Goal: Information Seeking & Learning: Learn about a topic

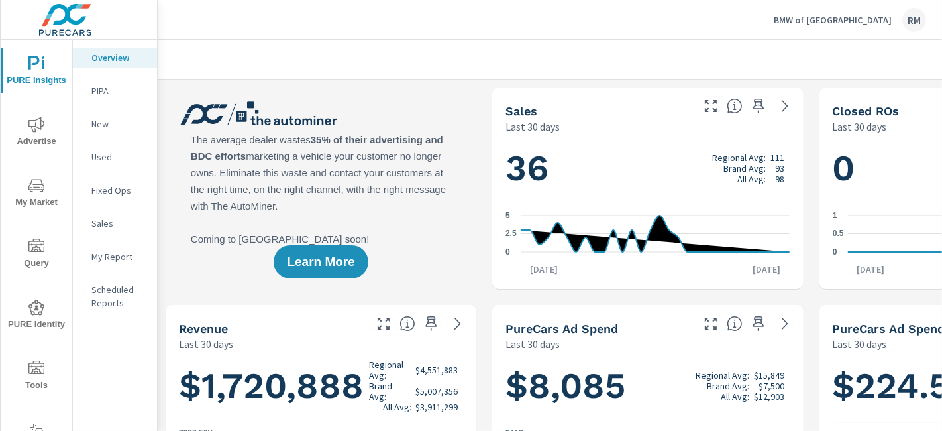
click at [37, 133] on span "Advertise" at bounding box center [37, 133] width 64 height 32
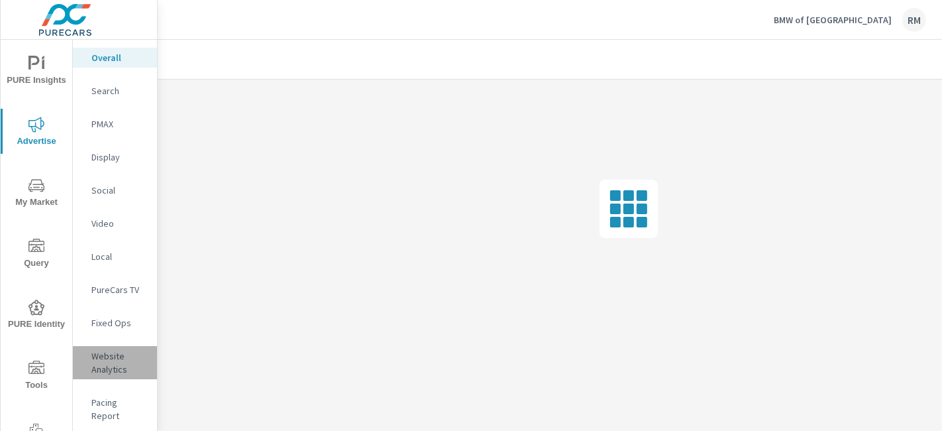
click at [117, 366] on p "Website Analytics" at bounding box center [118, 362] width 55 height 27
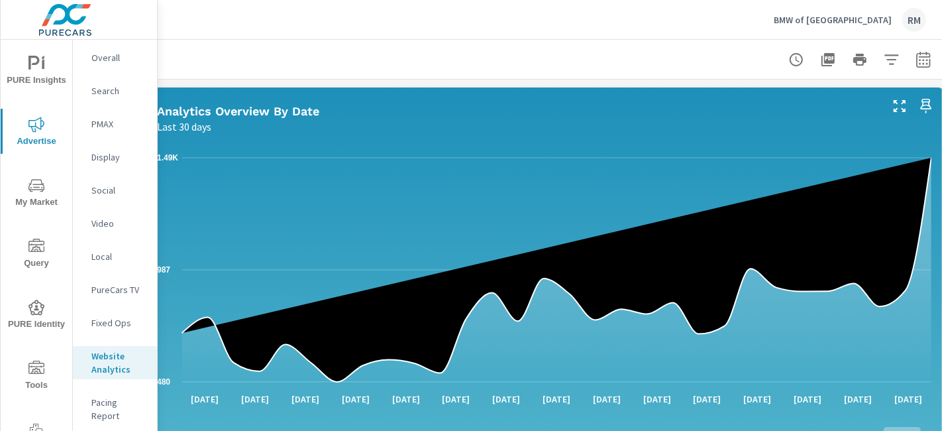
scroll to position [0, 207]
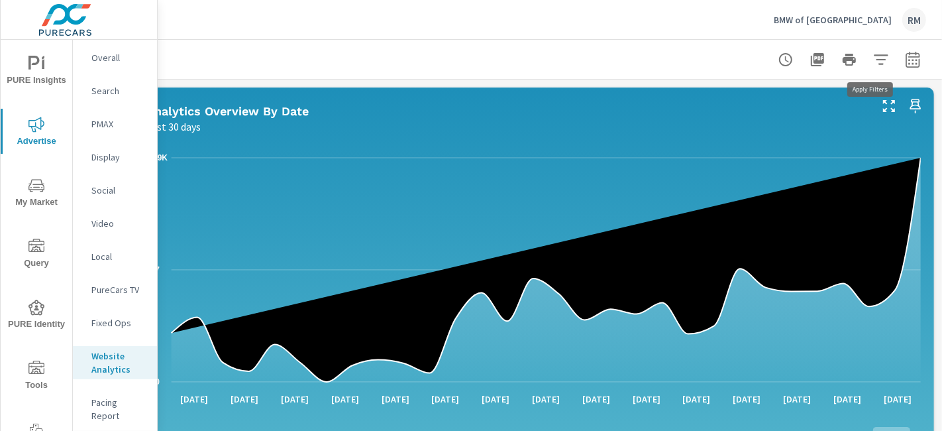
click at [875, 60] on icon "button" at bounding box center [881, 60] width 16 height 16
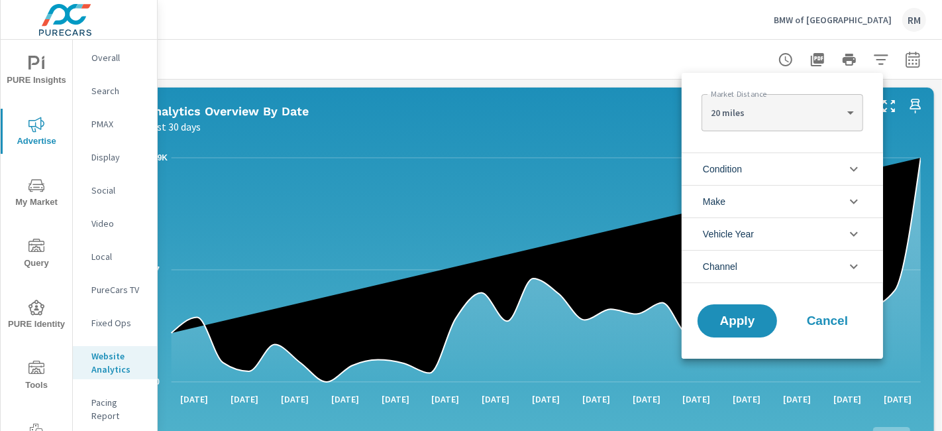
click at [903, 61] on div at bounding box center [471, 215] width 942 height 431
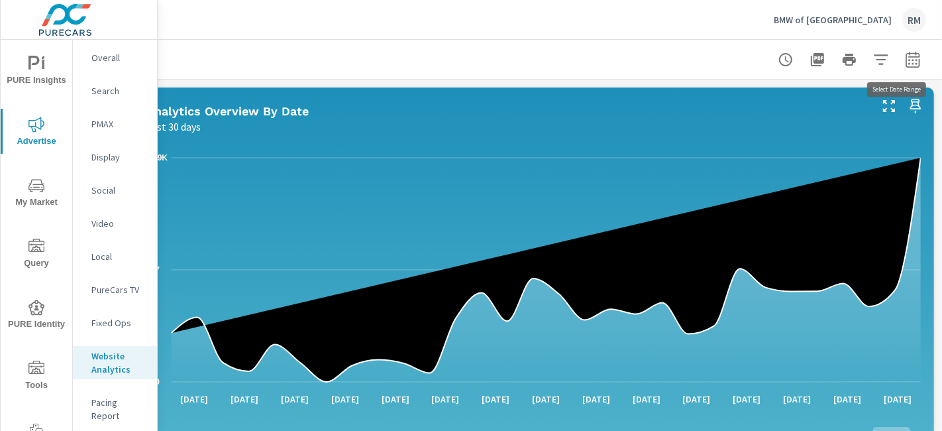
click at [905, 60] on icon "button" at bounding box center [913, 60] width 16 height 16
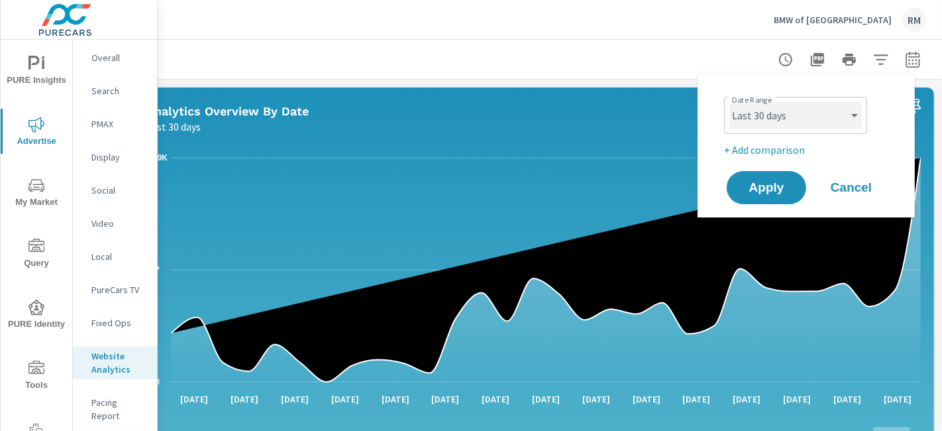
click at [811, 114] on select "Custom Yesterday Last week Last 7 days Last 14 days Last 30 days Last 45 days L…" at bounding box center [795, 115] width 133 height 27
click at [729, 102] on select "Custom Yesterday Last week Last 7 days Last 14 days Last 30 days Last 45 days L…" at bounding box center [795, 115] width 133 height 27
select select "Last month"
click at [751, 151] on p "+ Add comparison" at bounding box center [809, 150] width 170 height 16
select select "Previous period"
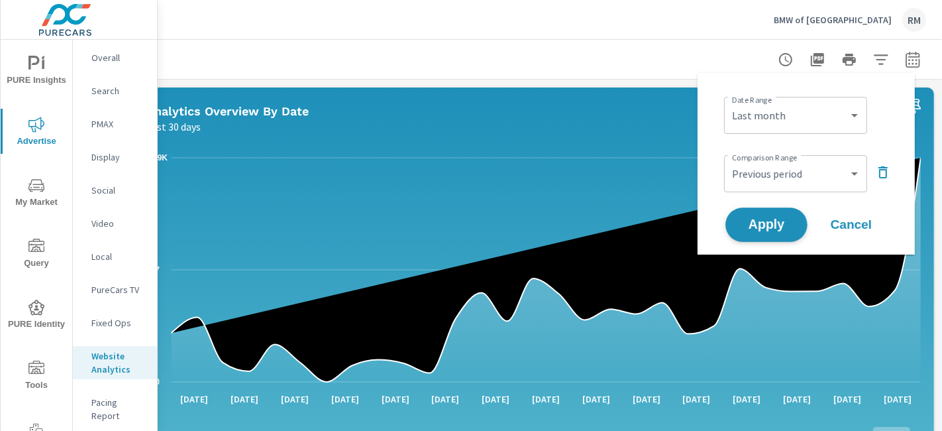
click at [773, 227] on span "Apply" at bounding box center [766, 225] width 54 height 13
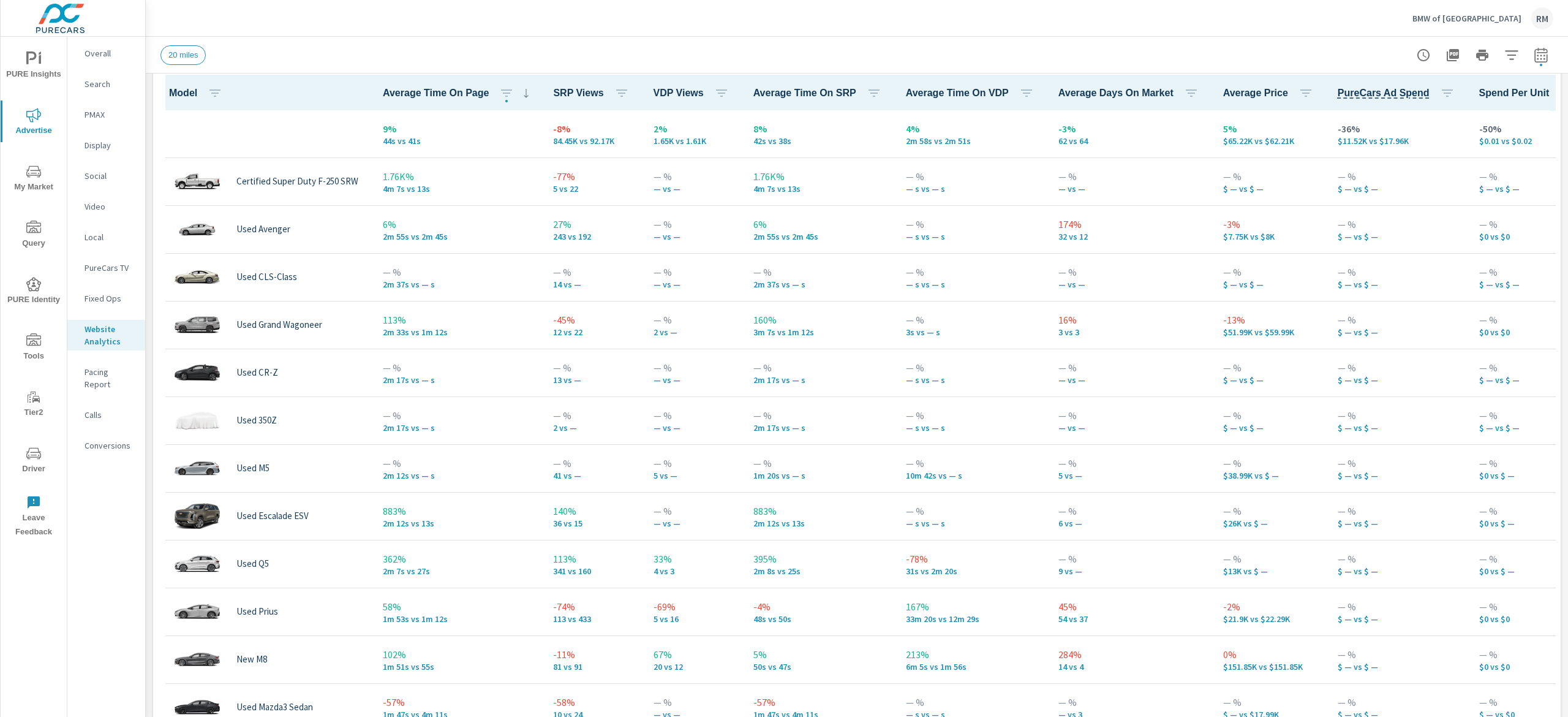
scroll to position [584, 0]
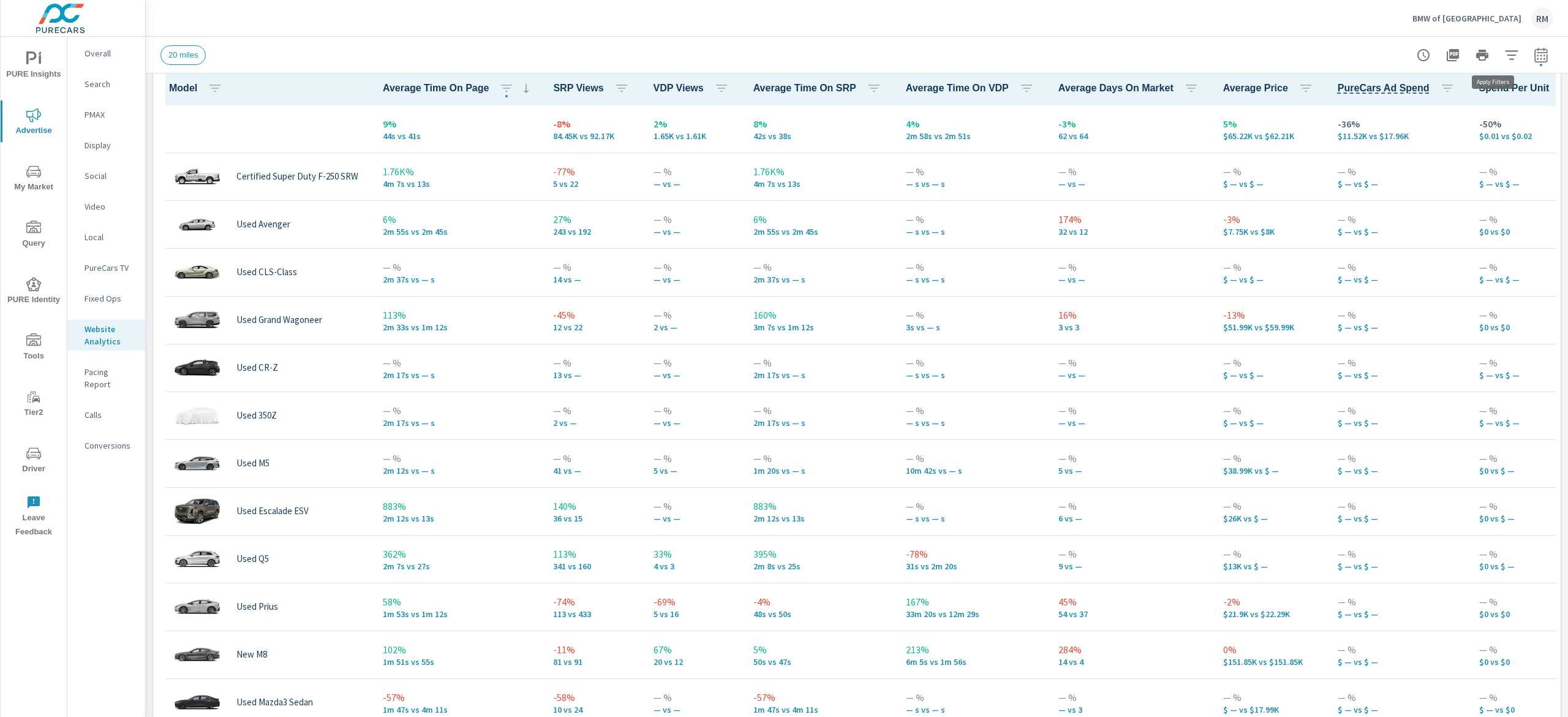
click at [870, 60] on icon "button" at bounding box center [1512, 56] width 15 height 15
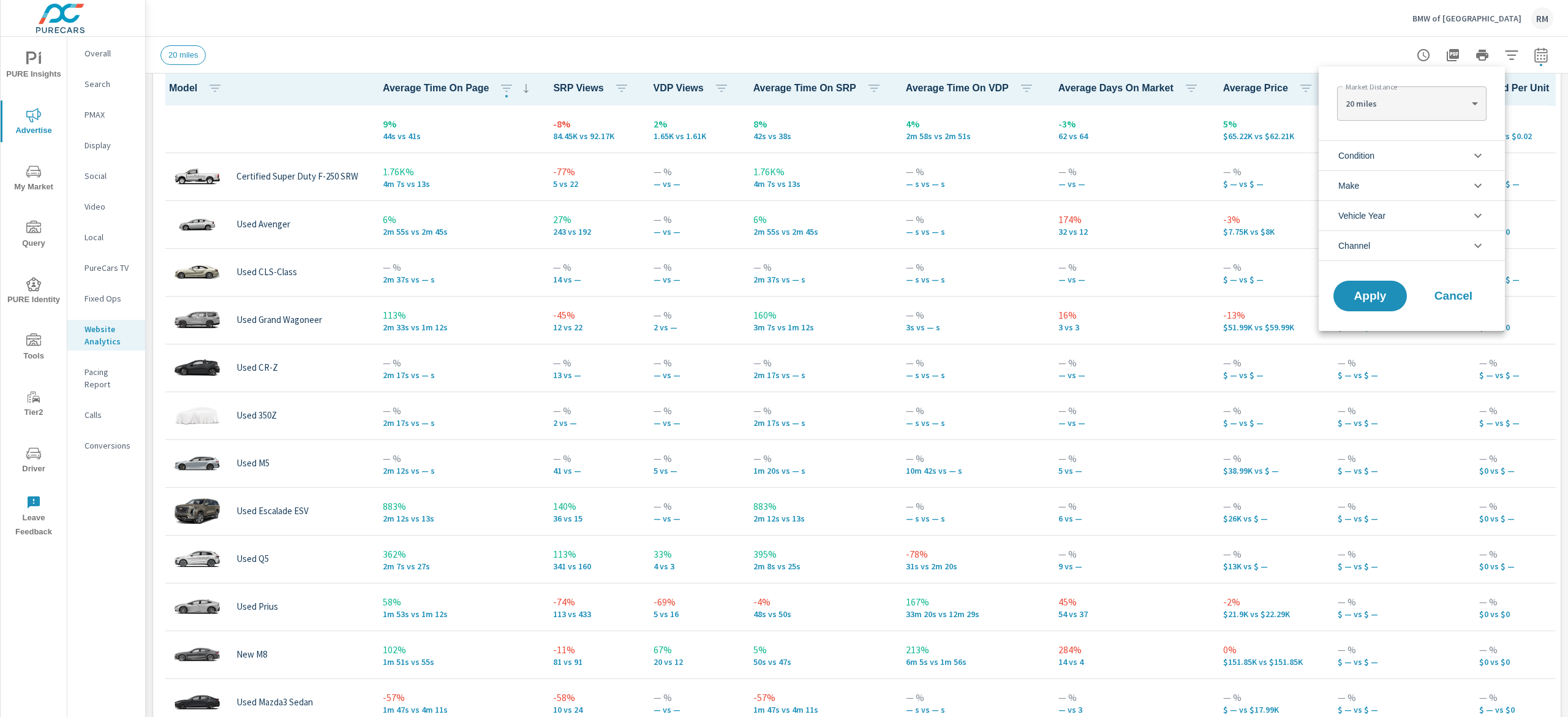
click at [870, 161] on li "Condition" at bounding box center [1411, 155] width 186 height 30
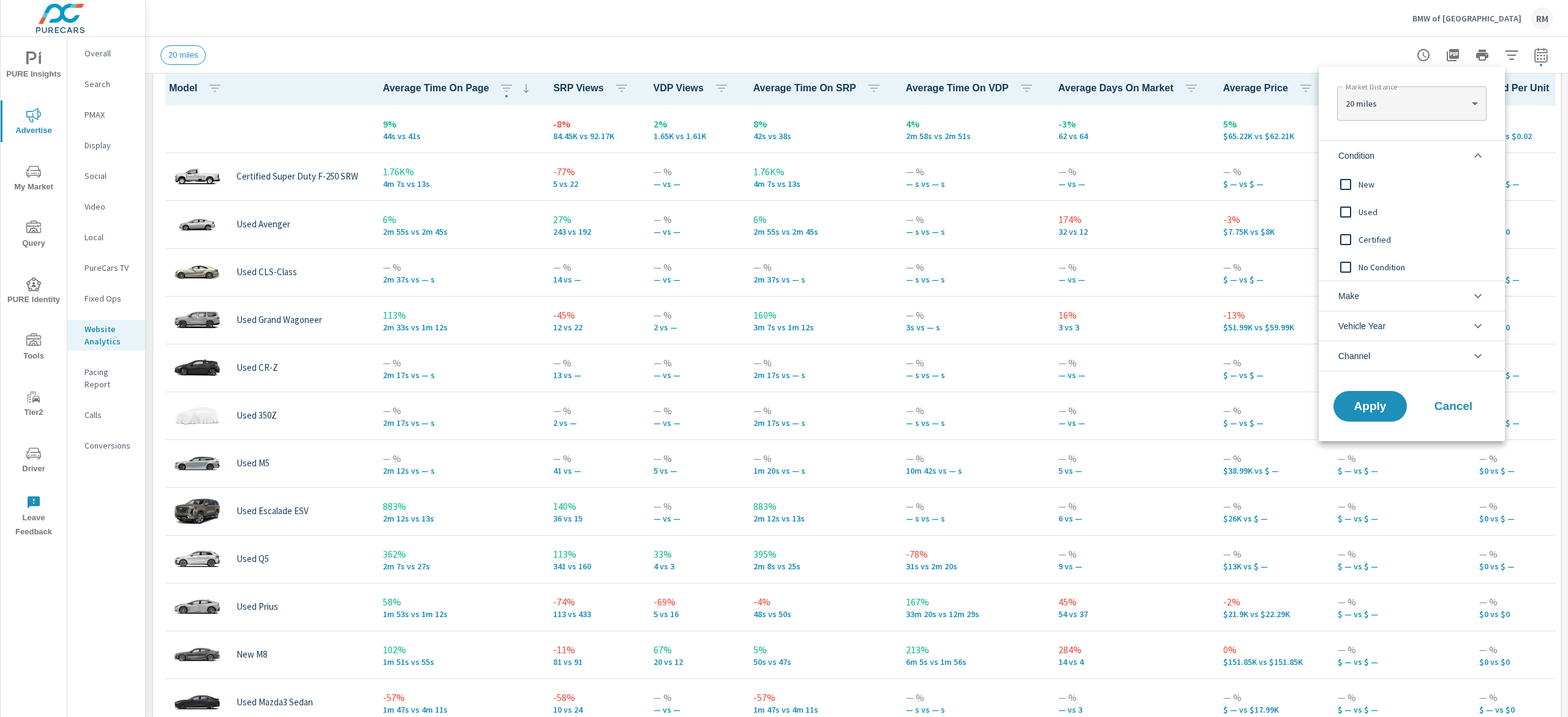
click at [870, 182] on input "filter options" at bounding box center [1346, 185] width 26 height 26
click at [870, 397] on button "Apply" at bounding box center [1370, 406] width 76 height 31
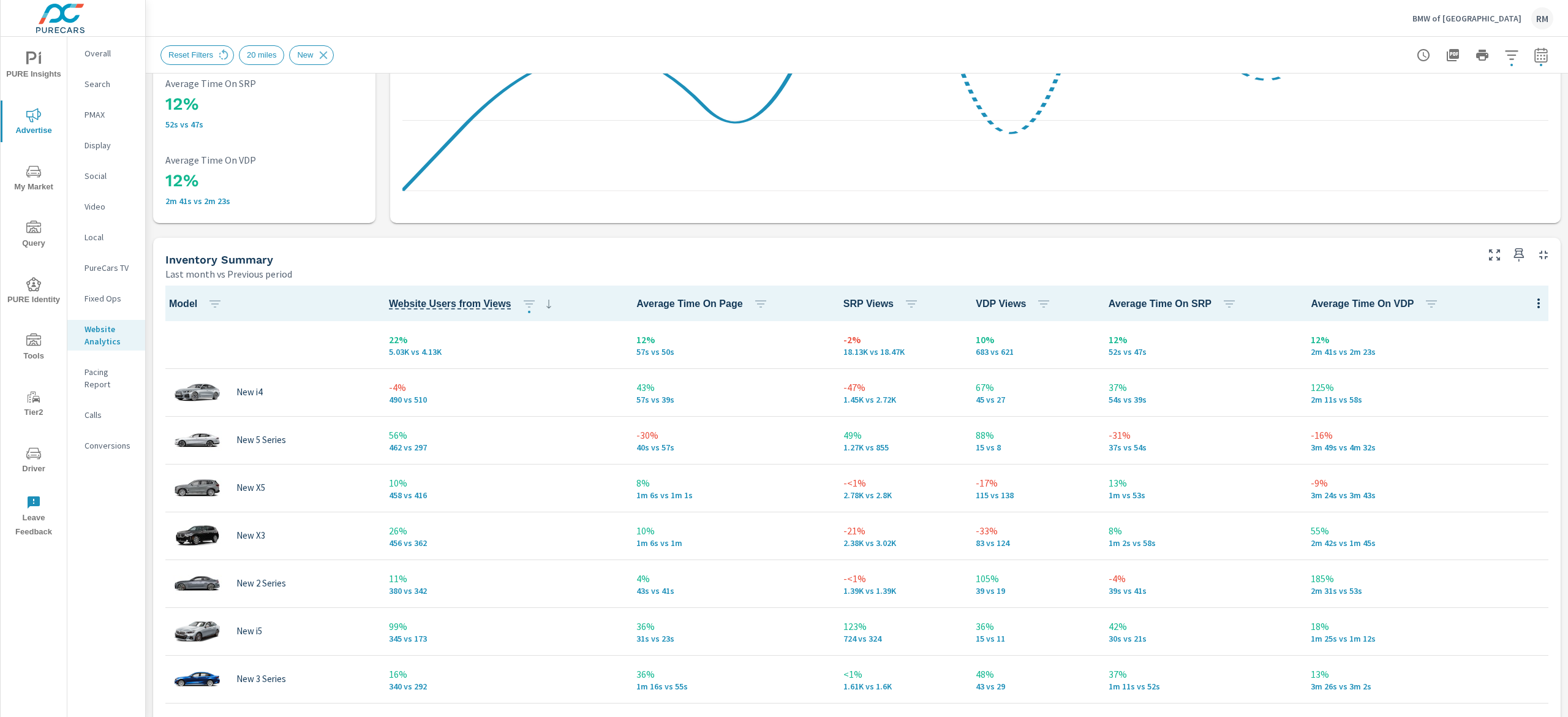
scroll to position [1, 0]
click at [535, 312] on th "Website Users from Views" at bounding box center [503, 303] width 248 height 35
click at [523, 310] on icon "button" at bounding box center [529, 304] width 15 height 15
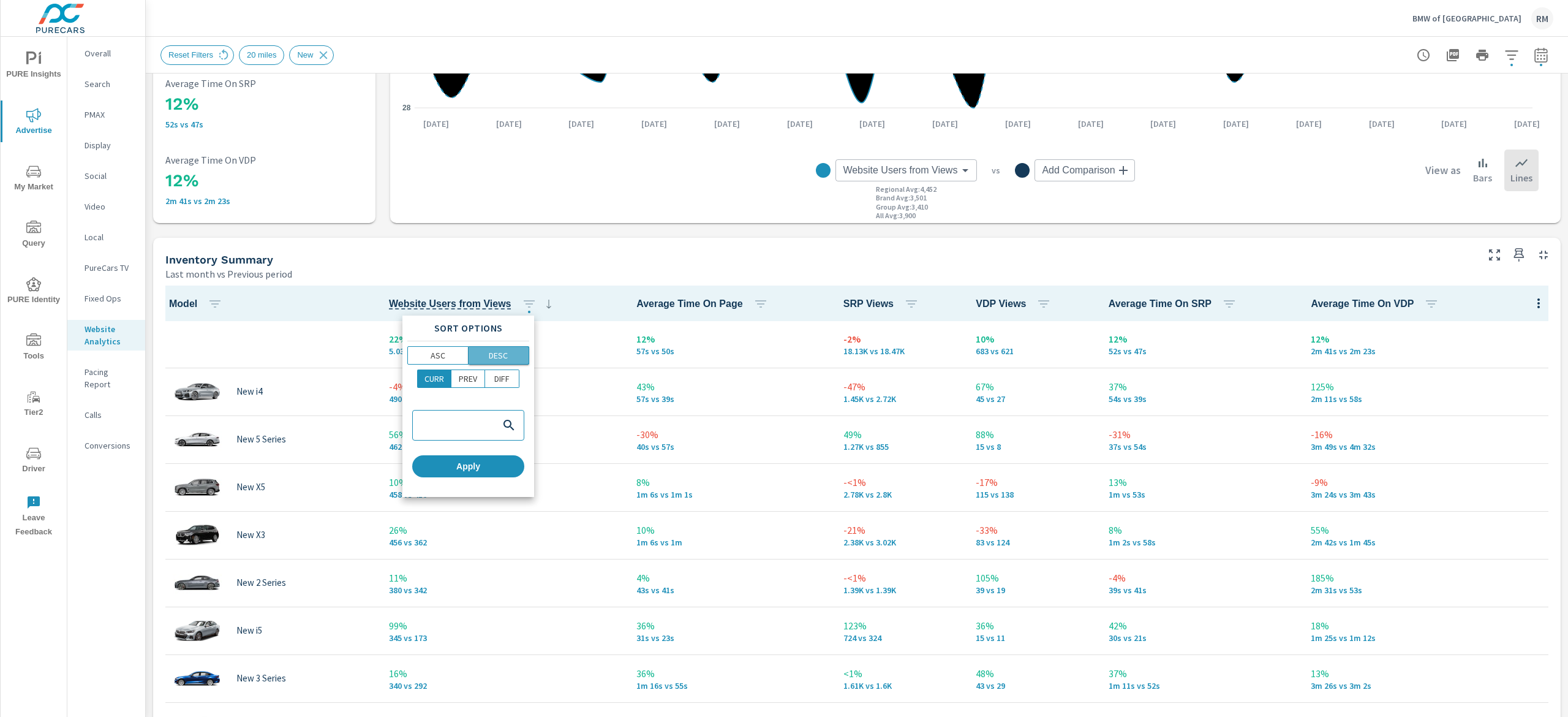
click at [502, 353] on p "DESC" at bounding box center [498, 355] width 19 height 12
click at [506, 398] on span "Apply" at bounding box center [468, 466] width 103 height 11
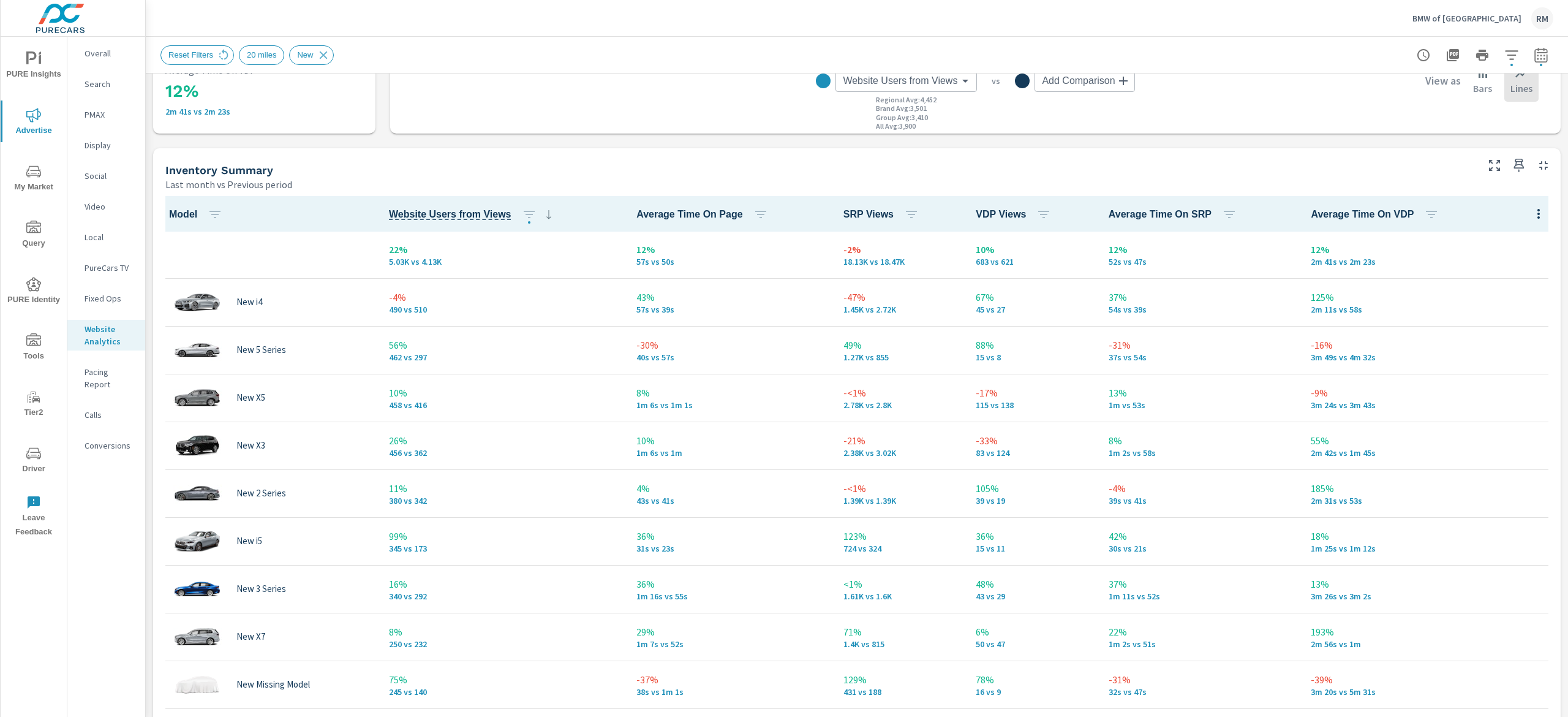
scroll to position [490, 0]
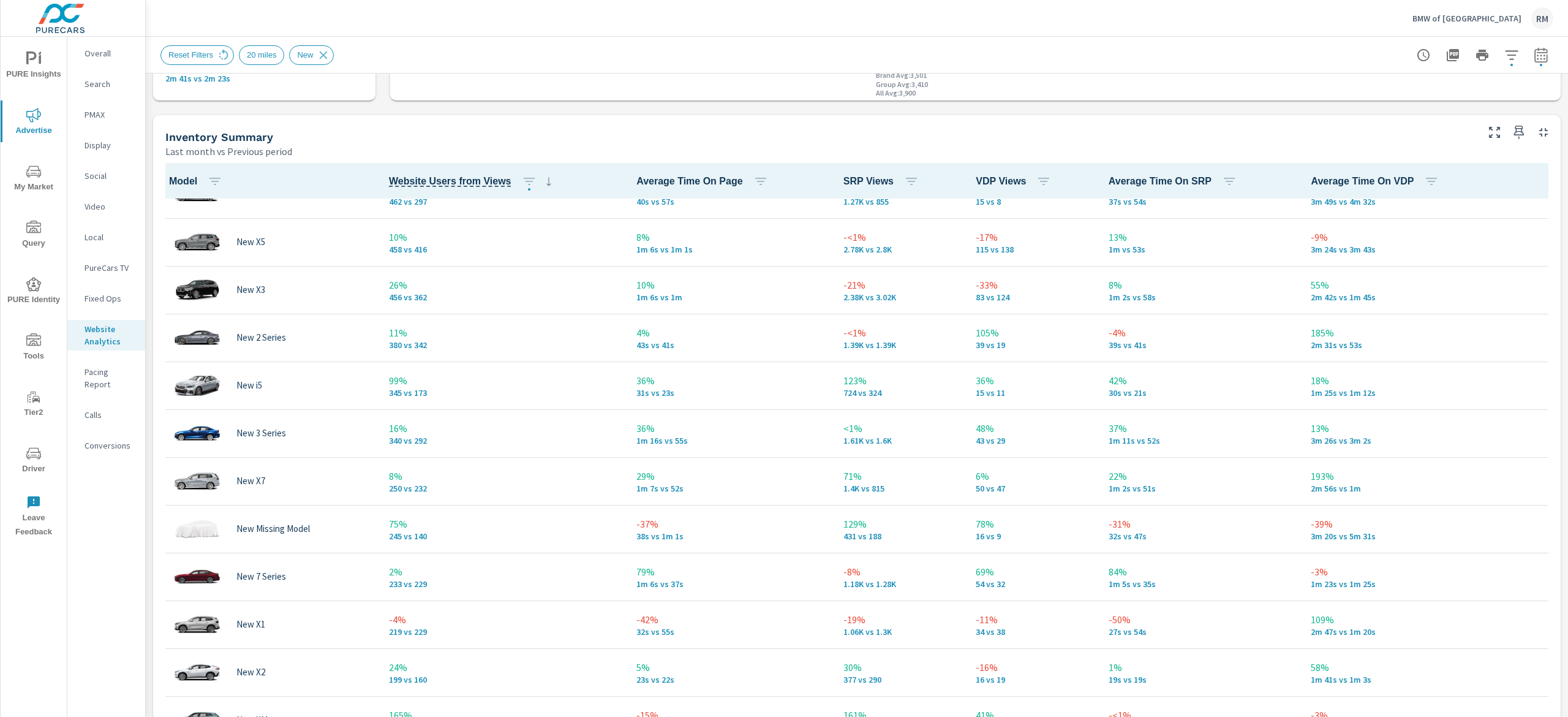
scroll to position [1, 0]
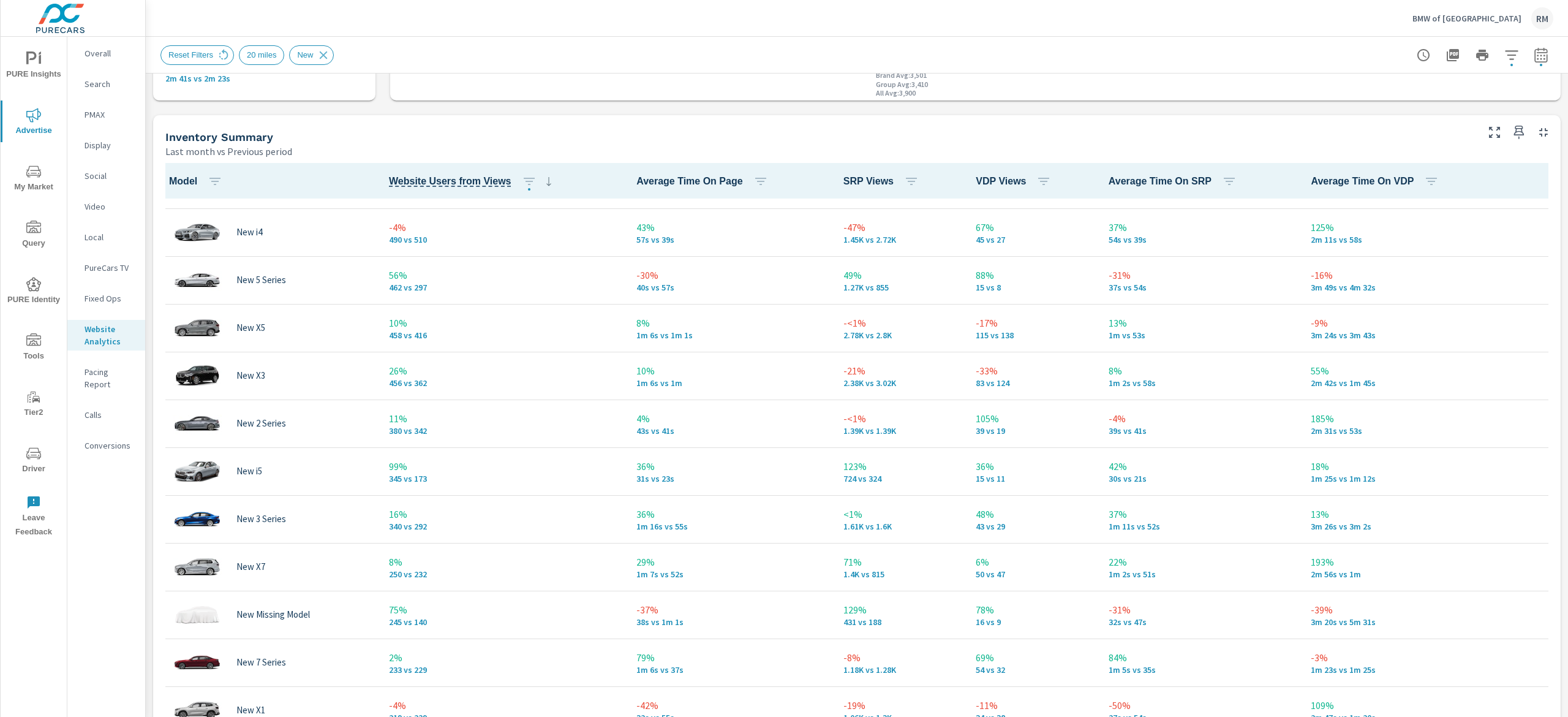
scroll to position [38, 0]
click at [870, 131] on div "Inventory Summary" at bounding box center [820, 136] width 1310 height 14
click at [37, 168] on icon "nav menu" at bounding box center [33, 172] width 15 height 15
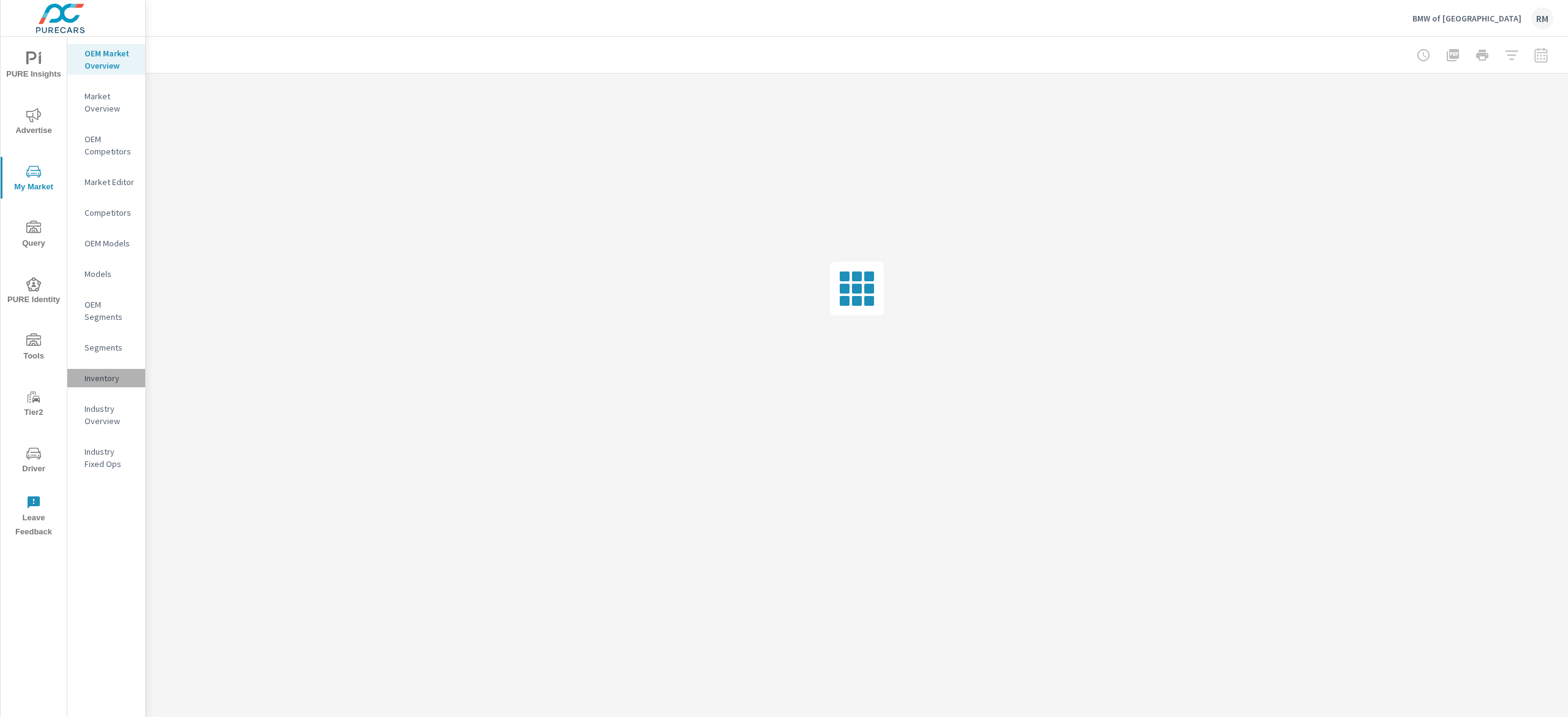
click at [106, 377] on p "Inventory" at bounding box center [109, 377] width 51 height 12
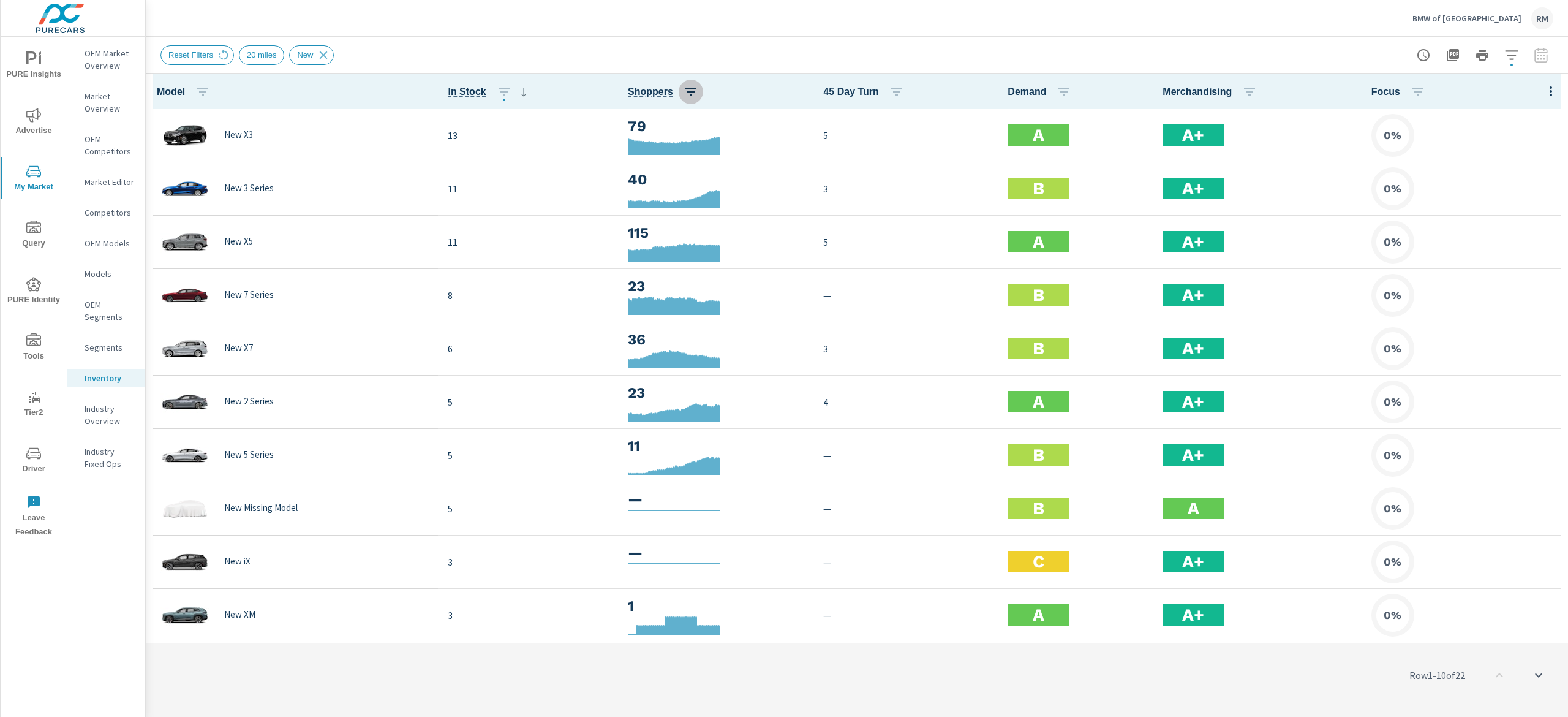
click at [683, 86] on icon "button" at bounding box center [691, 92] width 15 height 15
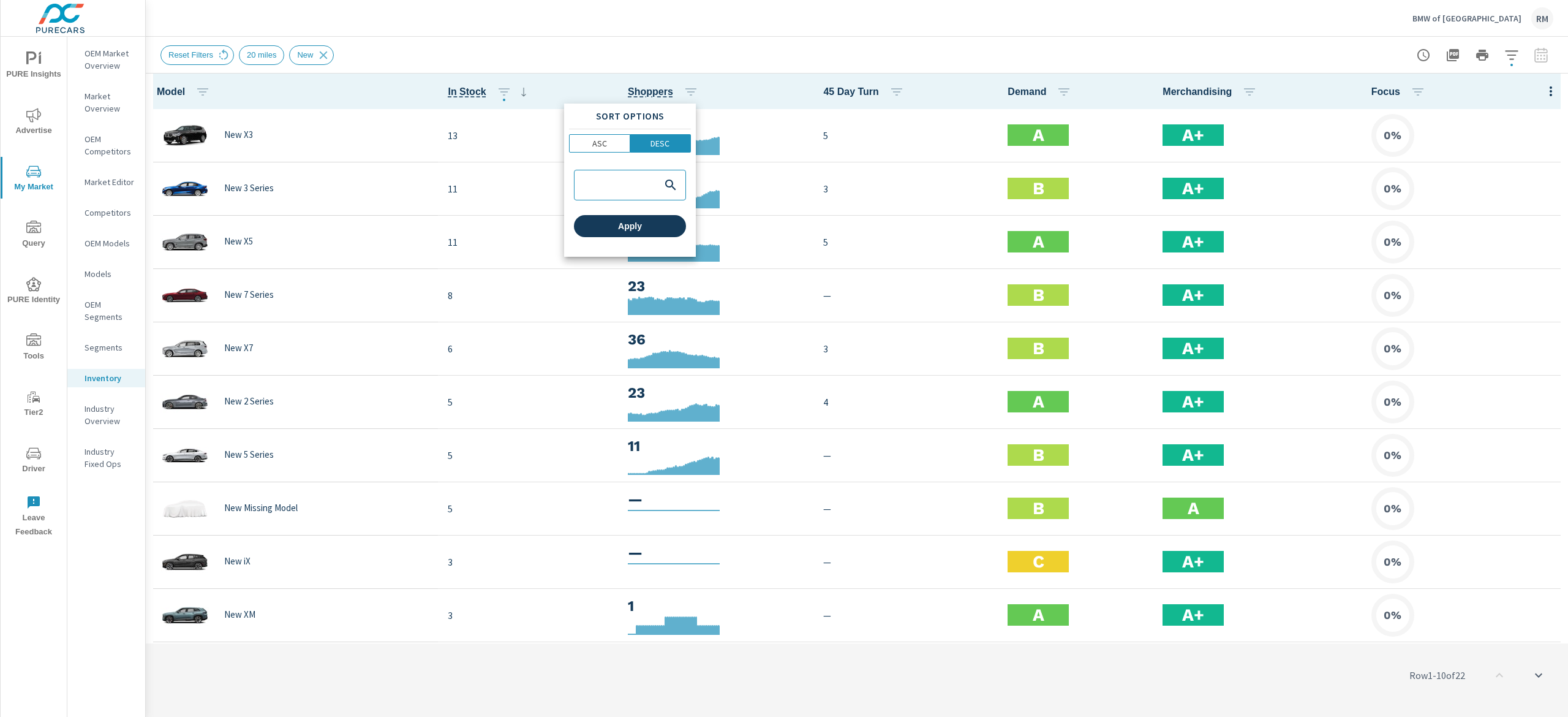
click at [669, 228] on span "Apply" at bounding box center [630, 227] width 103 height 11
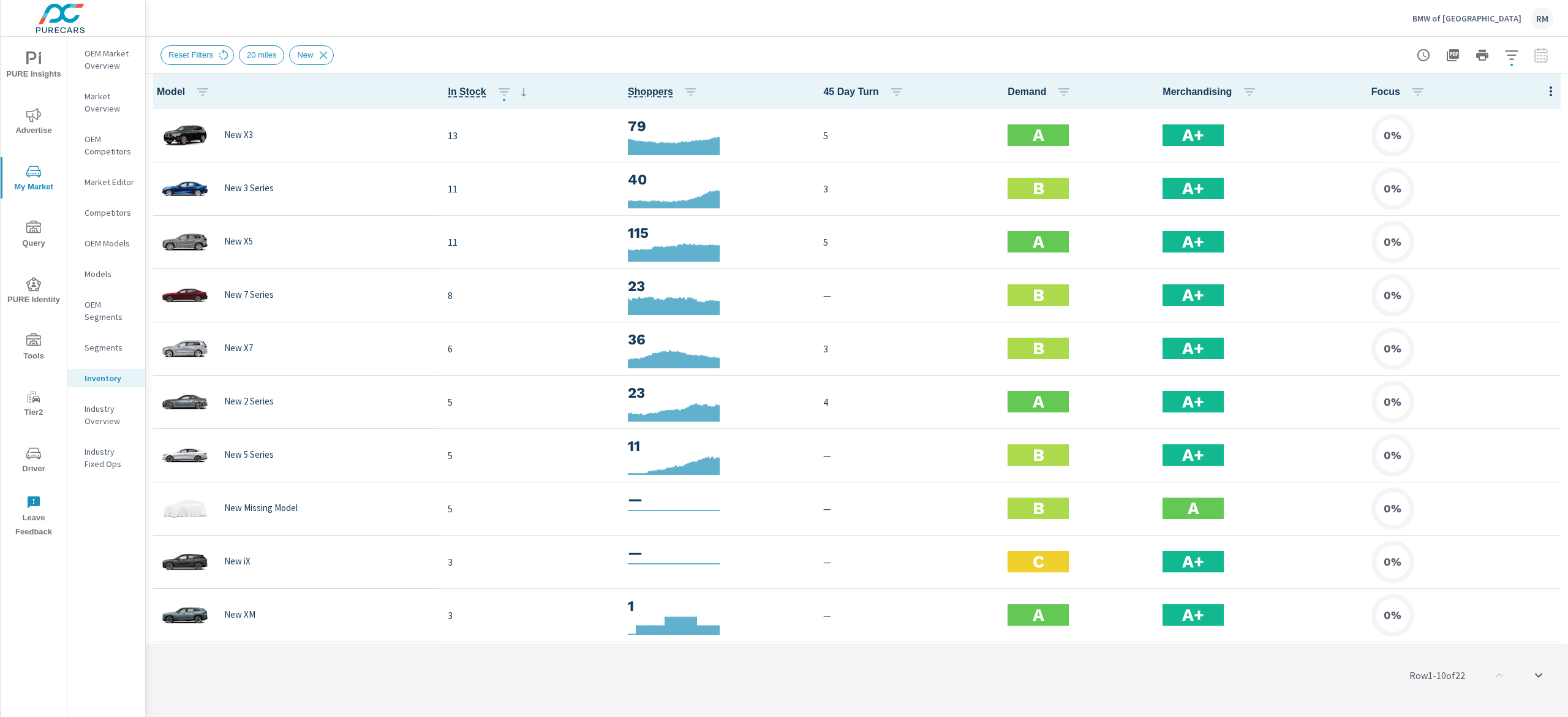
click at [870, 31] on div "BMW of Tulsa RM" at bounding box center [857, 18] width 1393 height 36
click at [870, 58] on icon "button" at bounding box center [1512, 56] width 15 height 15
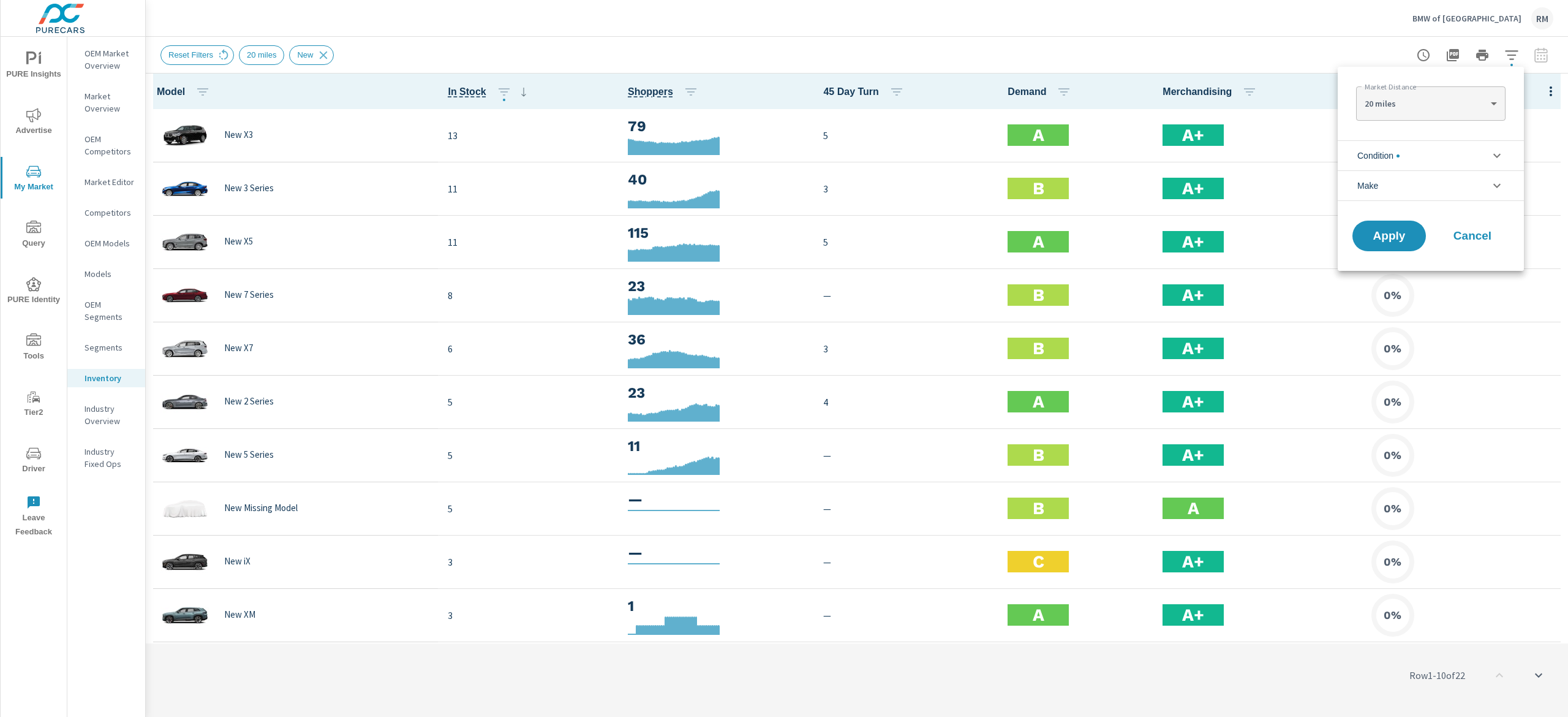
click at [870, 57] on div at bounding box center [784, 358] width 1568 height 717
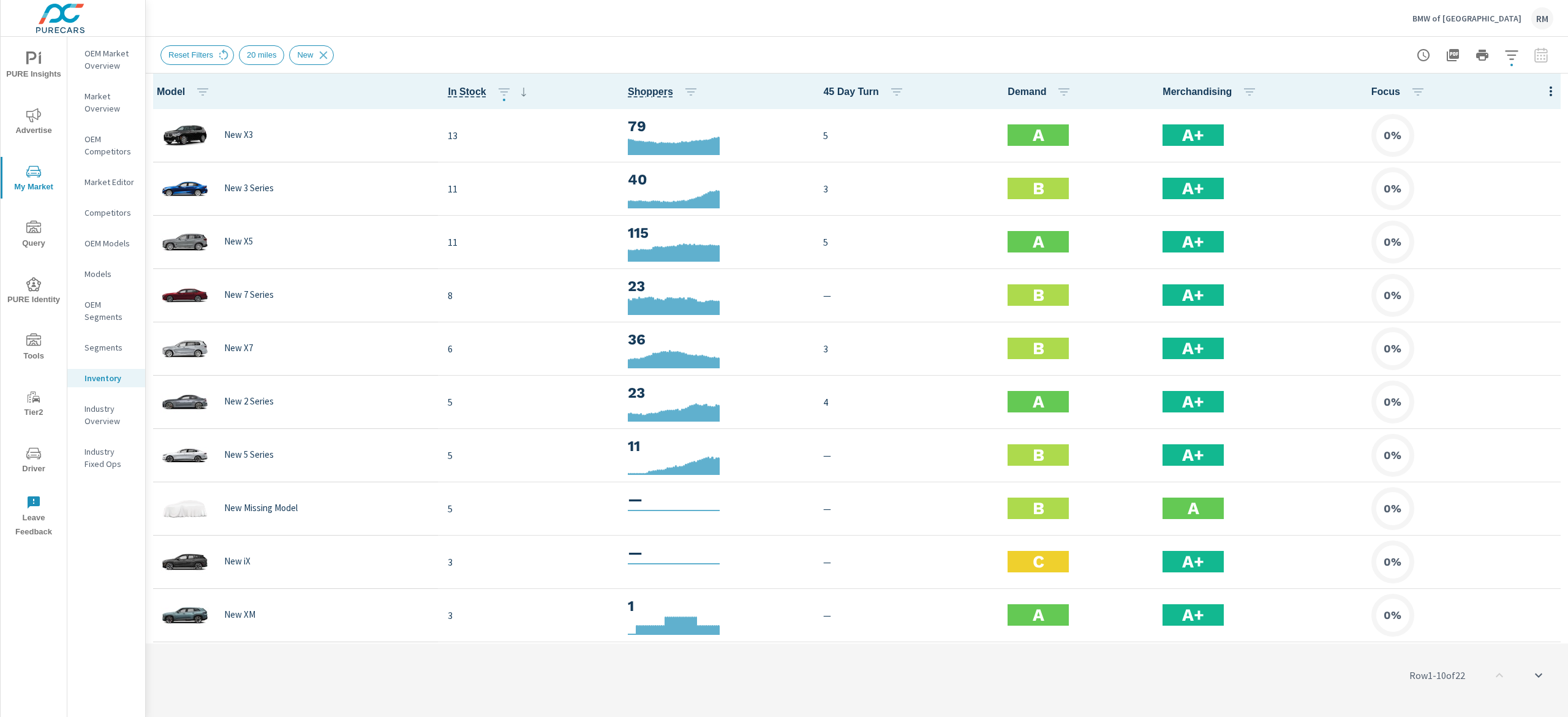
drag, startPoint x: 1541, startPoint y: 56, endPoint x: 395, endPoint y: 43, distance: 1146.1
click at [870, 56] on div at bounding box center [1483, 55] width 142 height 25
click at [219, 53] on icon at bounding box center [224, 55] width 14 height 14
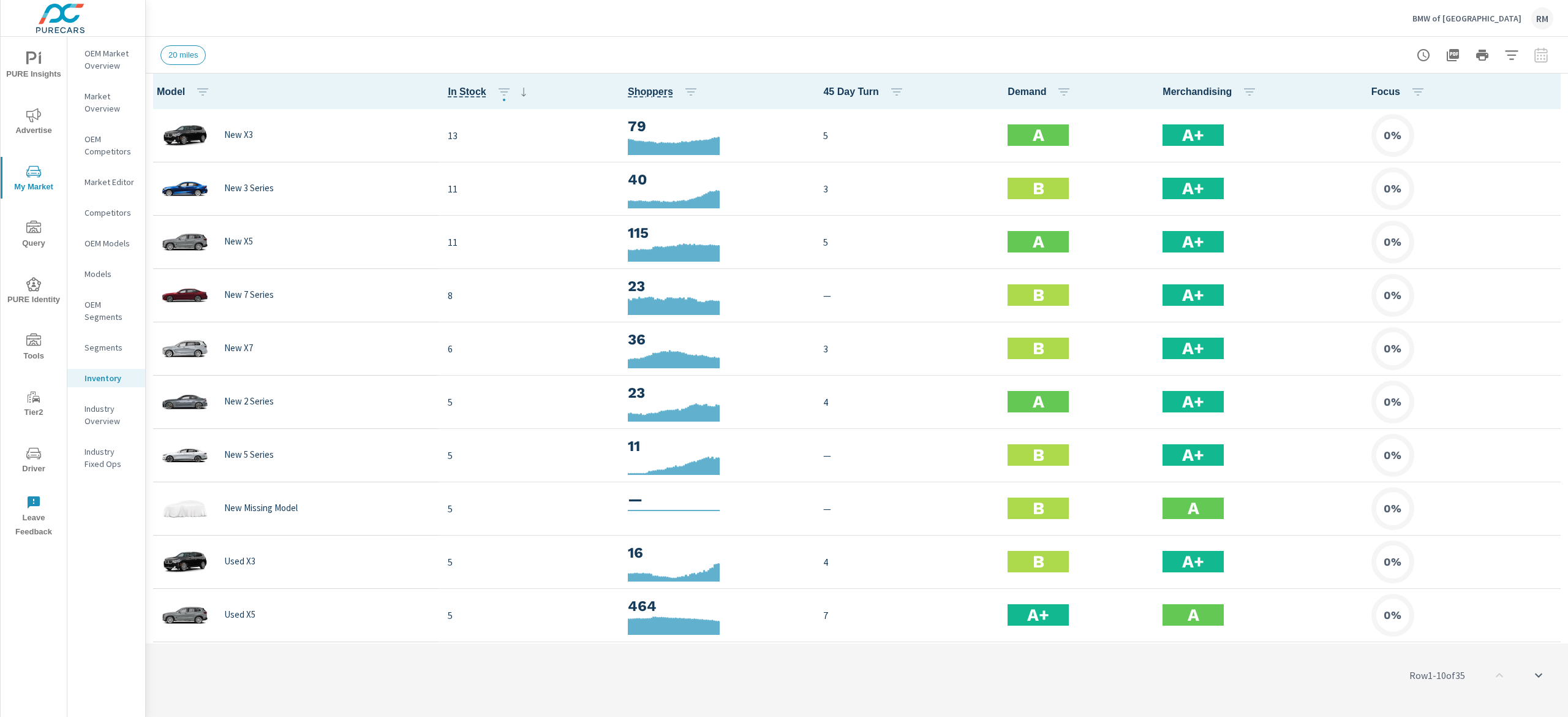
scroll to position [1, 0]
click at [1544, 50] on div at bounding box center [1483, 55] width 142 height 25
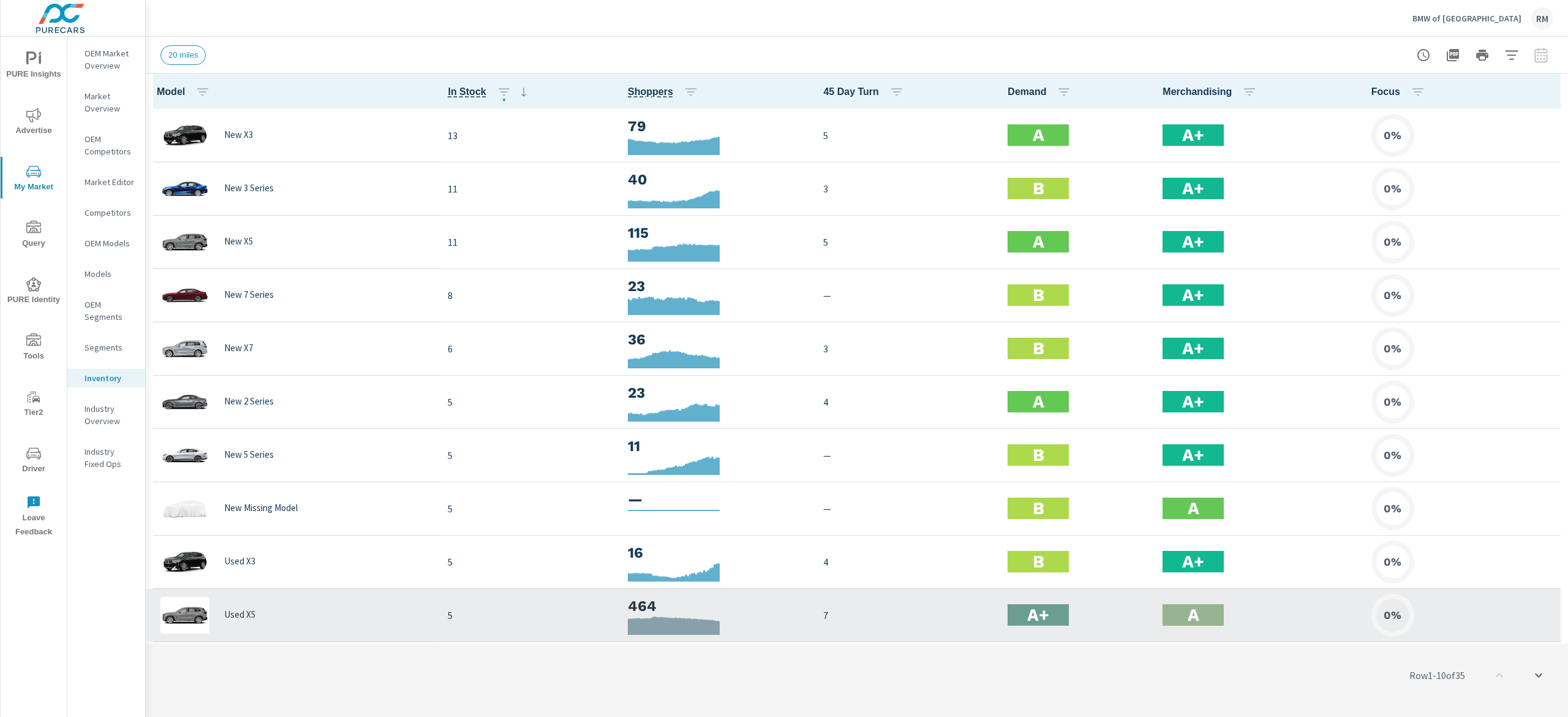
scroll to position [613, 0]
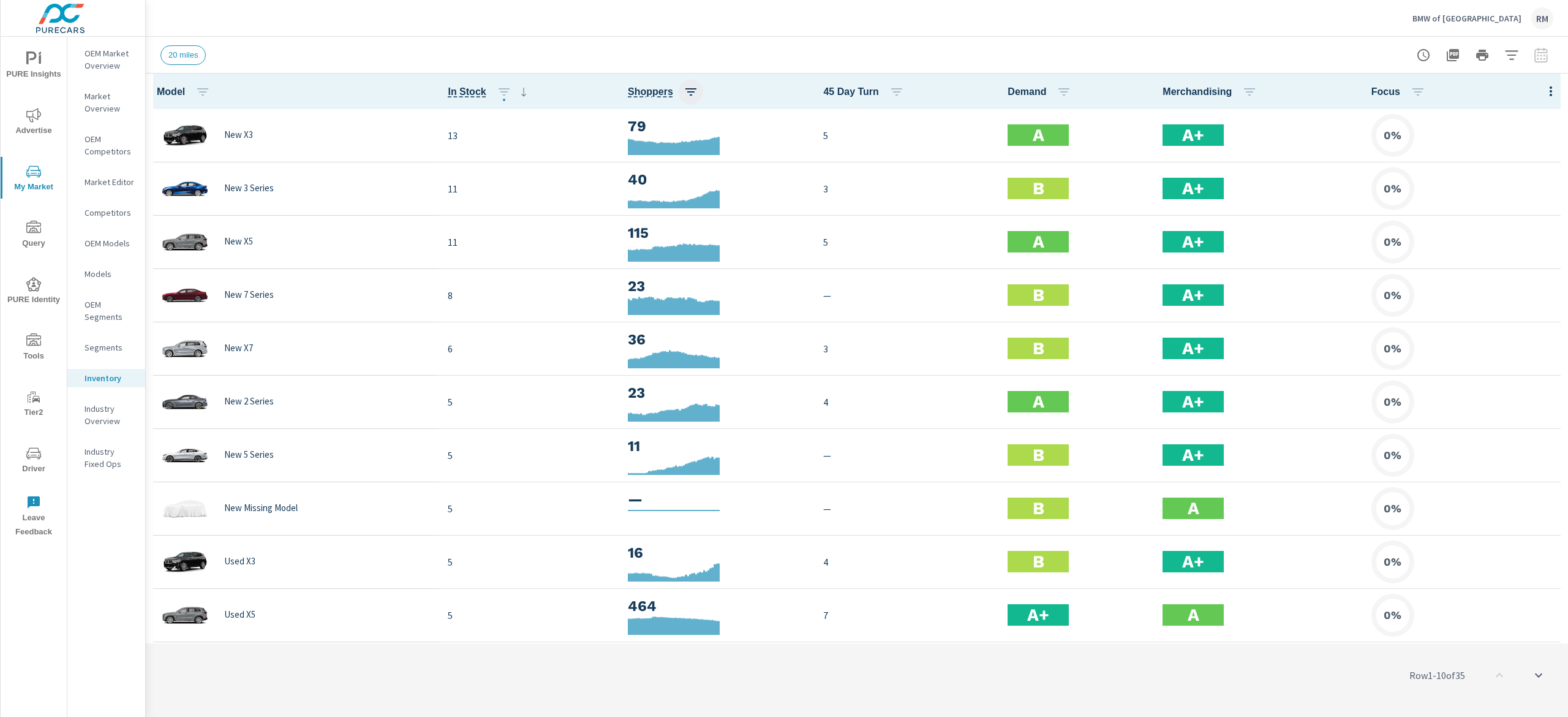
click at [687, 93] on icon "button" at bounding box center [691, 92] width 15 height 15
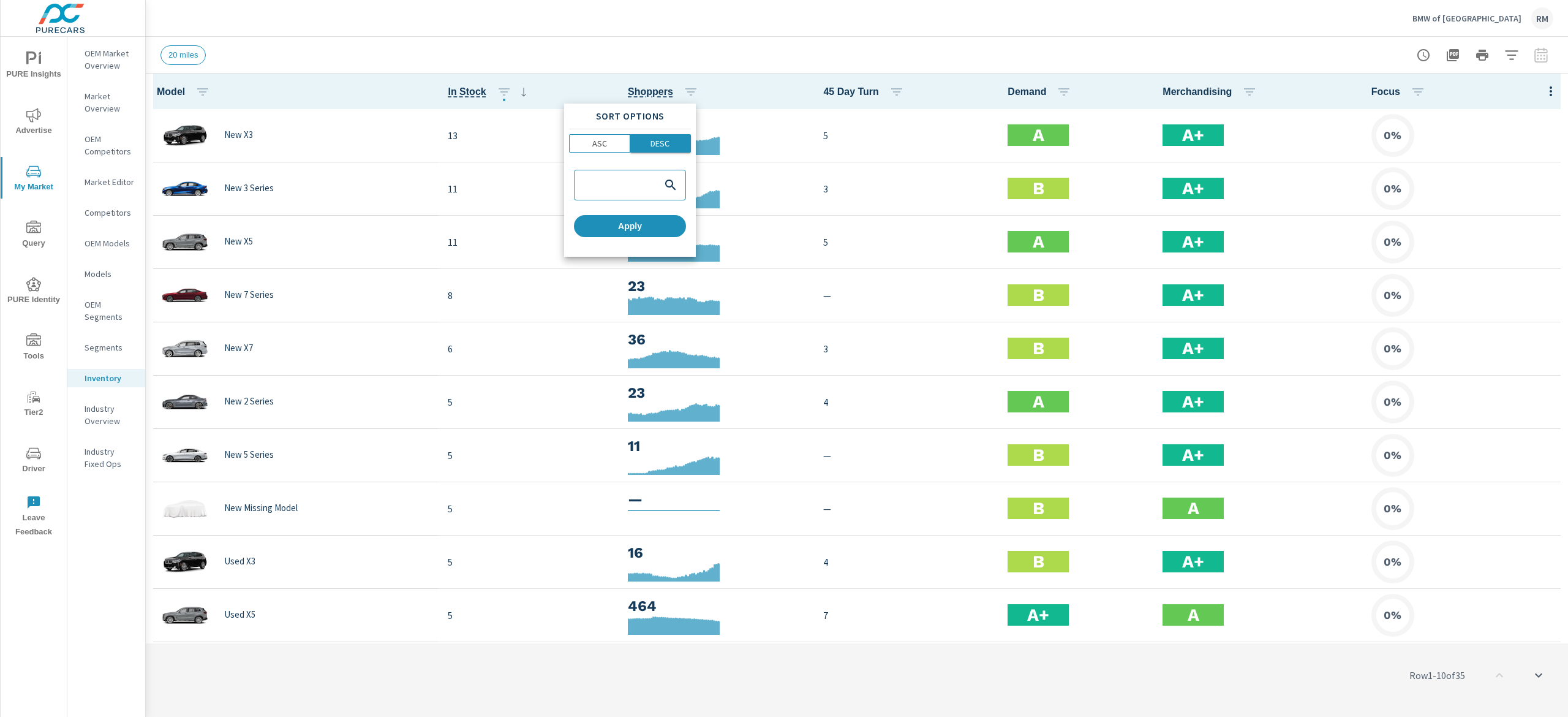
click at [677, 142] on span "DESC" at bounding box center [661, 142] width 54 height 12
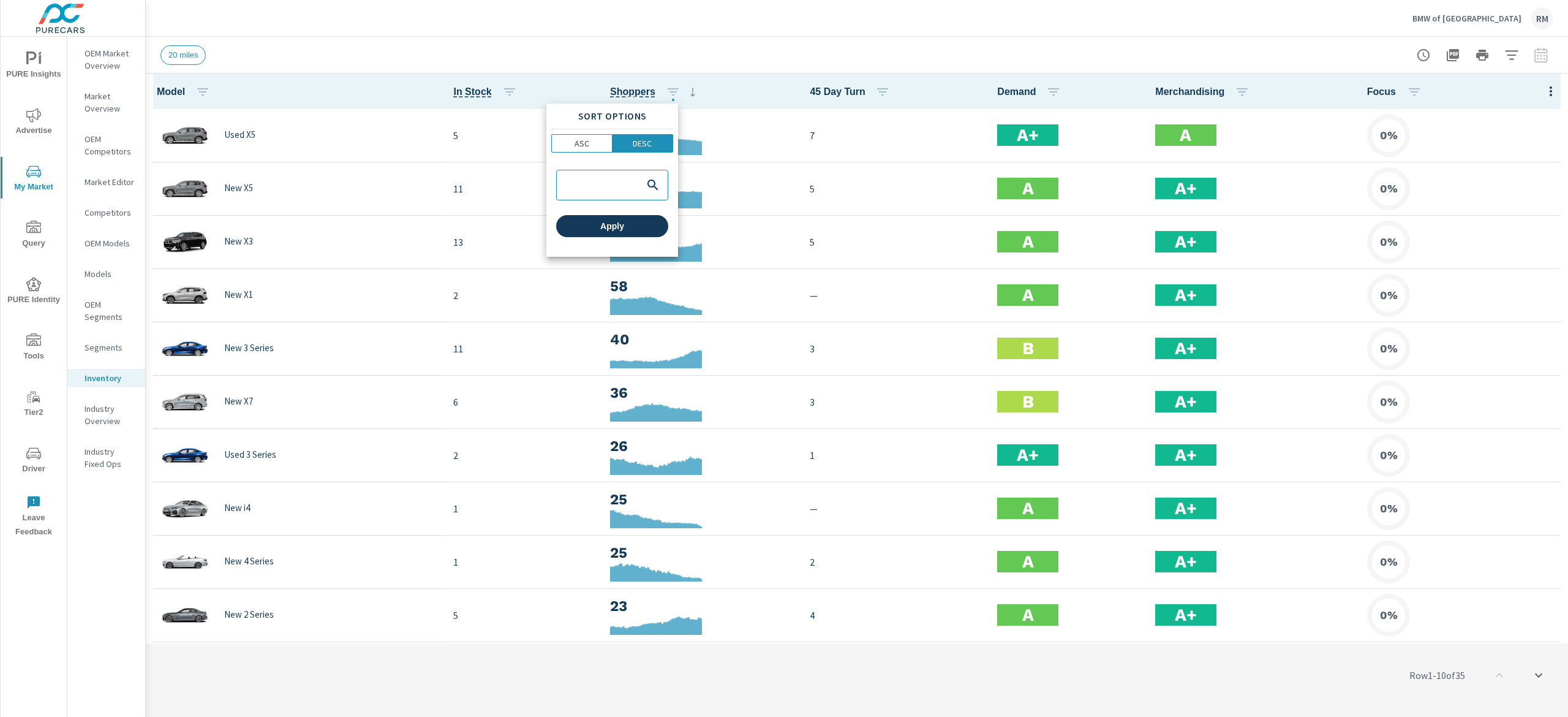
click at [660, 228] on span "Apply" at bounding box center [612, 227] width 103 height 11
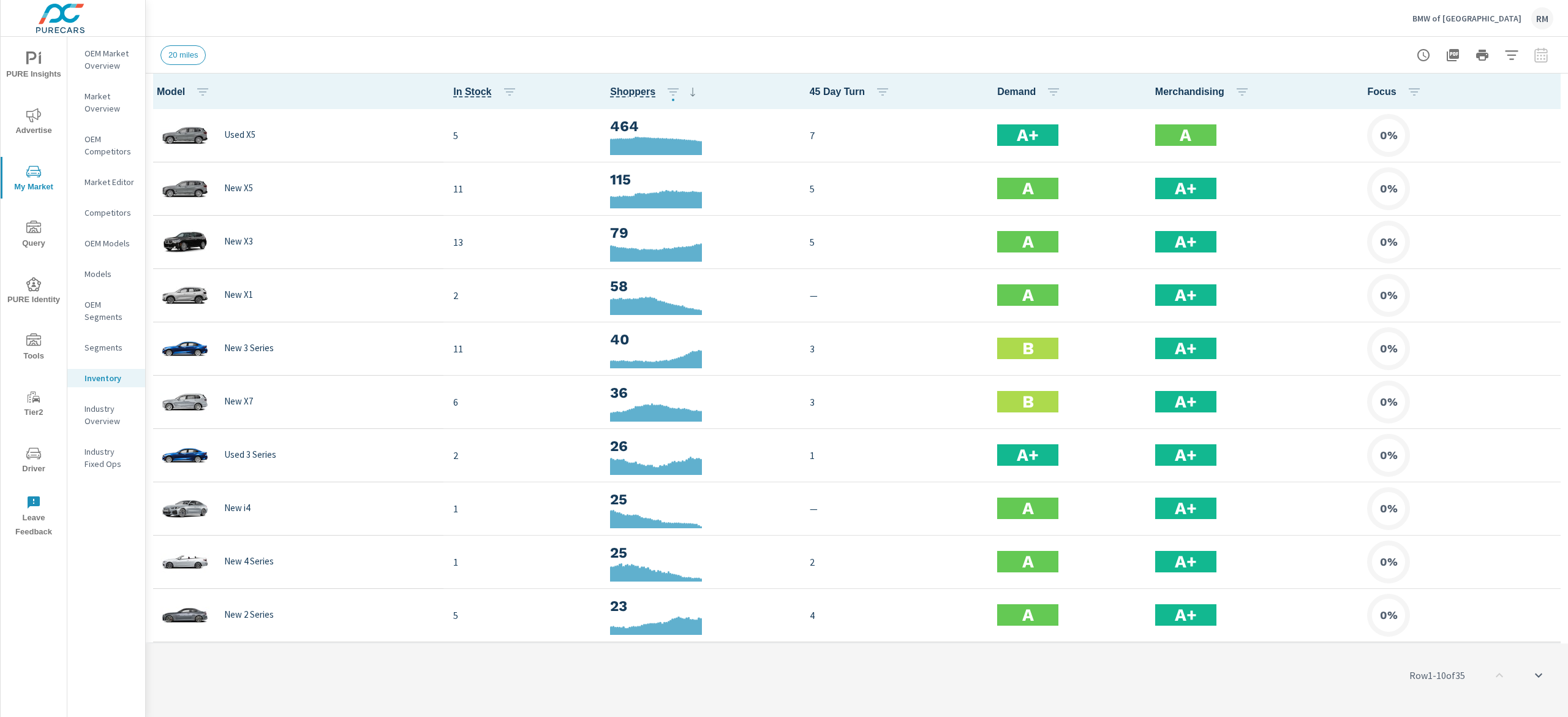
scroll to position [613, 0]
drag, startPoint x: 1318, startPoint y: 95, endPoint x: 1308, endPoint y: 103, distance: 12.8
click at [1308, 103] on th "Merchandising" at bounding box center [1252, 92] width 213 height 35
click at [28, 129] on span "Advertise" at bounding box center [34, 123] width 59 height 30
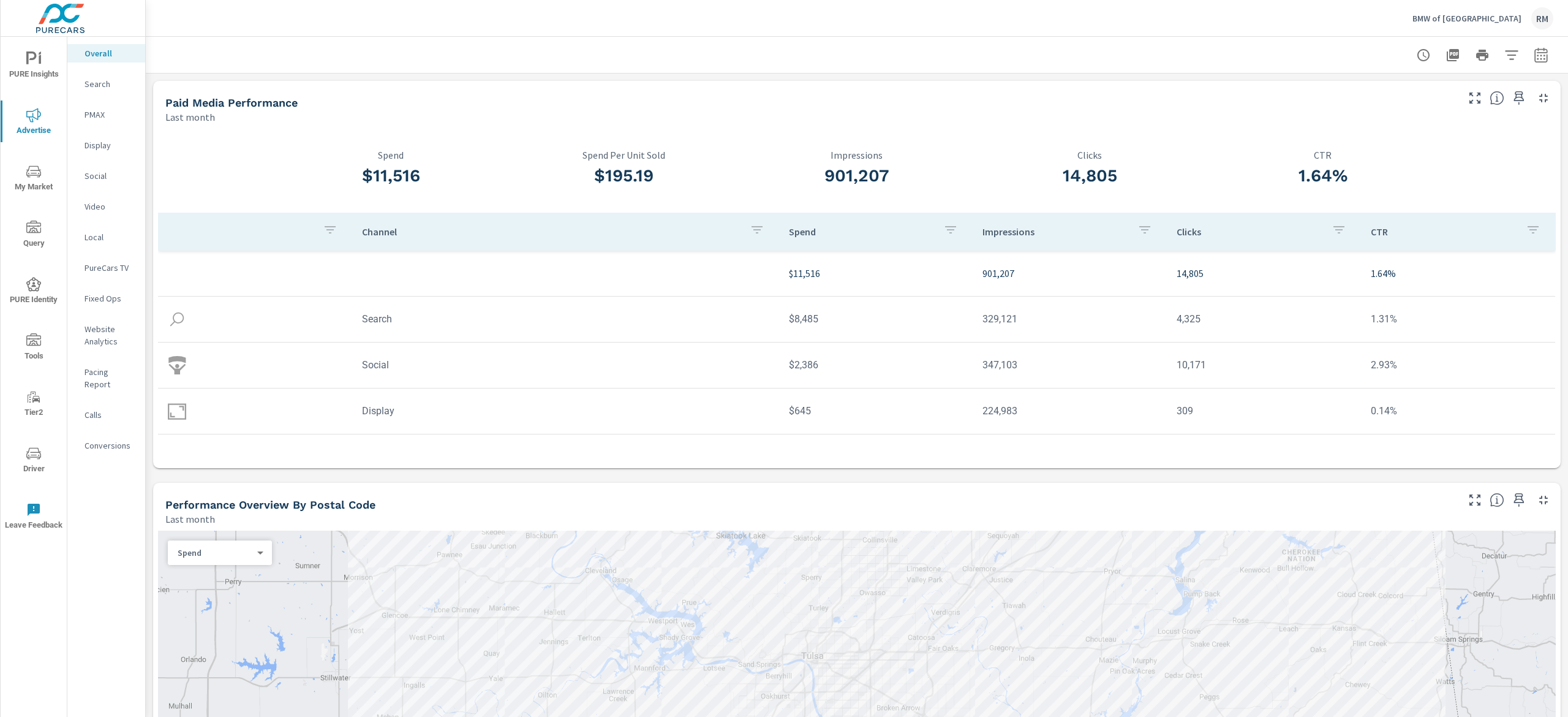
click at [1535, 50] on icon "button" at bounding box center [1541, 55] width 13 height 15
select select "Last month"
click at [1431, 137] on p "+ Add comparison" at bounding box center [1437, 138] width 157 height 15
select select "Previous period"
click at [1402, 214] on span "Apply" at bounding box center [1397, 207] width 50 height 12
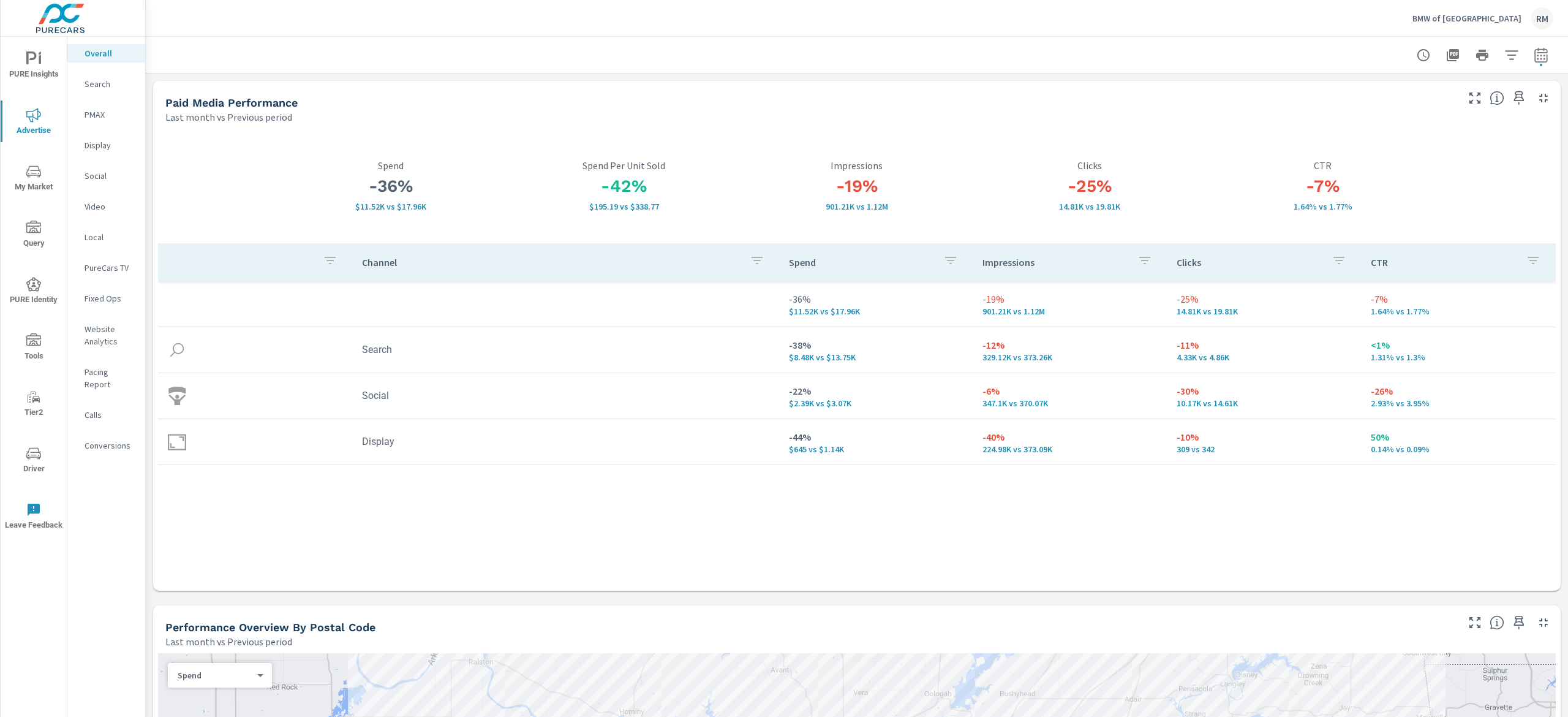
click at [25, 180] on span "My Market" at bounding box center [34, 179] width 59 height 30
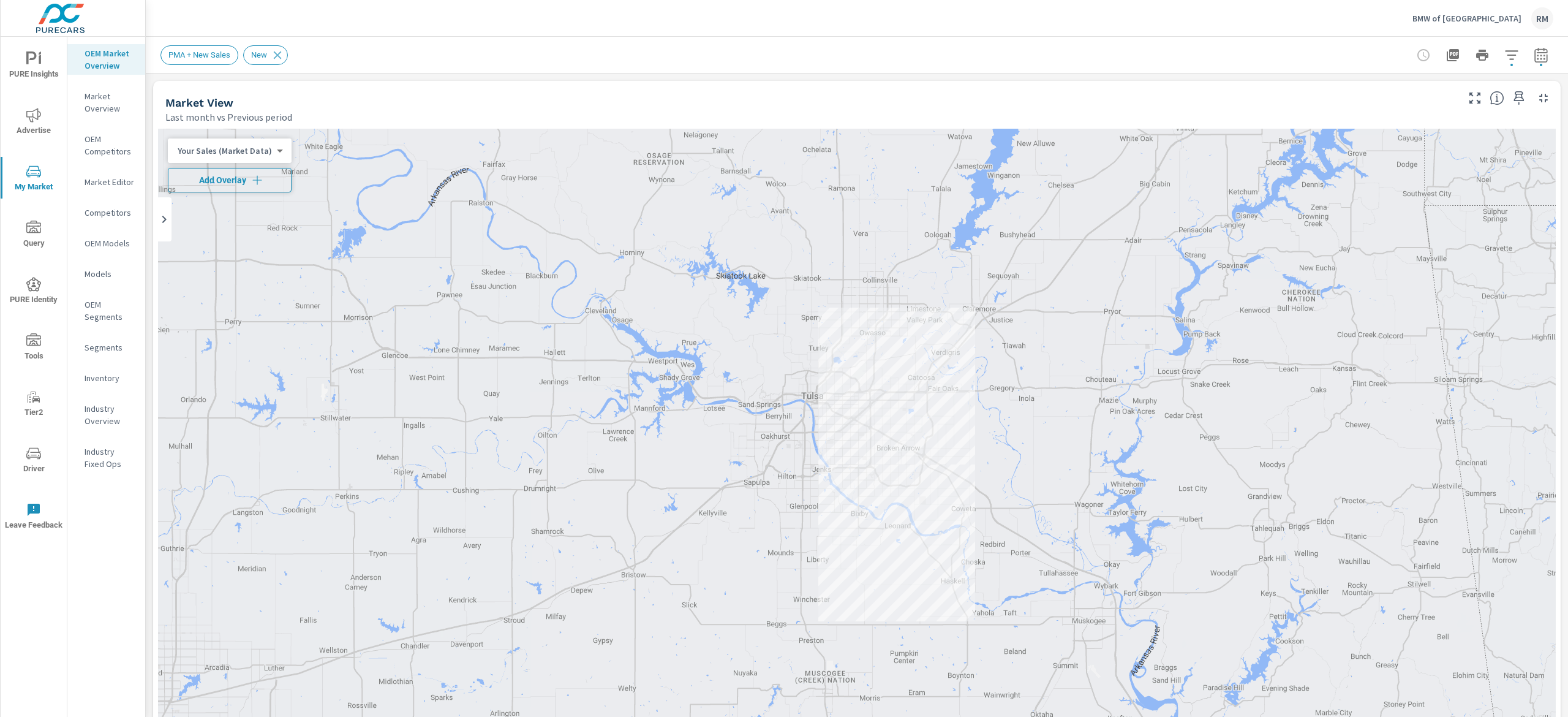
click at [200, 179] on span "Add Overlay" at bounding box center [230, 179] width 113 height 12
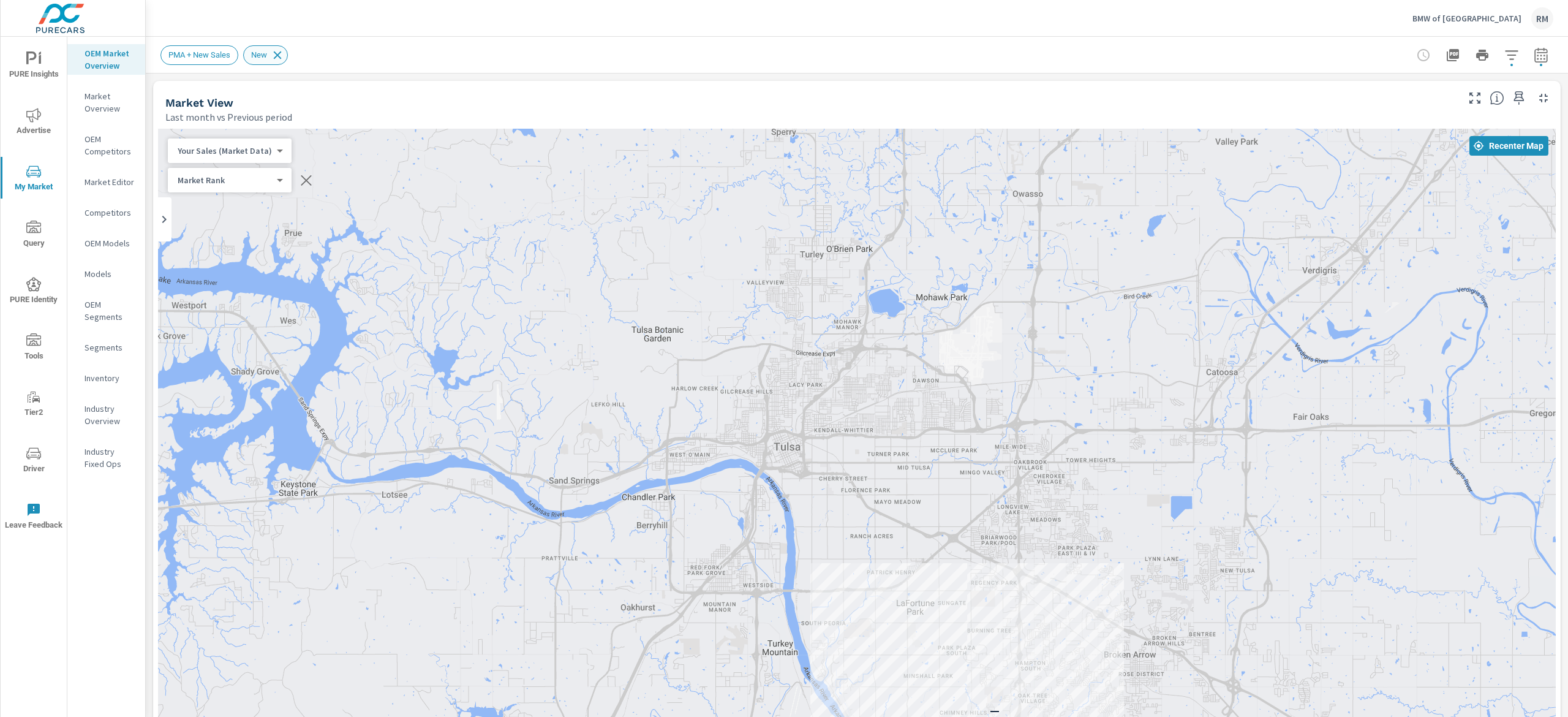
click at [276, 56] on icon at bounding box center [277, 55] width 14 height 14
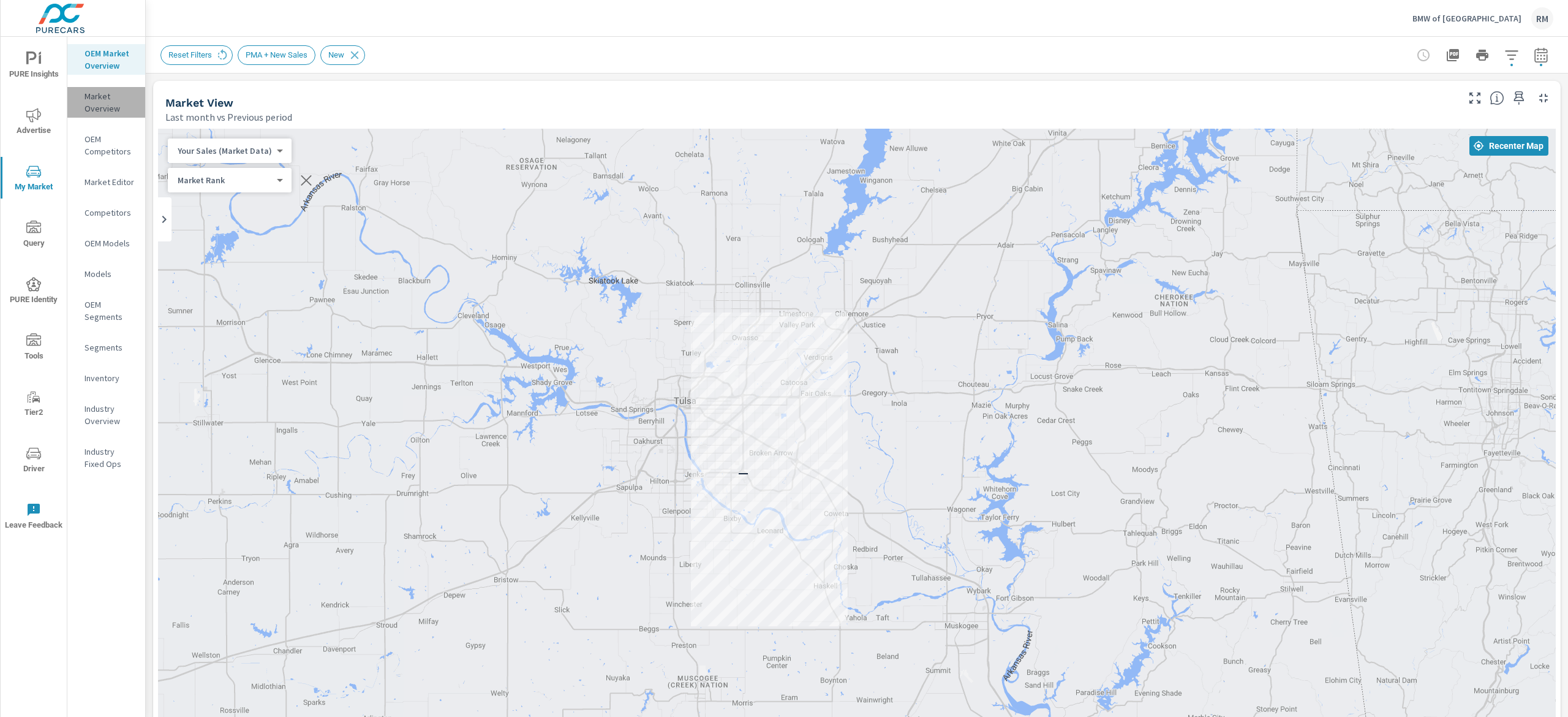
click at [99, 93] on p "Market Overview" at bounding box center [109, 102] width 51 height 25
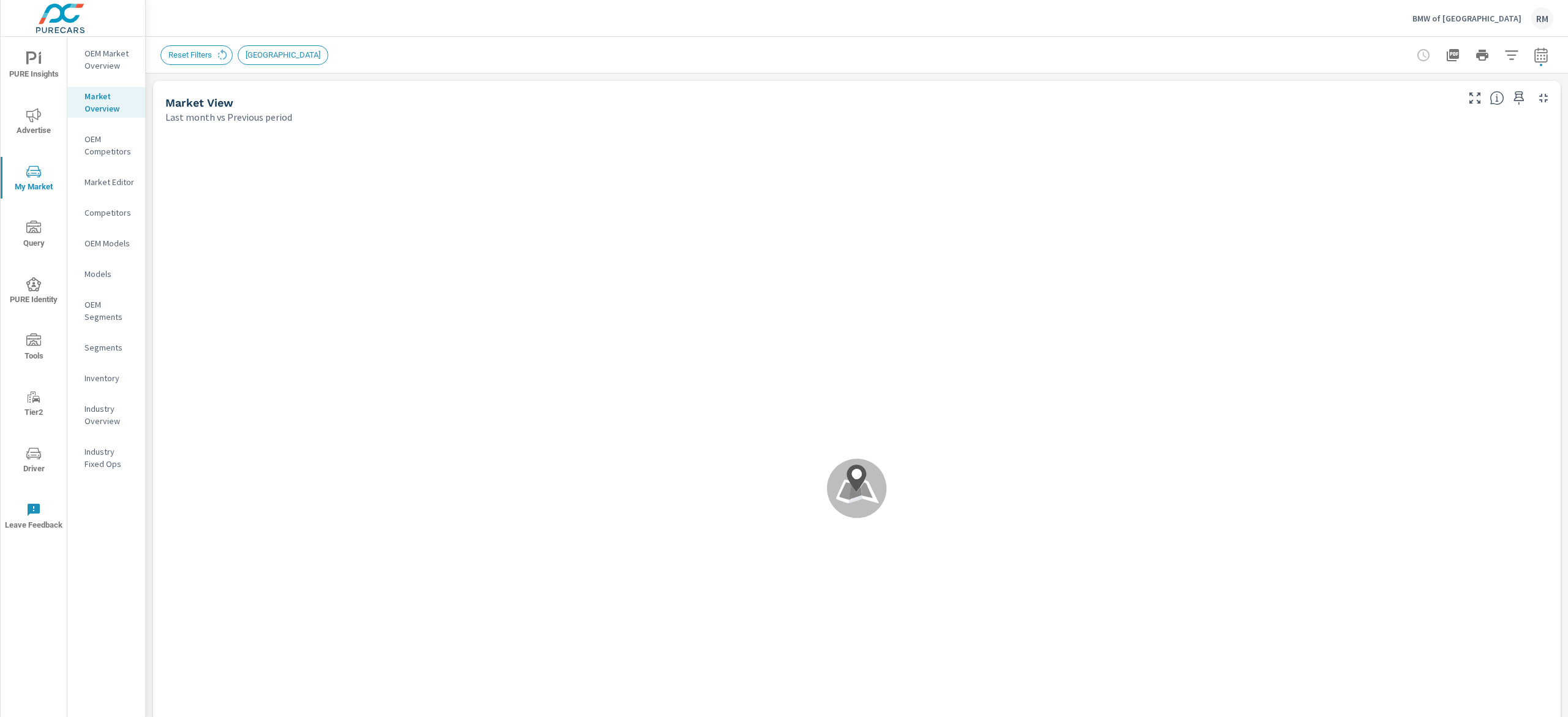
scroll to position [1, 0]
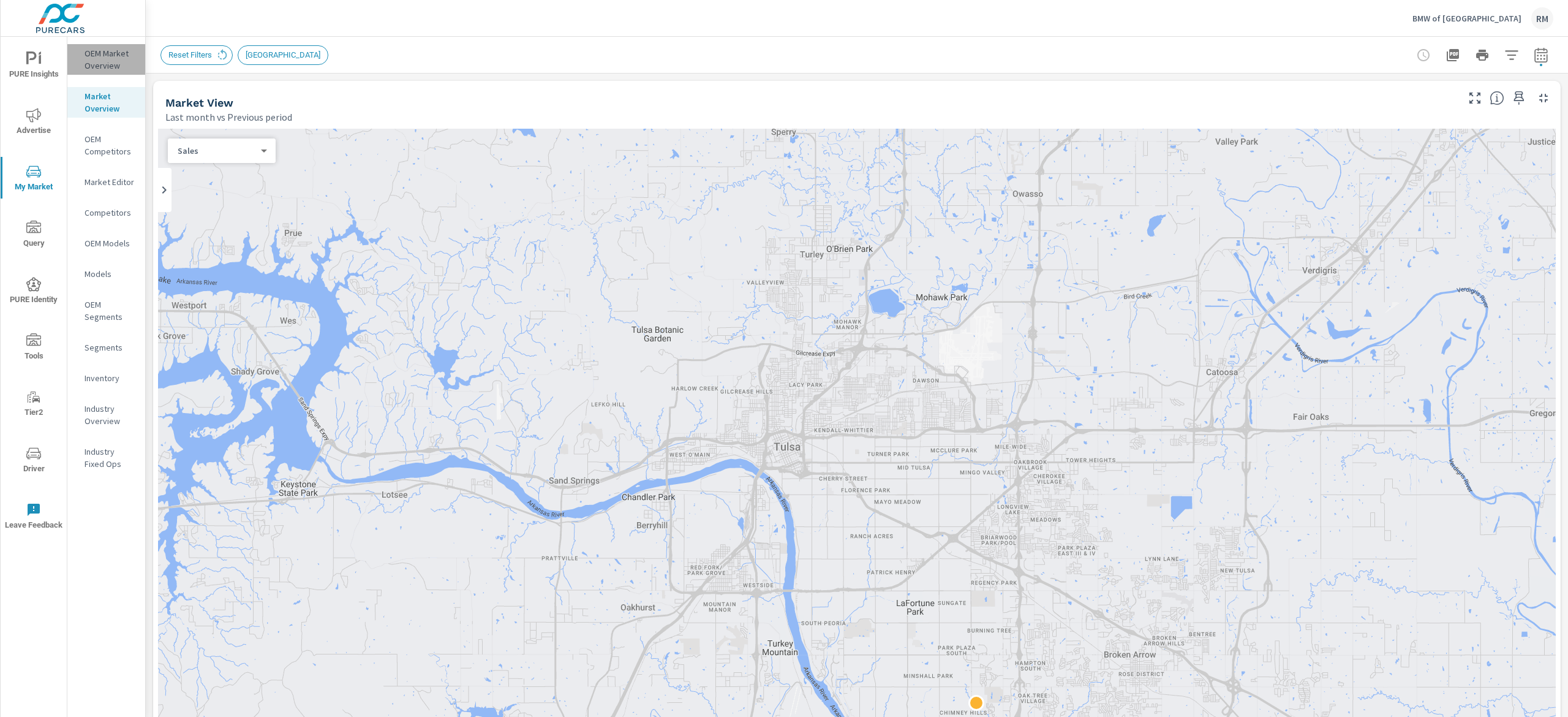
click at [128, 66] on p "OEM Market Overview" at bounding box center [109, 59] width 51 height 25
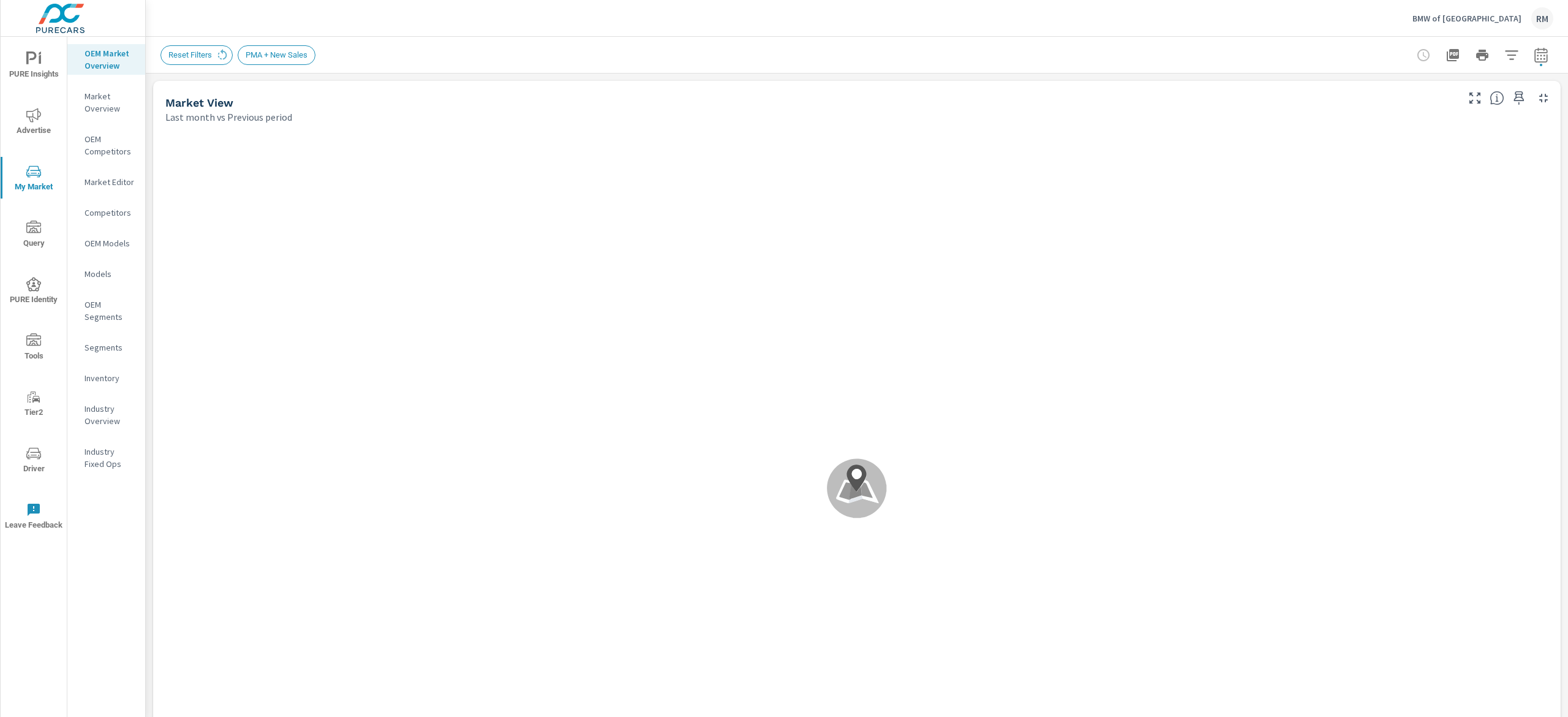
scroll to position [1, 0]
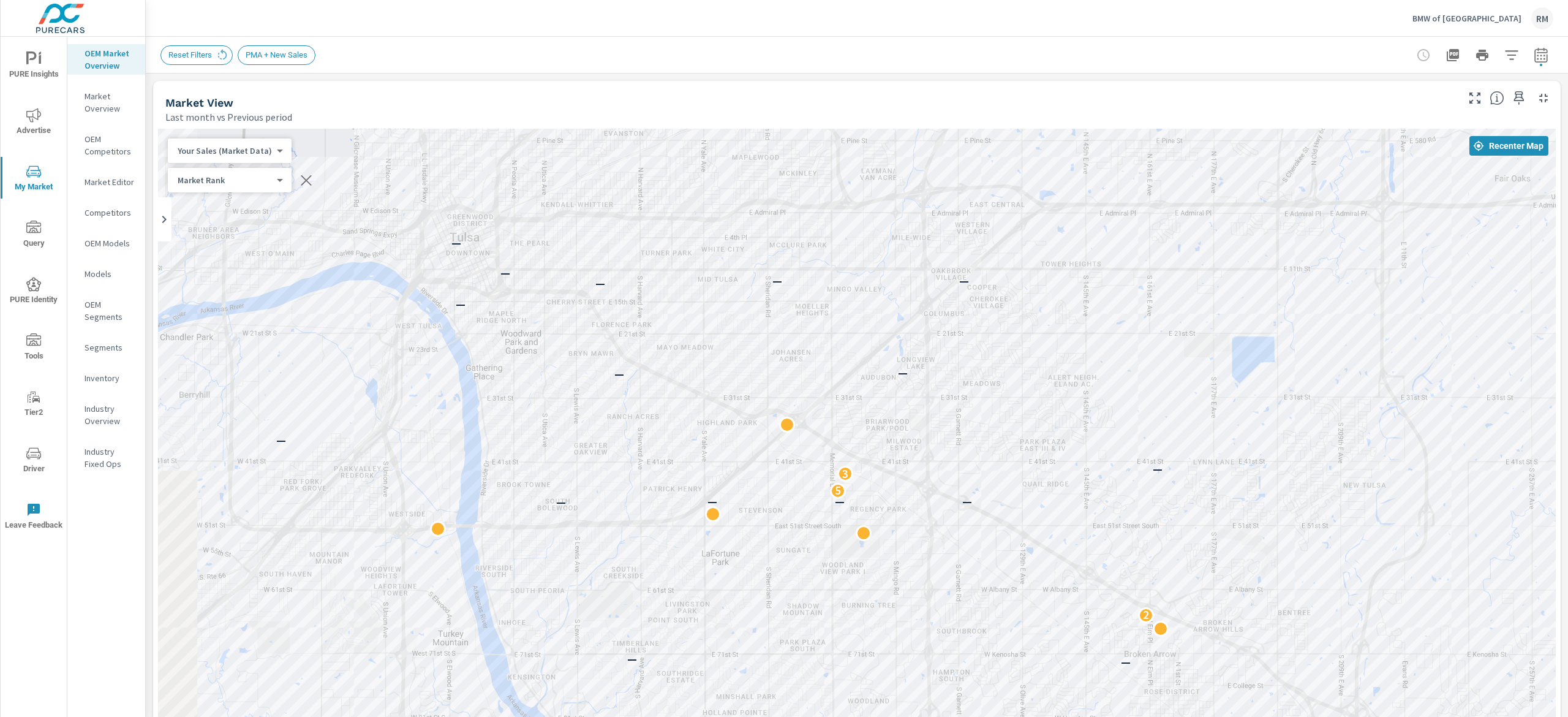
drag, startPoint x: 1116, startPoint y: 517, endPoint x: 1277, endPoint y: 314, distance: 259.1
click at [1279, 314] on div "— — — — — 4 — 2 2 — — — — — 2 — — — — 5 3 — — — — — — — — — — — — — — — — — —" at bounding box center [1388, 531] width 784 height 441
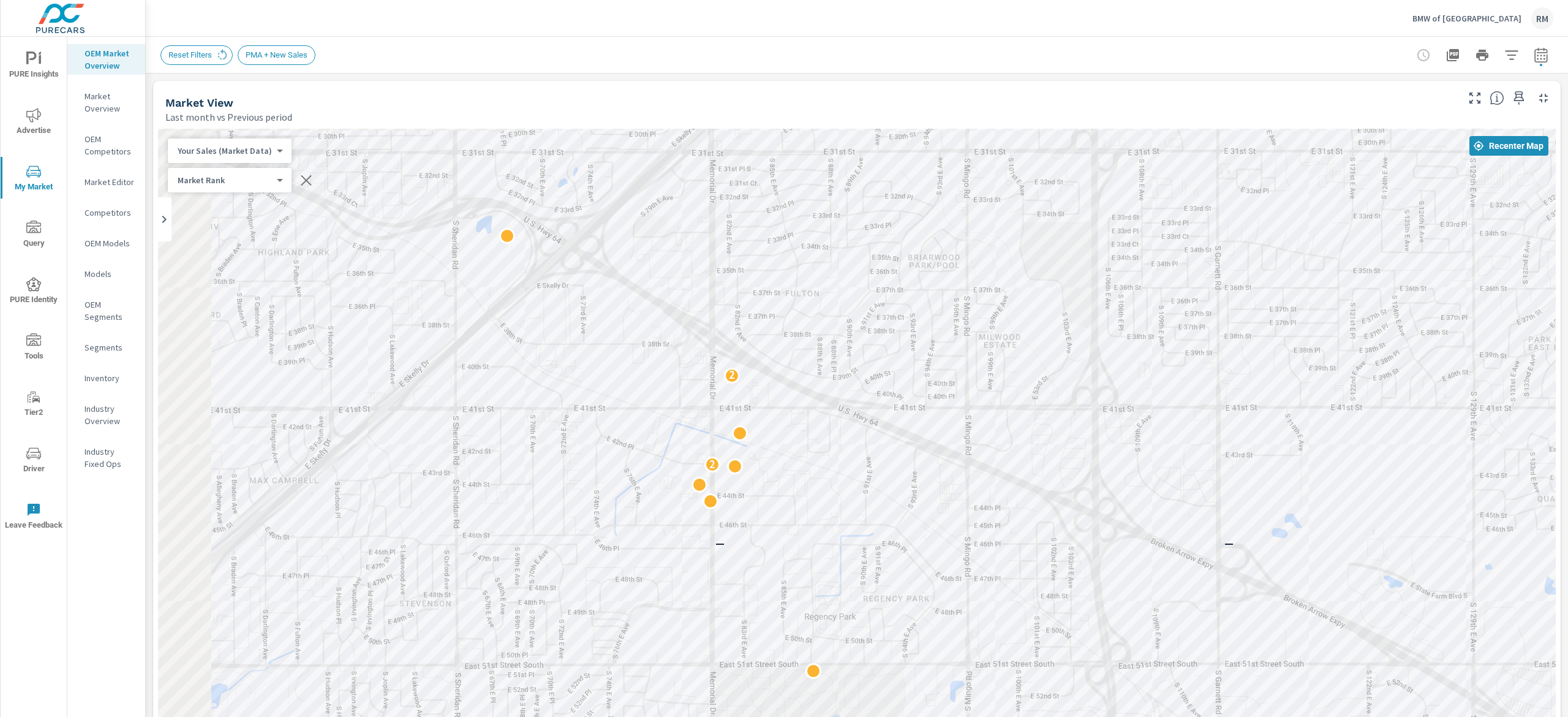
drag, startPoint x: 709, startPoint y: 272, endPoint x: 992, endPoint y: 291, distance: 283.6
click at [1003, 286] on div "— — — 2 — 2 —" at bounding box center [857, 469] width 1398 height 682
click at [263, 150] on body "PURE Insights Advertise My Market Query PURE Identity Tools Tier2 Driver Leave …" at bounding box center [784, 358] width 1568 height 717
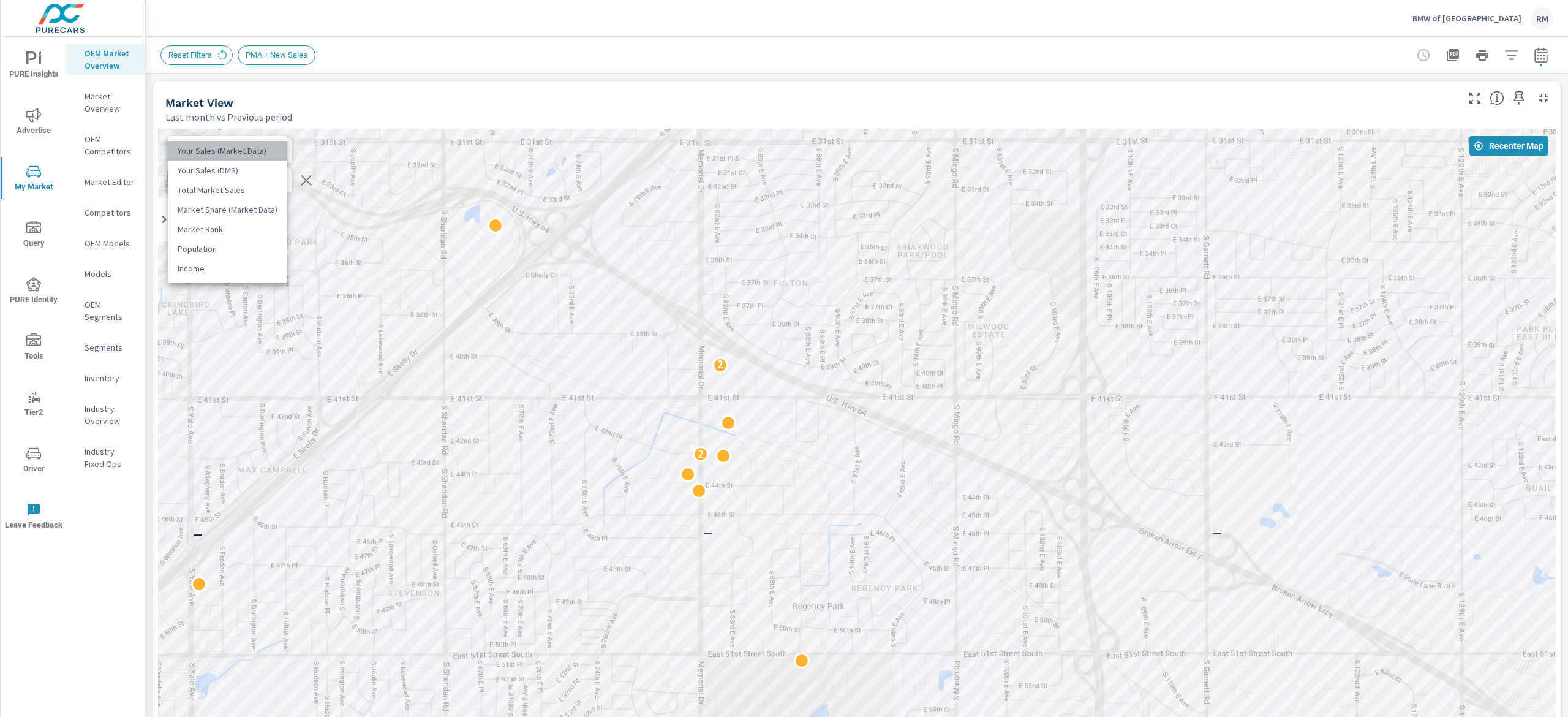
click at [261, 147] on li "Your Sales (Market Data)" at bounding box center [227, 150] width 119 height 19
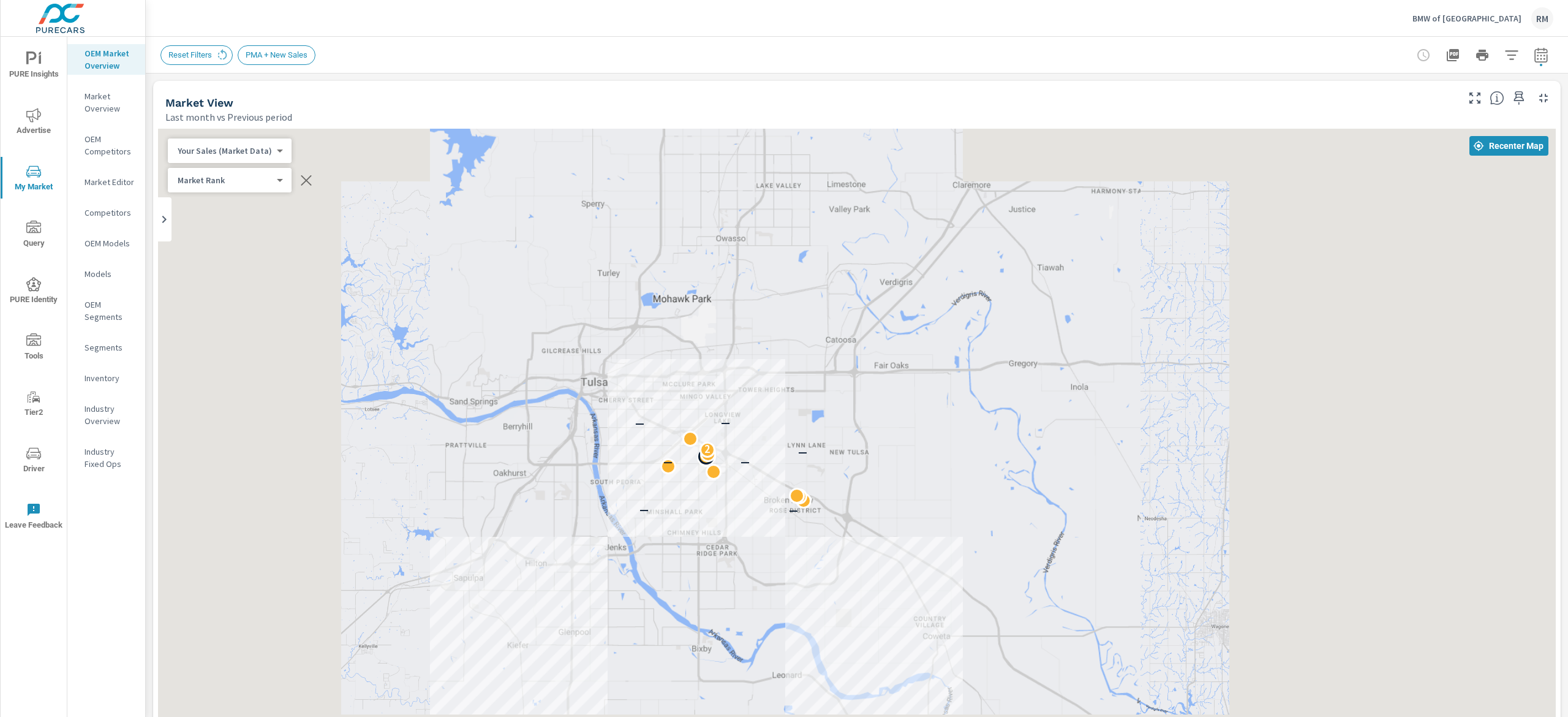
scroll to position [1, 0]
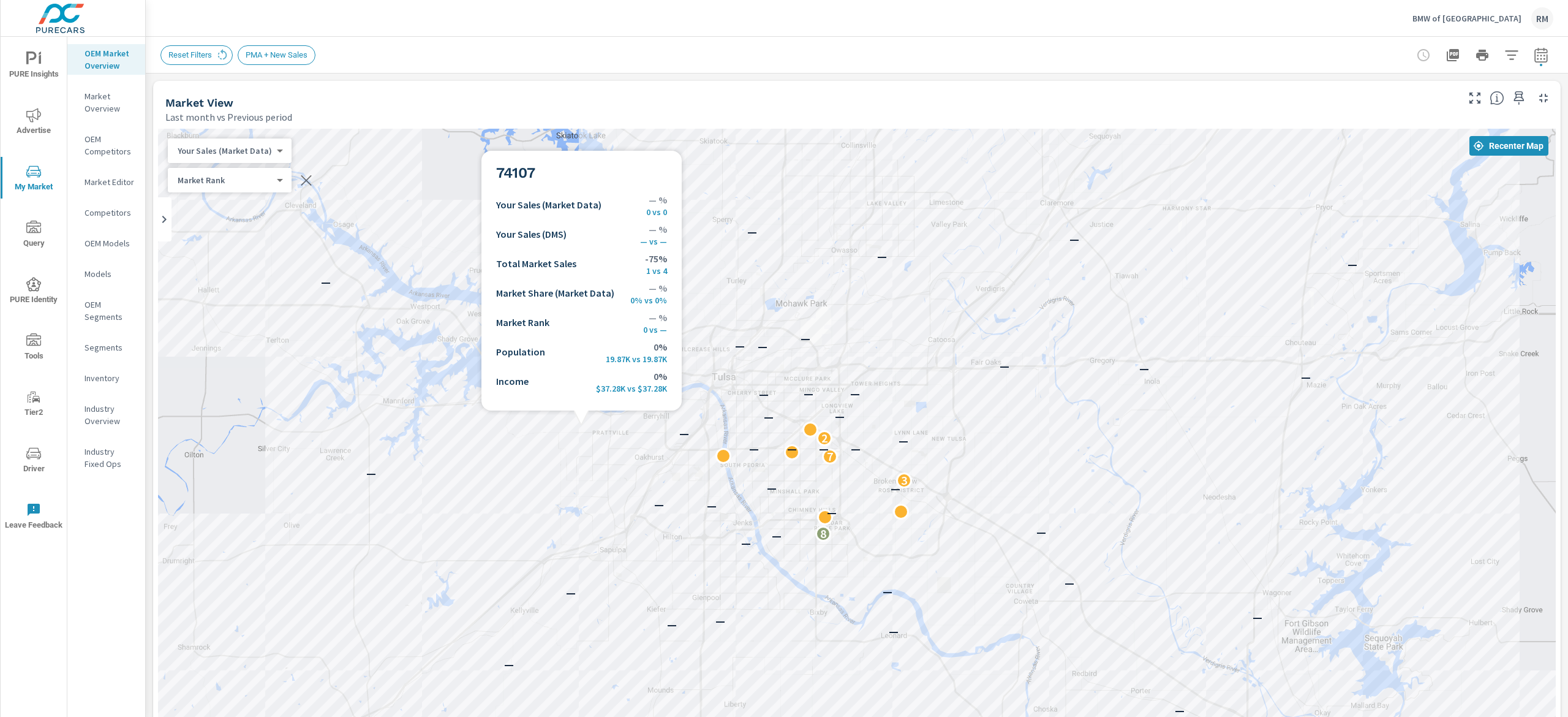
drag, startPoint x: 574, startPoint y: 426, endPoint x: 706, endPoint y: 415, distance: 132.5
click at [706, 415] on div "— — — — — — — — — — — — — — — — — — — 8 — — — — — — 3 — 7 — — — — — 2 — — — — —…" at bounding box center [857, 469] width 1398 height 682
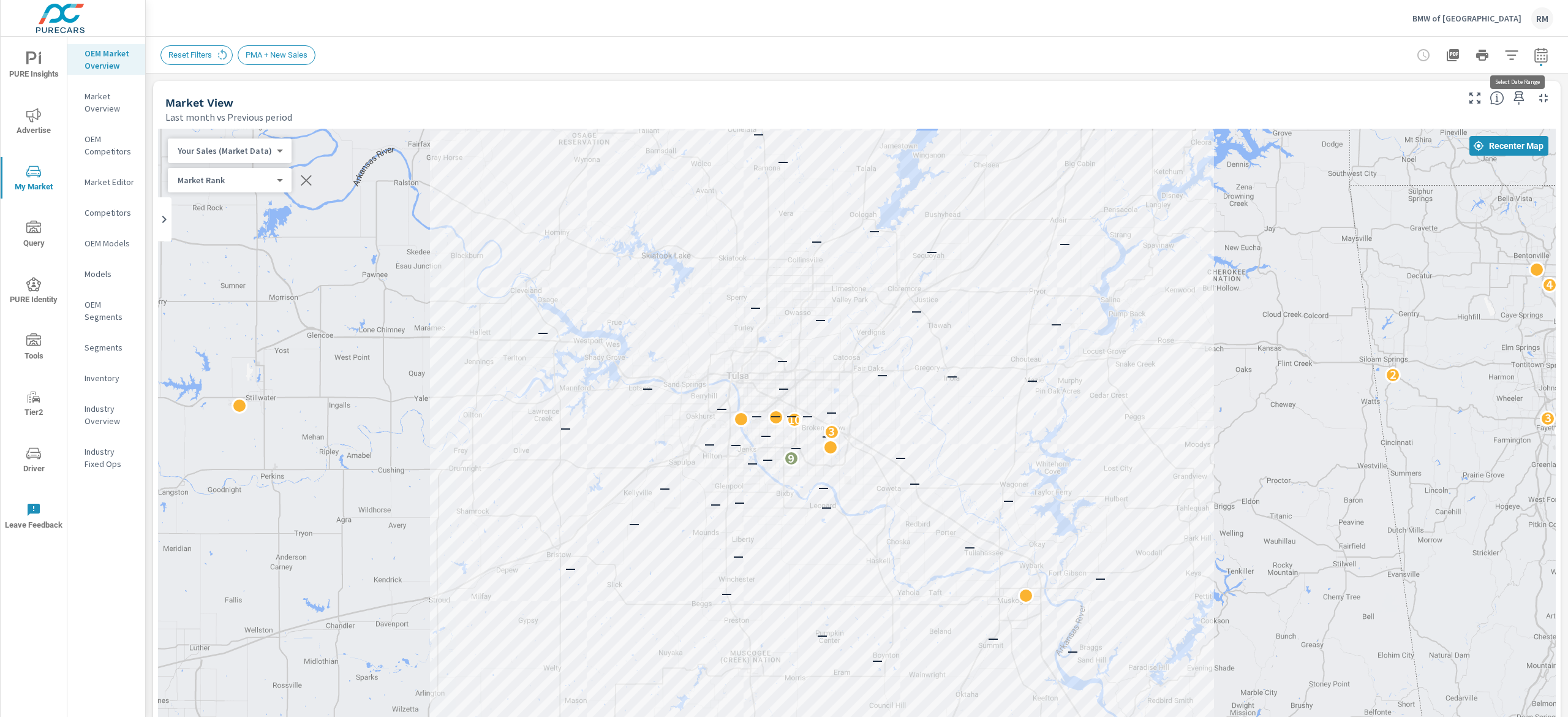
click at [1534, 54] on icon "button" at bounding box center [1541, 56] width 15 height 15
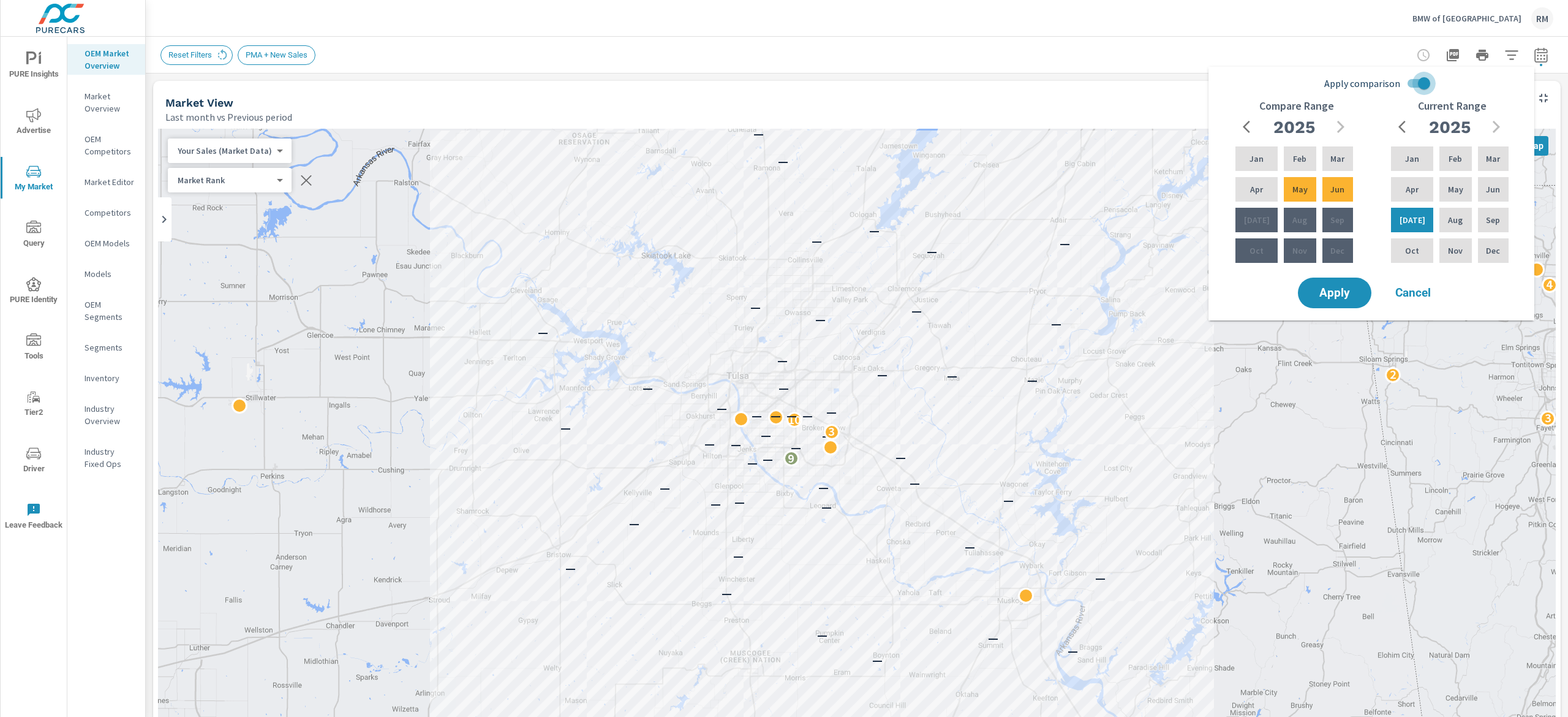
click at [1416, 88] on input "Apply comparison" at bounding box center [1425, 83] width 70 height 23
checkbox input "false"
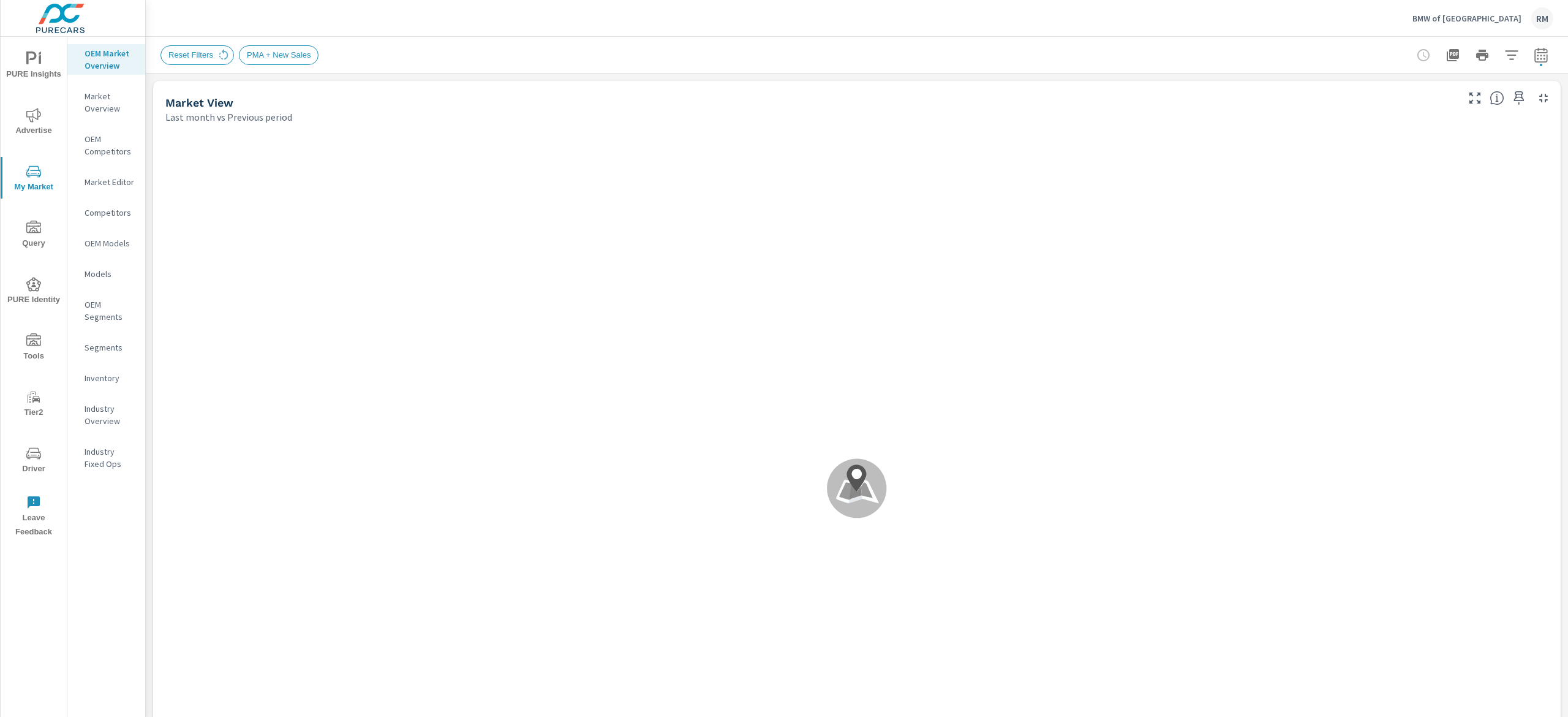
scroll to position [1, 0]
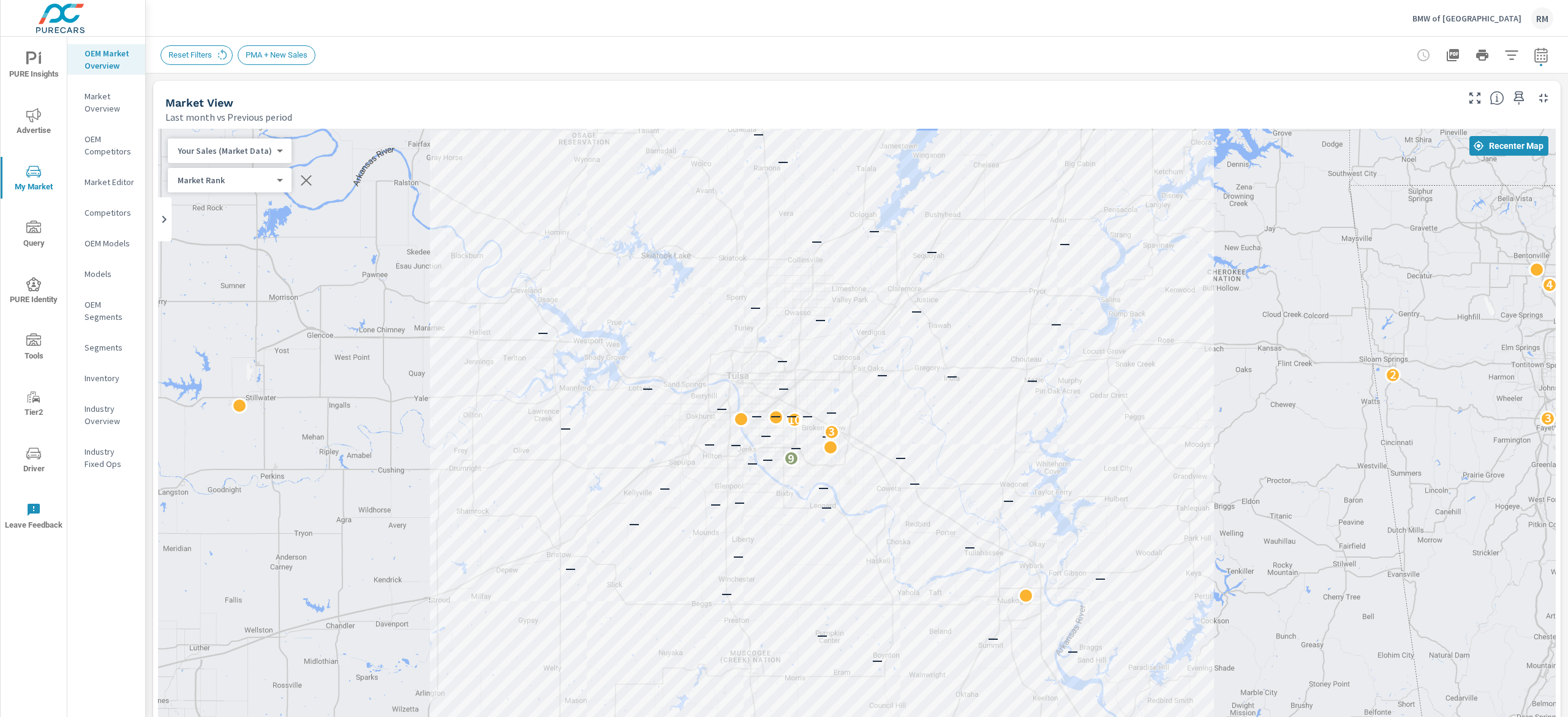
click at [270, 168] on div "Market Rank 4 ​" at bounding box center [230, 180] width 124 height 25
click at [236, 179] on body "PURE Insights Advertise My Market Query PURE Identity Tools Tier2 Driver Leave …" at bounding box center [784, 358] width 1568 height 717
click at [236, 178] on li "Market Rank" at bounding box center [227, 179] width 119 height 19
click at [240, 140] on div "Your Sales (Market Data) 0 ​" at bounding box center [230, 151] width 124 height 25
click at [234, 147] on body "PURE Insights Advertise My Market Query PURE Identity Tools Tier2 Driver Leave …" at bounding box center [784, 358] width 1568 height 717
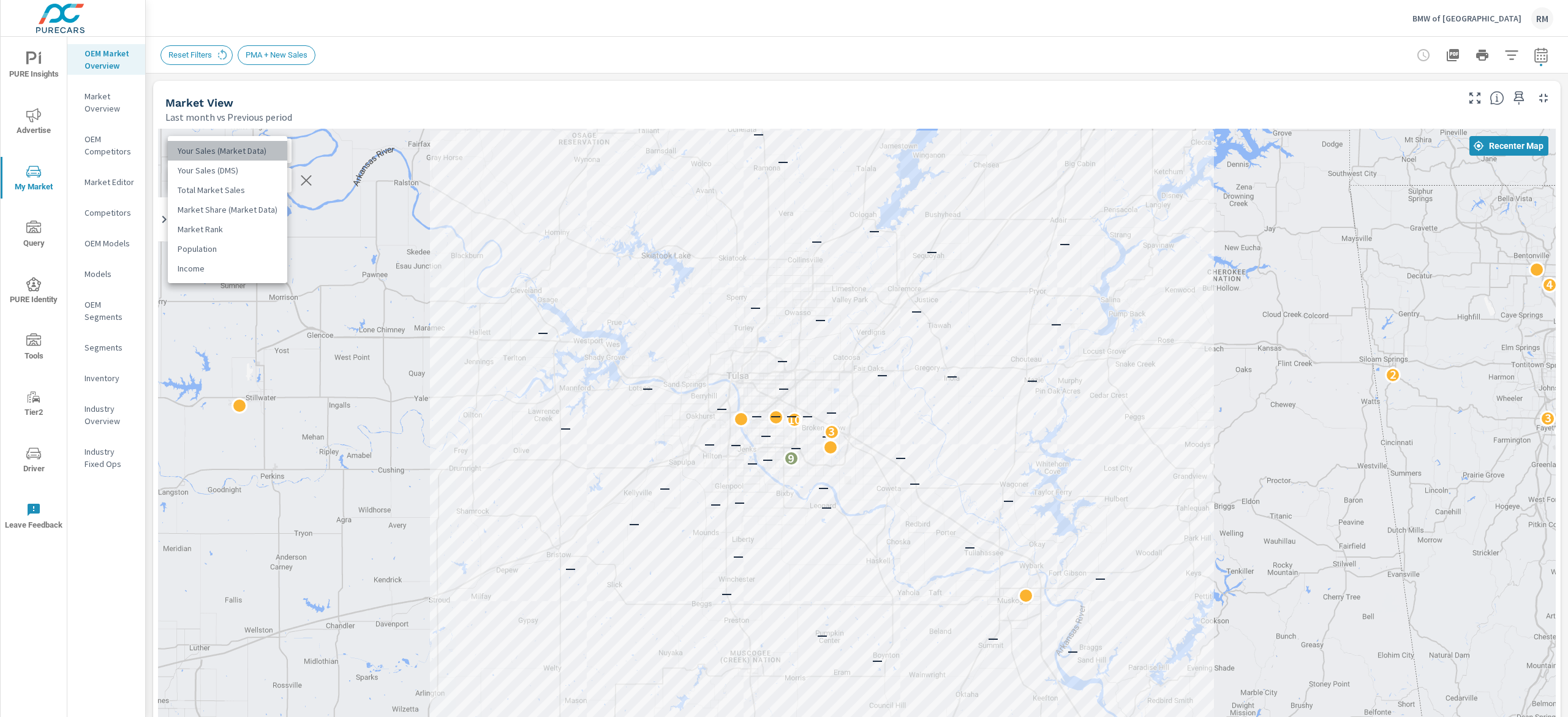
click at [236, 159] on li "Your Sales (Market Data)" at bounding box center [227, 150] width 119 height 19
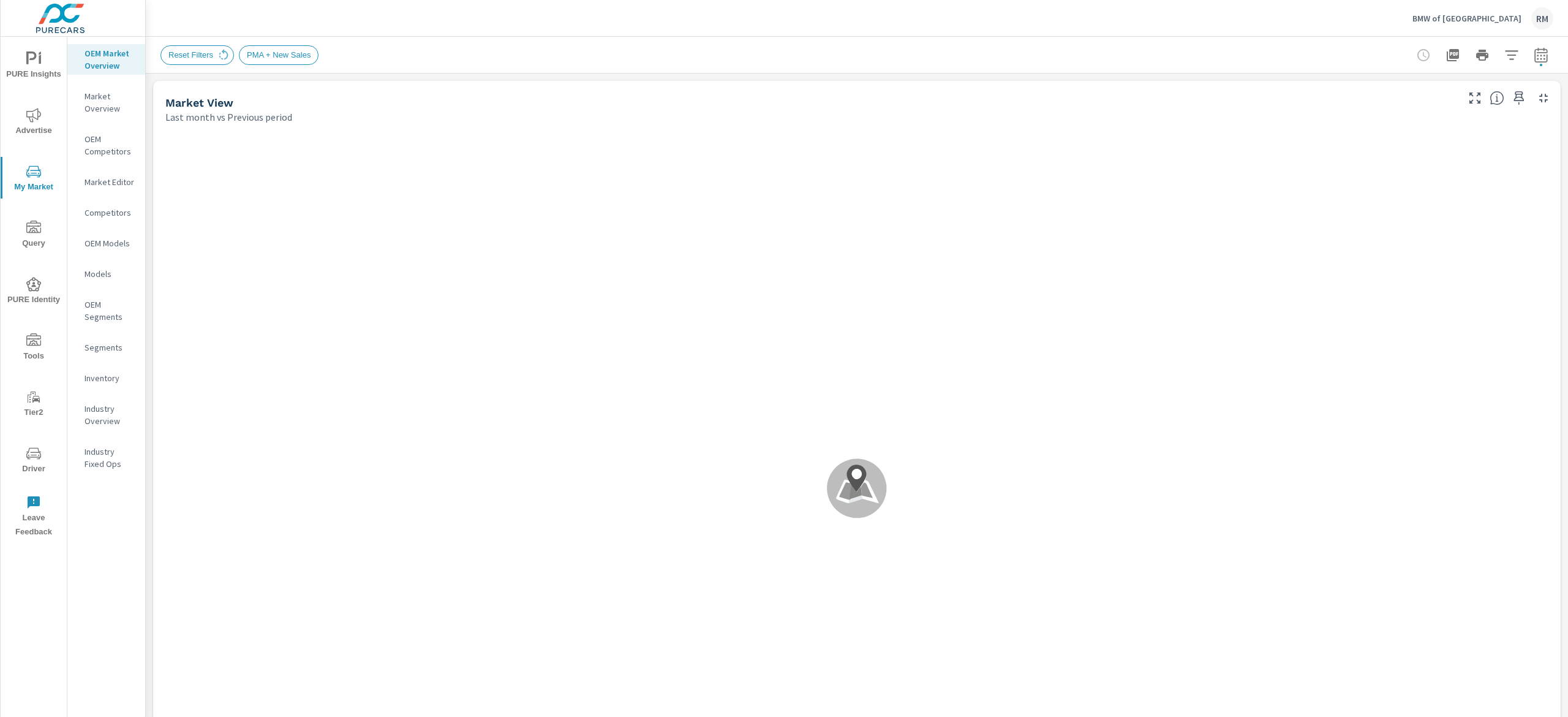
scroll to position [1, 0]
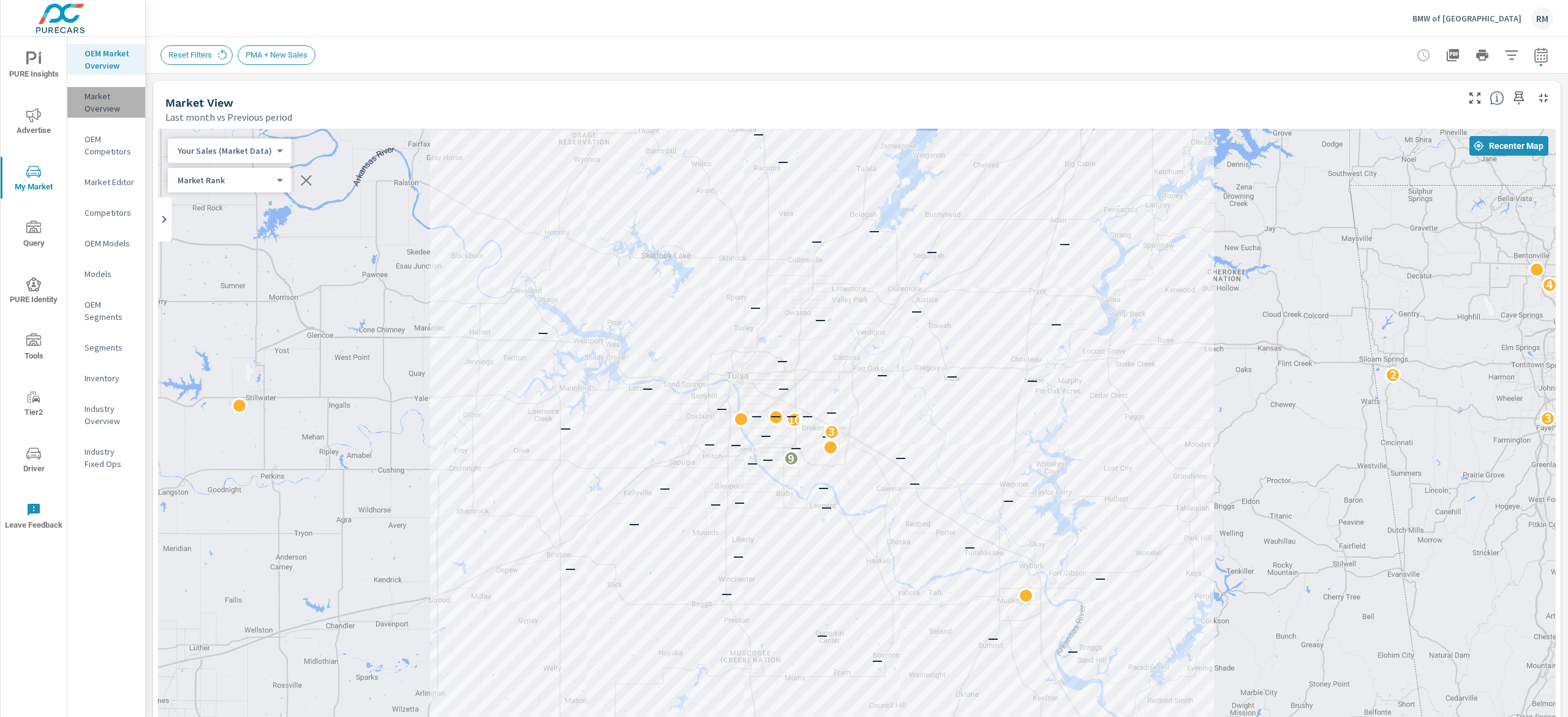
click at [99, 103] on p "Market Overview" at bounding box center [109, 102] width 51 height 25
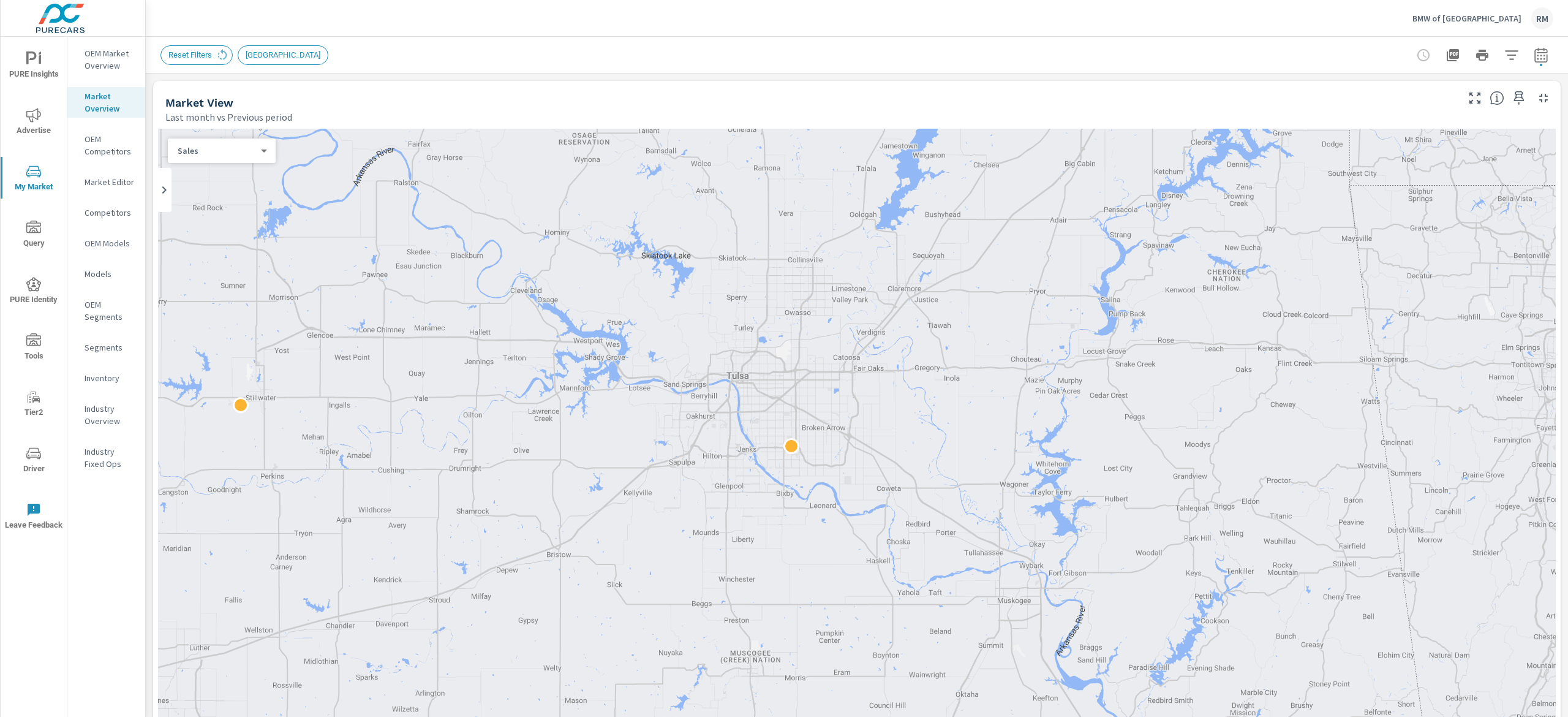
scroll to position [1, 0]
click at [103, 181] on p "Market Editor" at bounding box center [109, 181] width 51 height 12
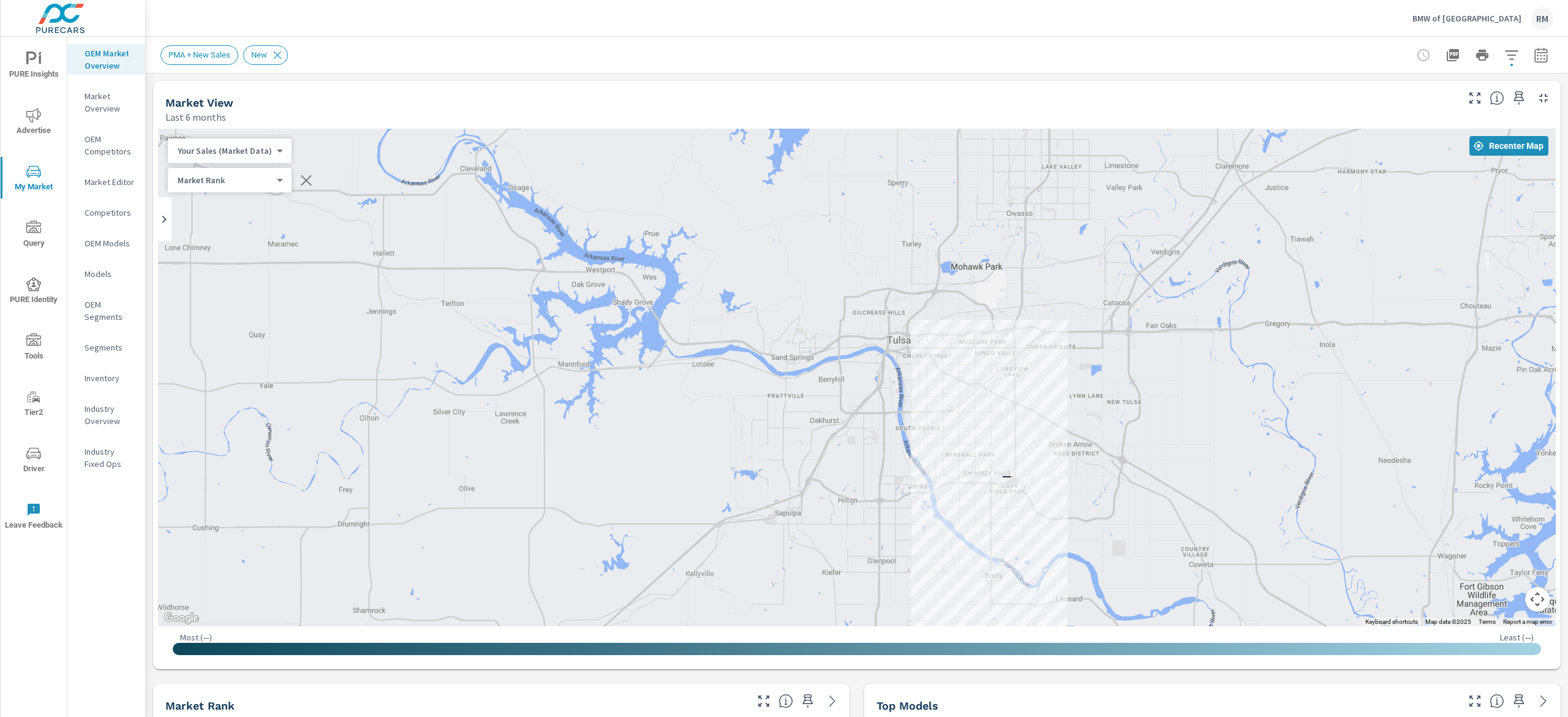
drag, startPoint x: 892, startPoint y: 366, endPoint x: 845, endPoint y: 445, distance: 91.9
click at [837, 453] on div "—" at bounding box center [857, 377] width 1398 height 498
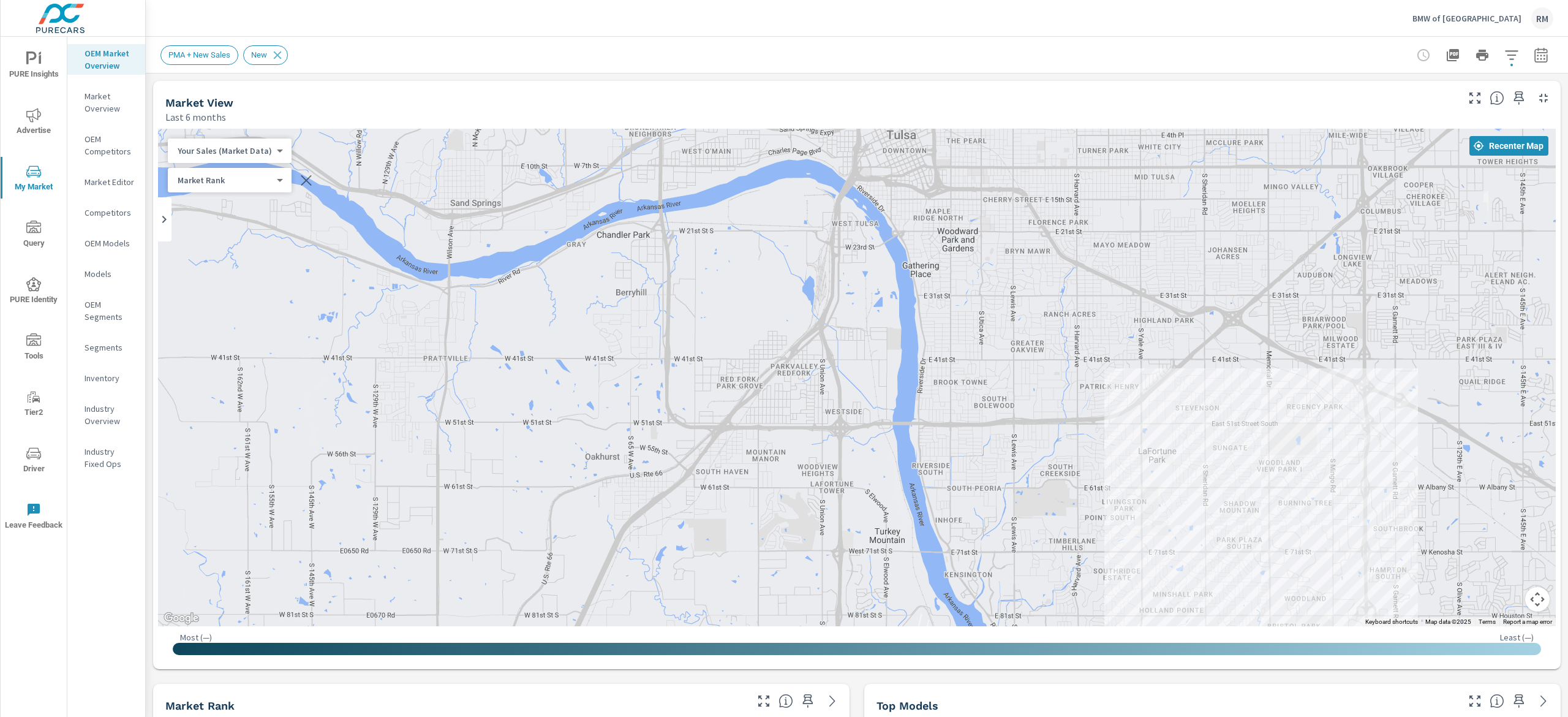
drag, startPoint x: 870, startPoint y: 377, endPoint x: 828, endPoint y: 453, distance: 86.8
click at [826, 464] on div "—" at bounding box center [857, 377] width 1398 height 498
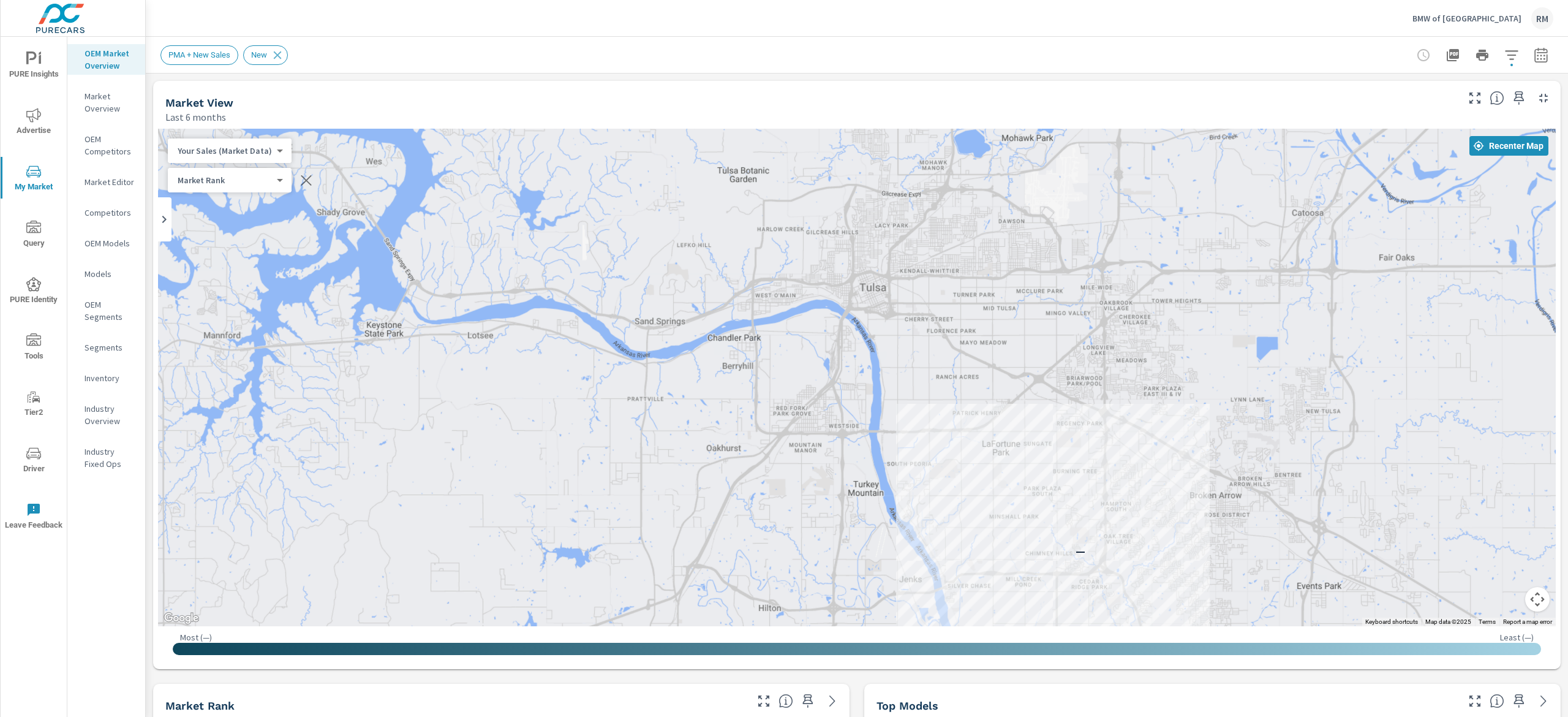
click at [116, 93] on p "Market Overview" at bounding box center [109, 102] width 51 height 25
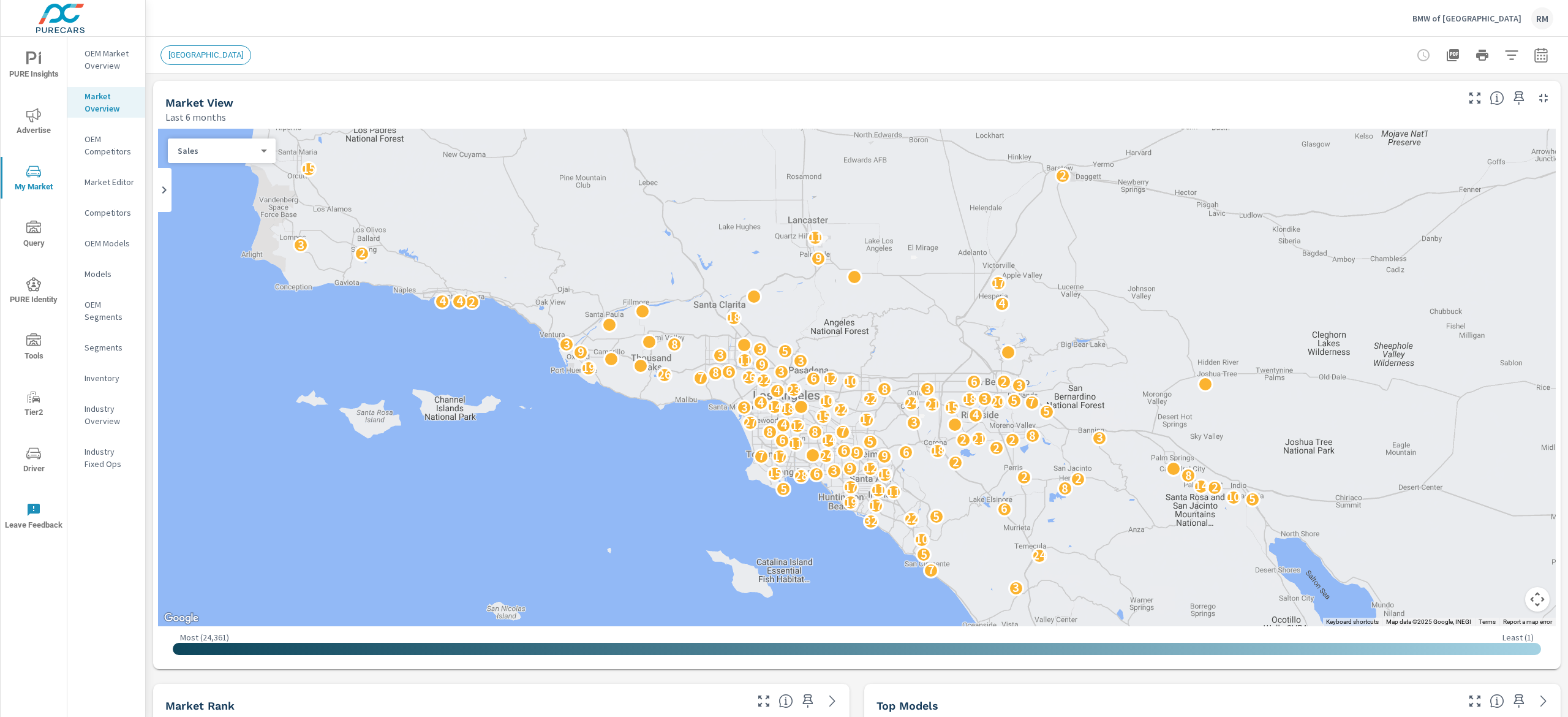
scroll to position [1, 0]
click at [87, 53] on p "OEM Market Overview" at bounding box center [109, 59] width 51 height 25
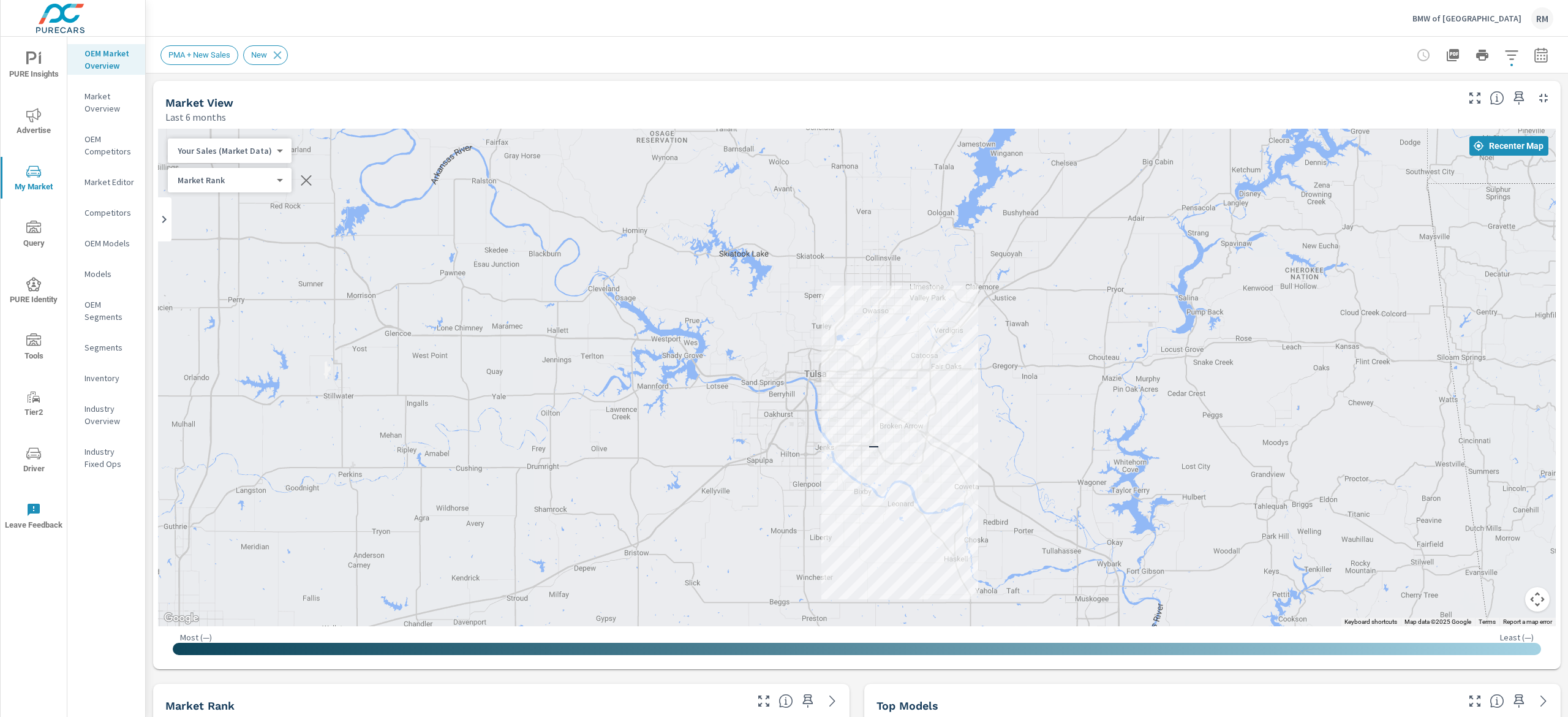
drag, startPoint x: 865, startPoint y: 205, endPoint x: 866, endPoint y: 272, distance: 67.0
click at [866, 272] on div "—" at bounding box center [857, 377] width 1398 height 498
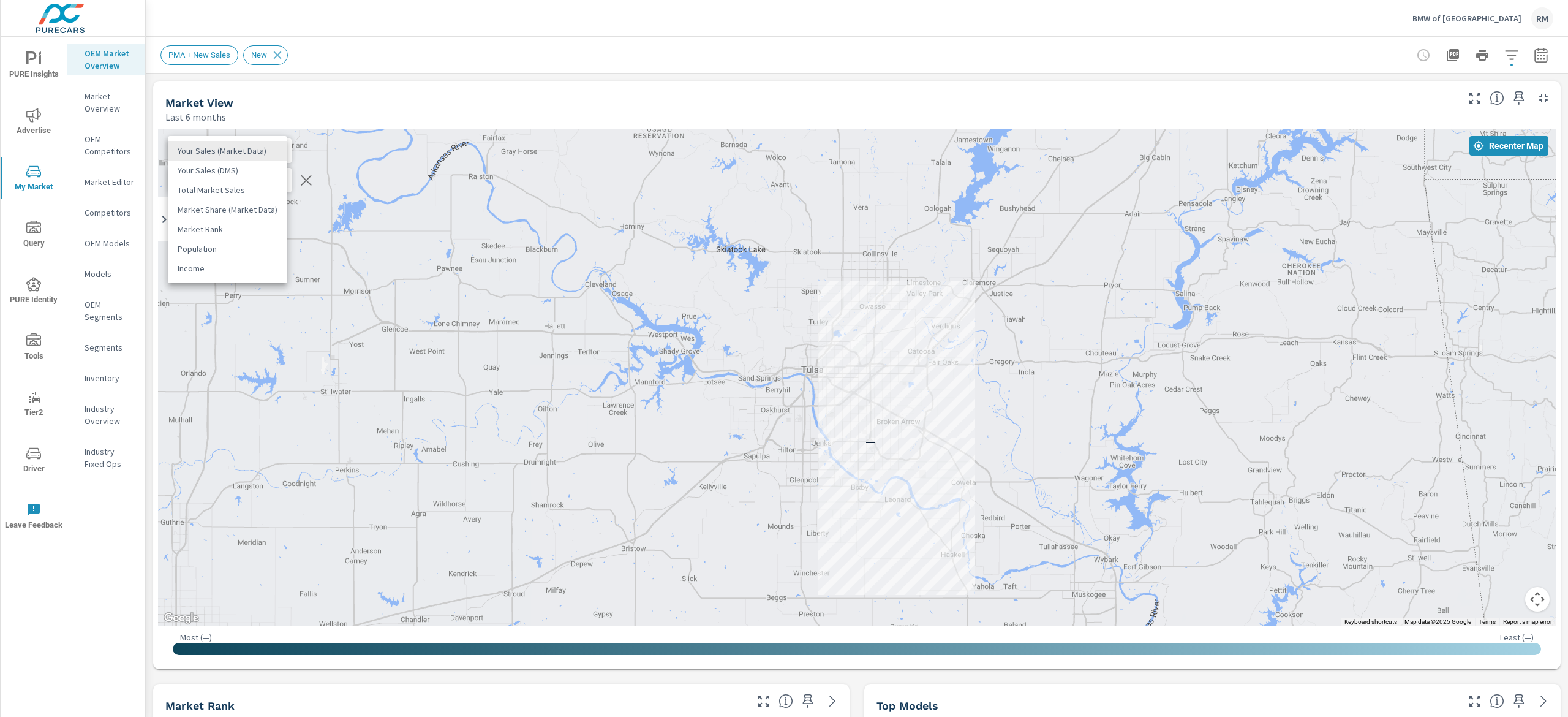
click at [210, 149] on body "PURE Insights Advertise My Market Query PURE Identity Tools Tier2 Driver Leave …" at bounding box center [784, 358] width 1568 height 717
click at [244, 167] on li "Your Sales (DMS)" at bounding box center [227, 170] width 119 height 19
click at [248, 152] on body "PURE Insights Advertise My Market Query PURE Identity Tools Tier2 Driver Leave …" at bounding box center [784, 358] width 1568 height 717
click at [257, 133] on li "Your Sales (Market Data)" at bounding box center [227, 130] width 119 height 19
click at [273, 189] on div "Market Rank 4 ​" at bounding box center [230, 180] width 124 height 25
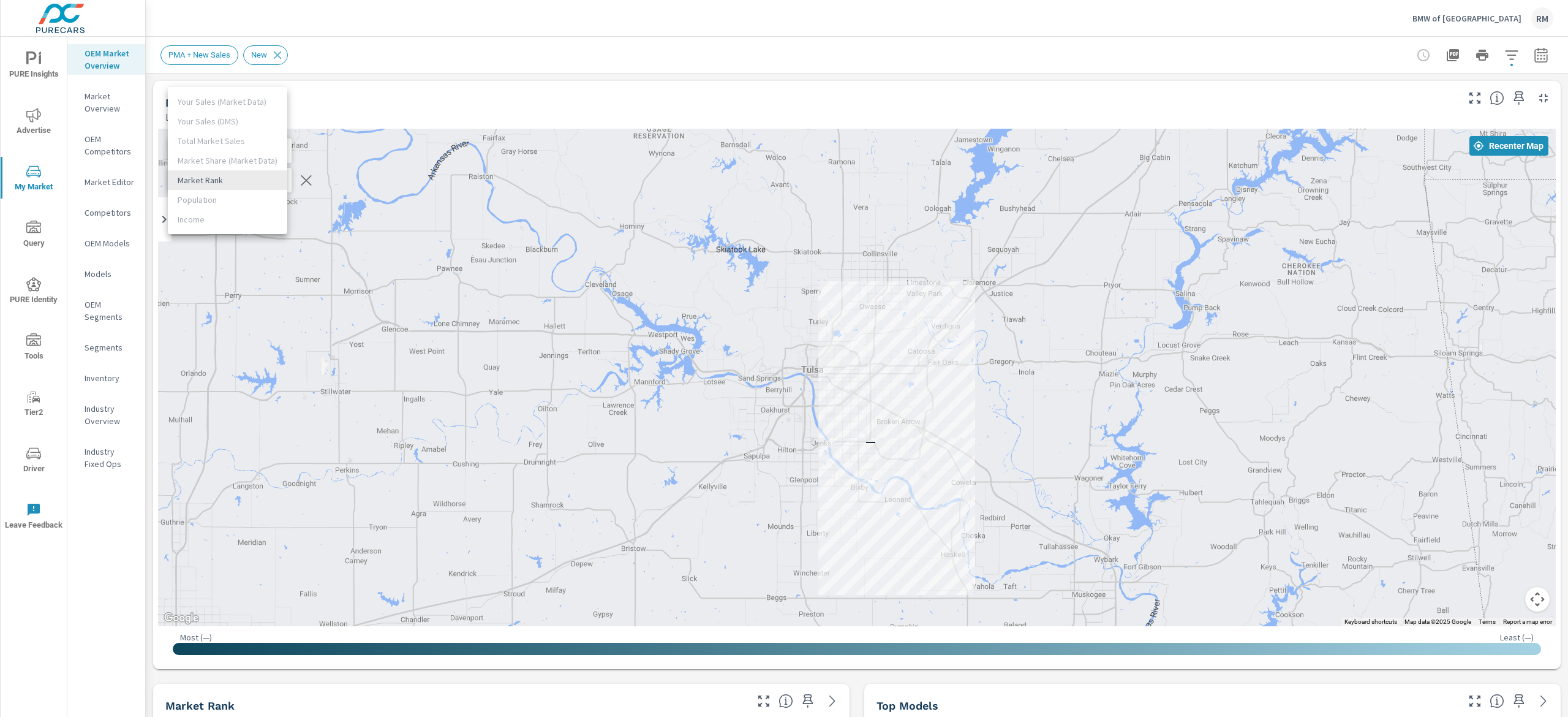
click at [271, 181] on body "PURE Insights Advertise My Market Query PURE Identity Tools Tier2 Driver Leave …" at bounding box center [784, 358] width 1568 height 717
click at [267, 184] on li "Market Rank" at bounding box center [227, 179] width 119 height 19
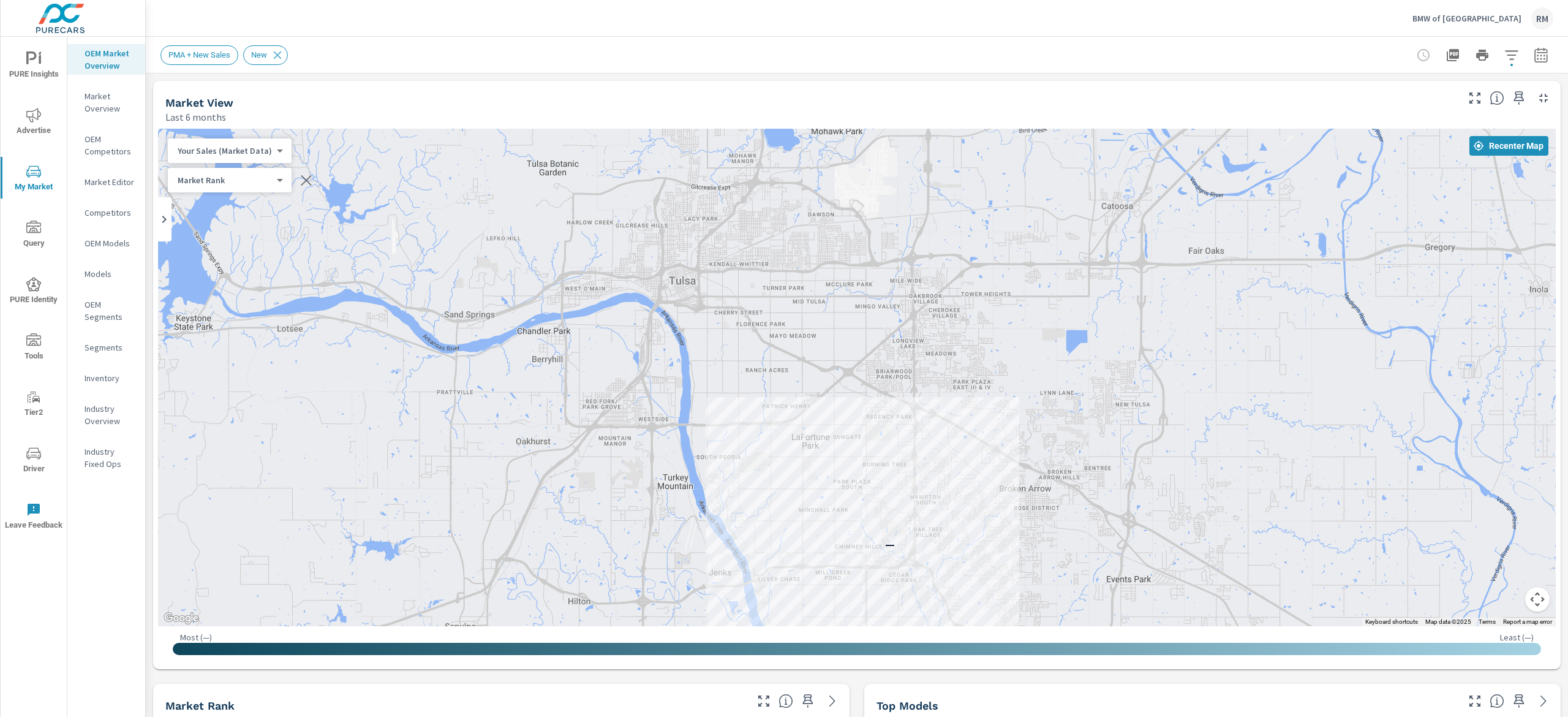
drag, startPoint x: 847, startPoint y: 355, endPoint x: 864, endPoint y: 146, distance: 209.7
click at [876, 139] on div "—" at bounding box center [857, 377] width 1398 height 498
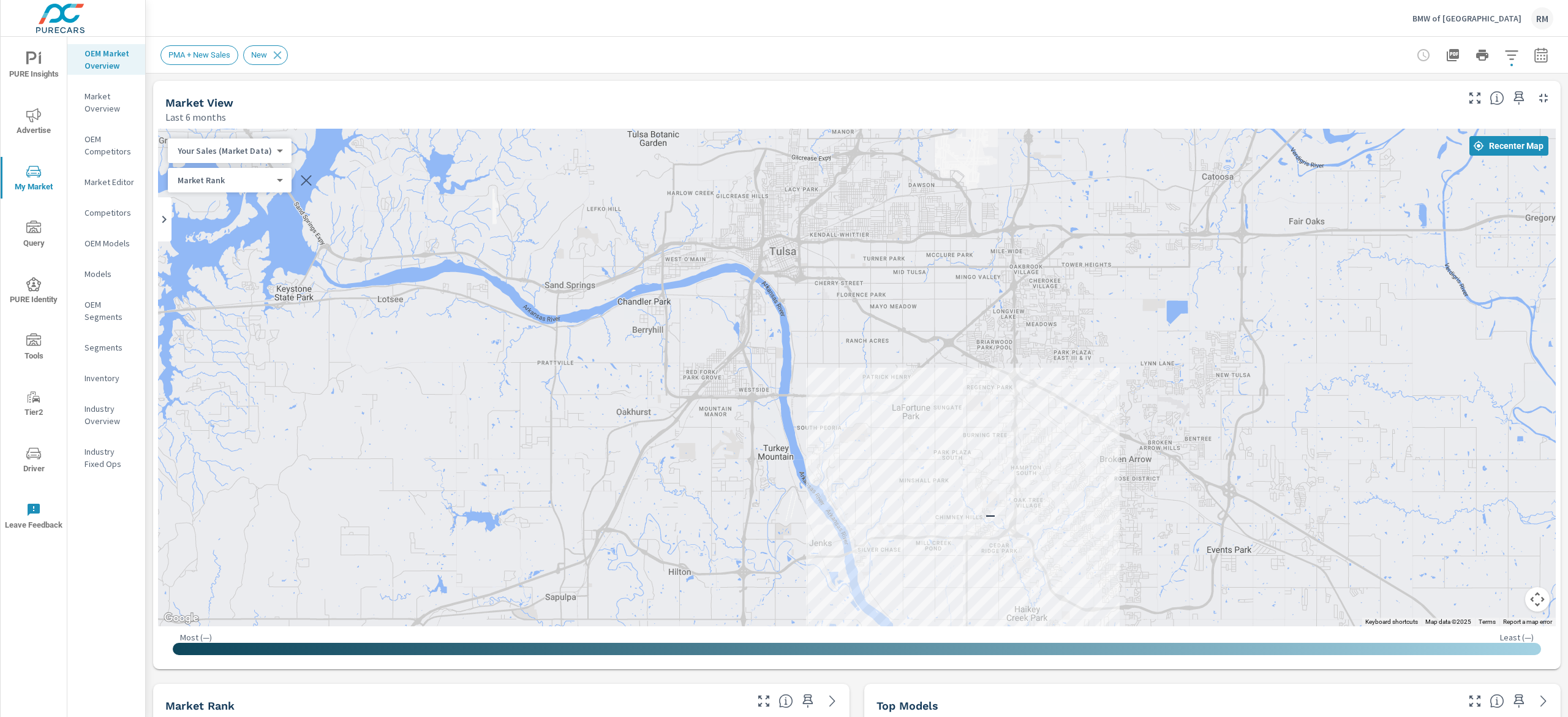
click at [121, 203] on nav "OEM Market Overview Market Overview OEM Competitors Market Editor Competitors O…" at bounding box center [106, 264] width 78 height 453
click at [113, 204] on div "Competitors" at bounding box center [106, 213] width 78 height 19
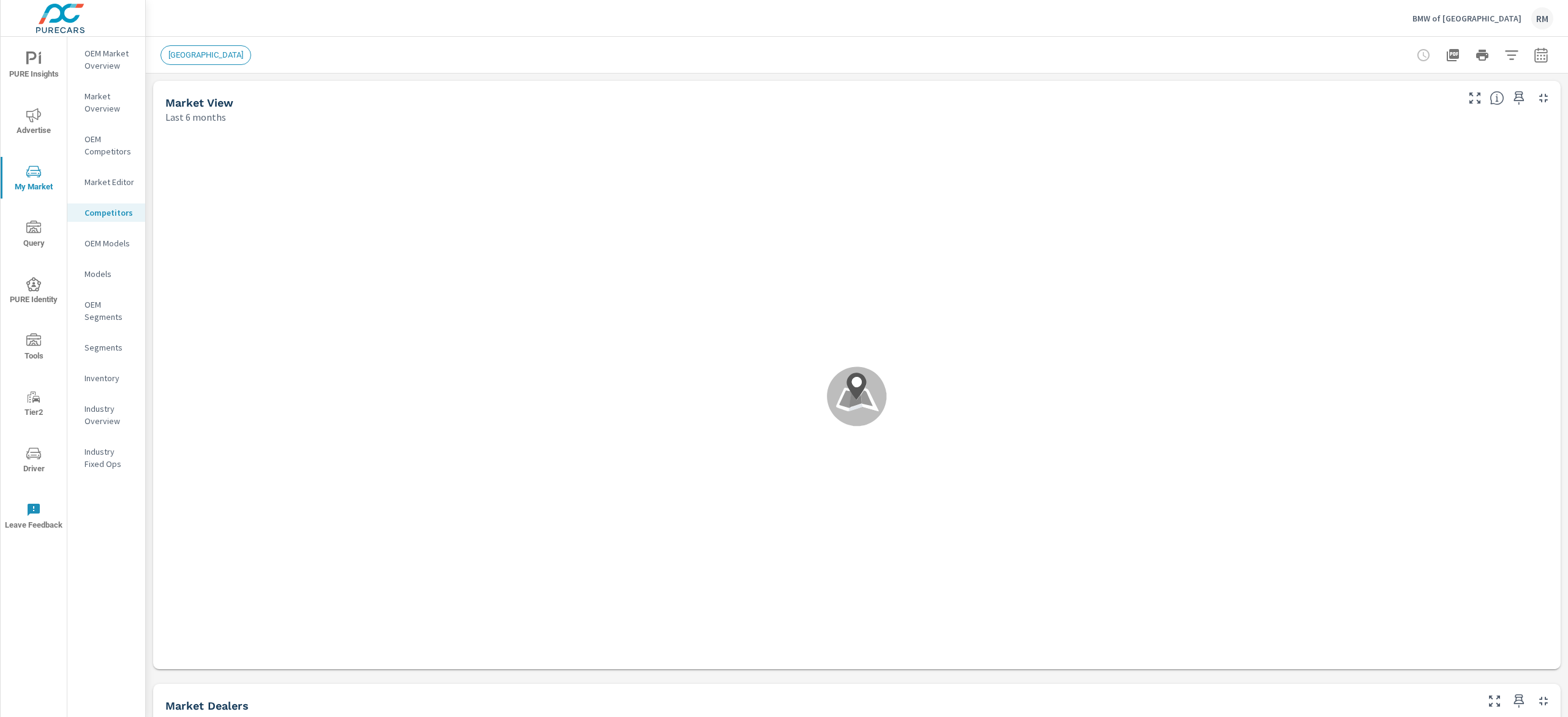
scroll to position [1, 0]
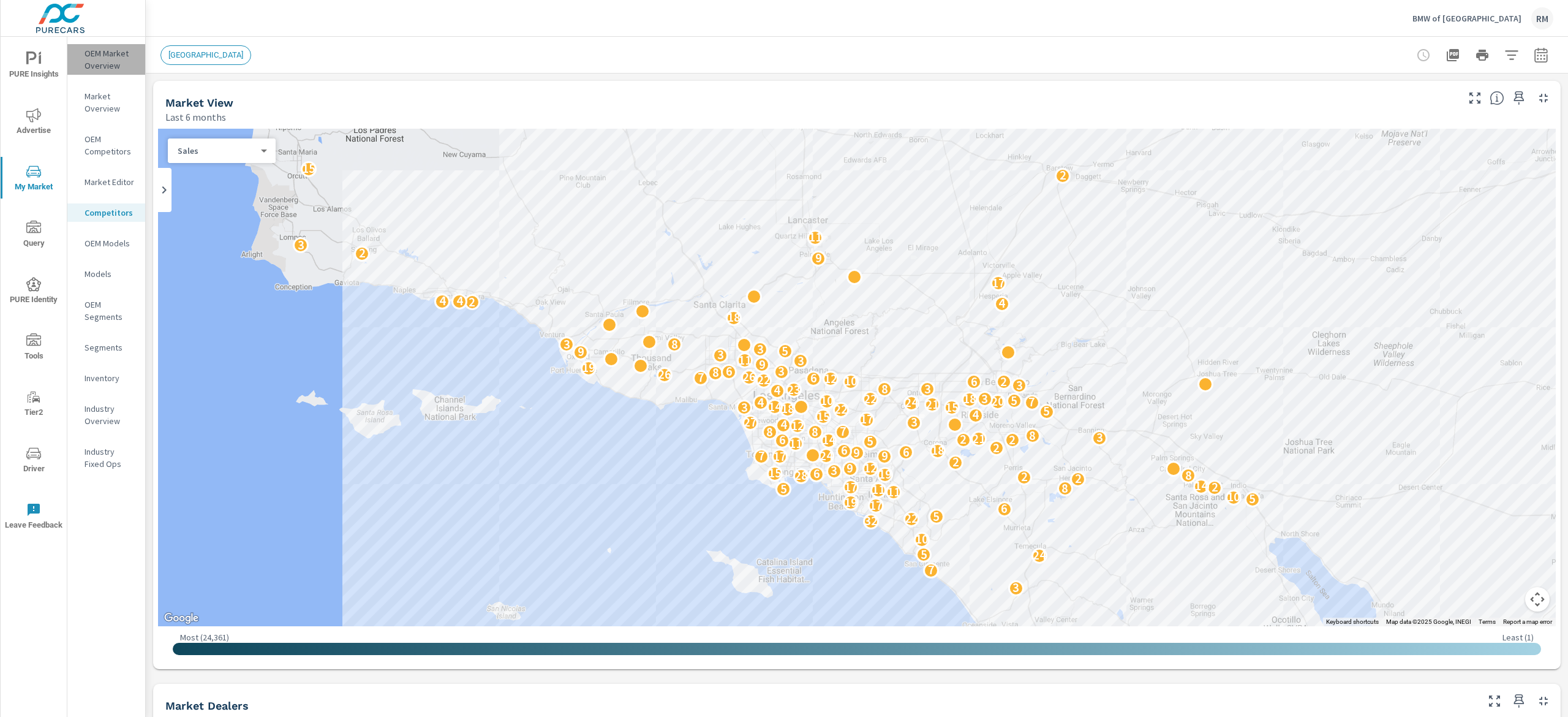
click at [90, 57] on p "OEM Market Overview" at bounding box center [109, 59] width 51 height 25
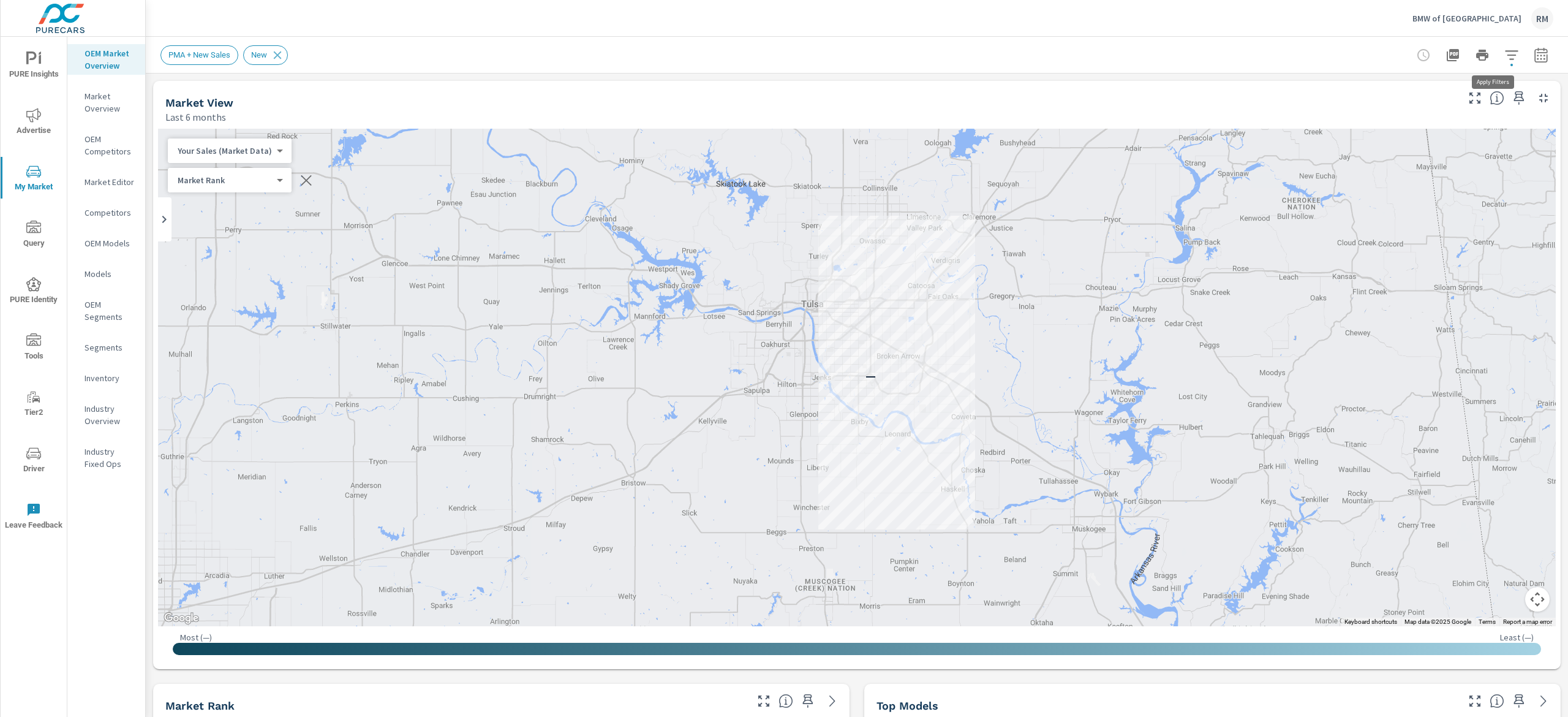
click at [1500, 44] on button "button" at bounding box center [1512, 55] width 25 height 25
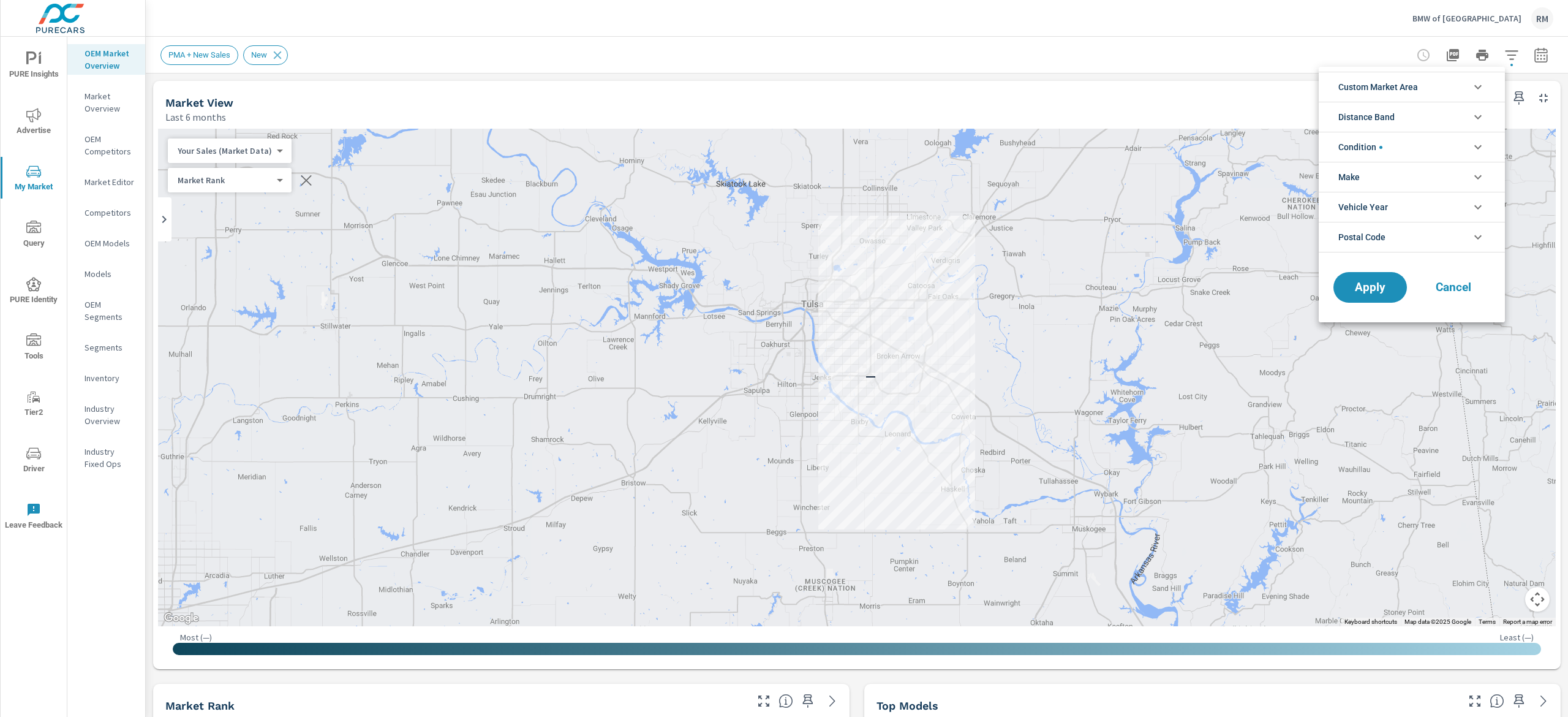
click at [1452, 141] on li "Condition" at bounding box center [1411, 146] width 186 height 30
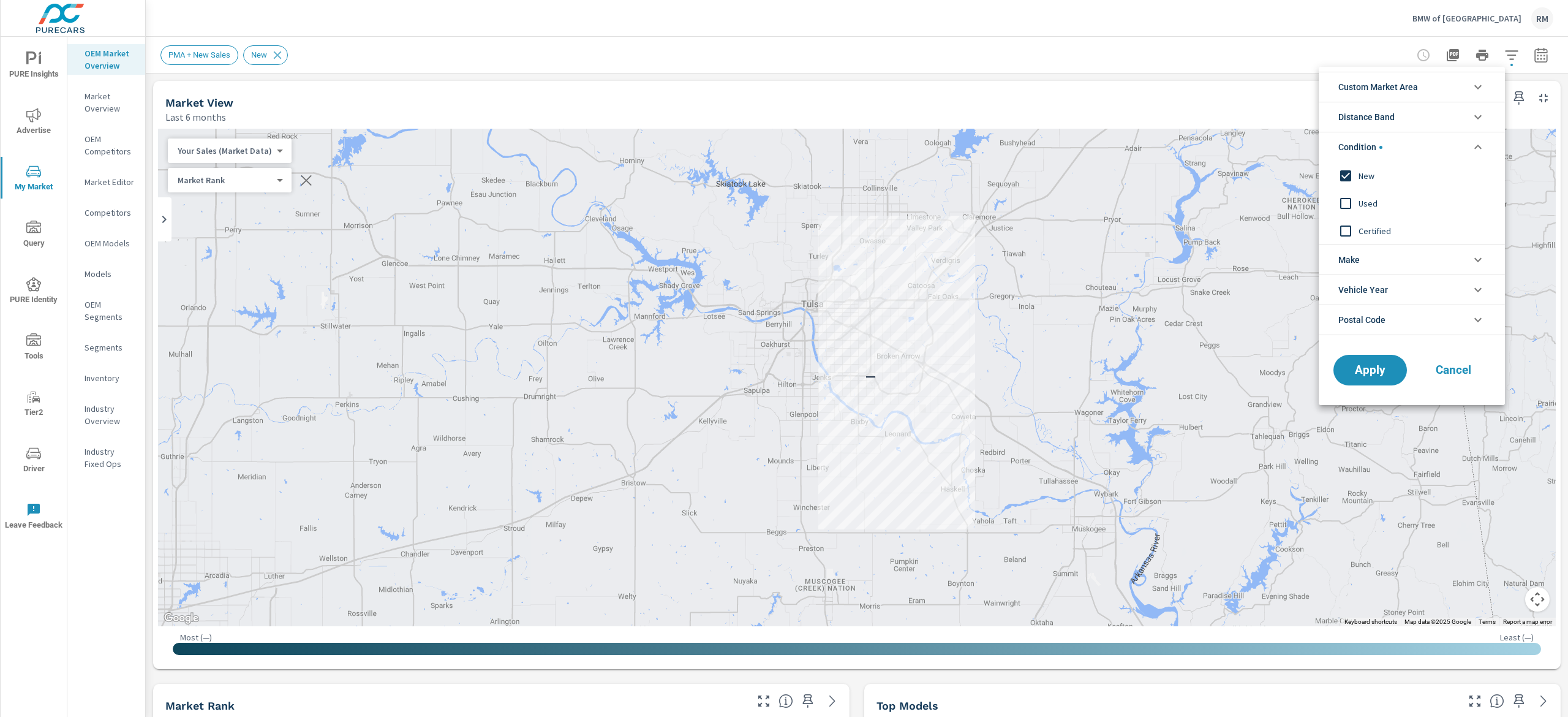
click at [1380, 171] on span "New" at bounding box center [1426, 176] width 134 height 15
click at [1360, 375] on span "Apply" at bounding box center [1370, 370] width 50 height 12
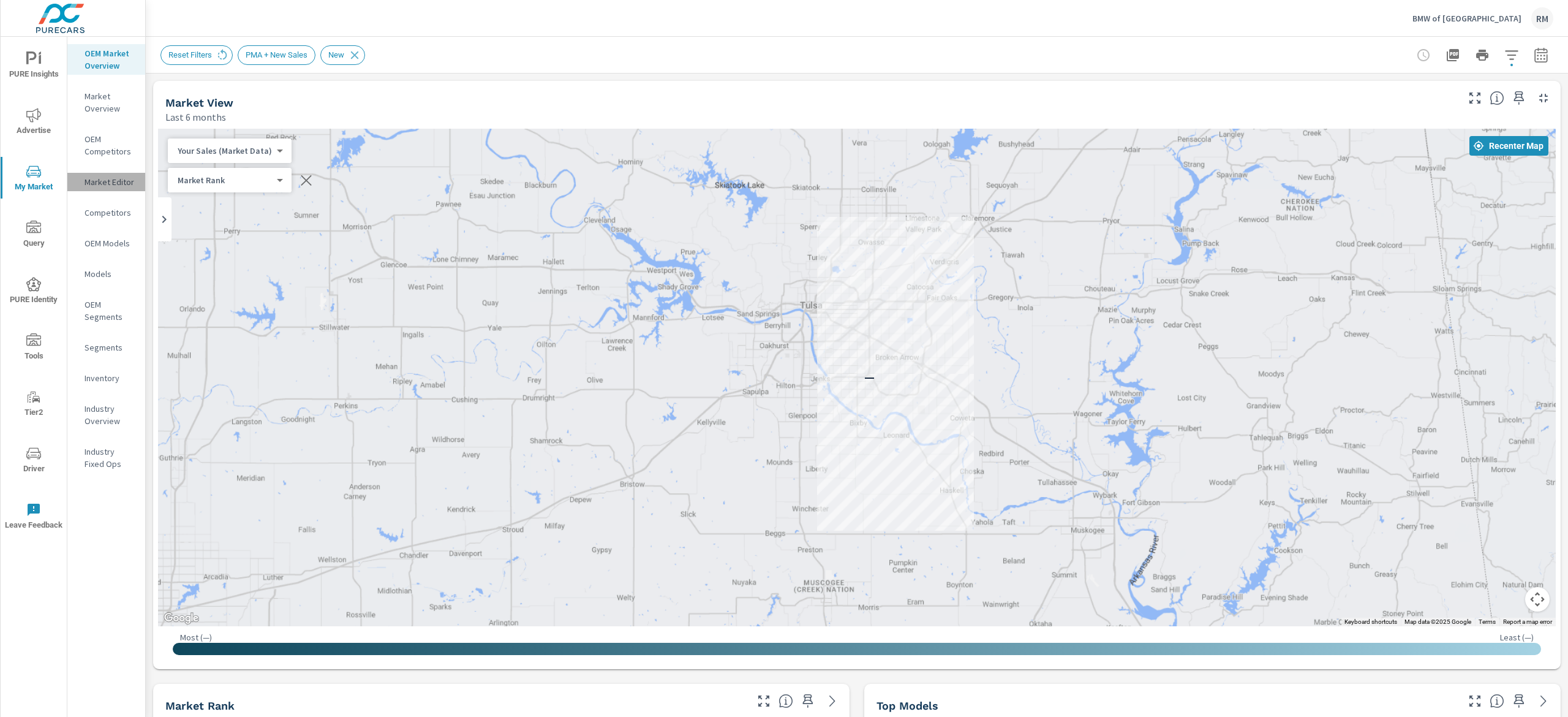
click at [132, 179] on p "Market Editor" at bounding box center [109, 181] width 51 height 12
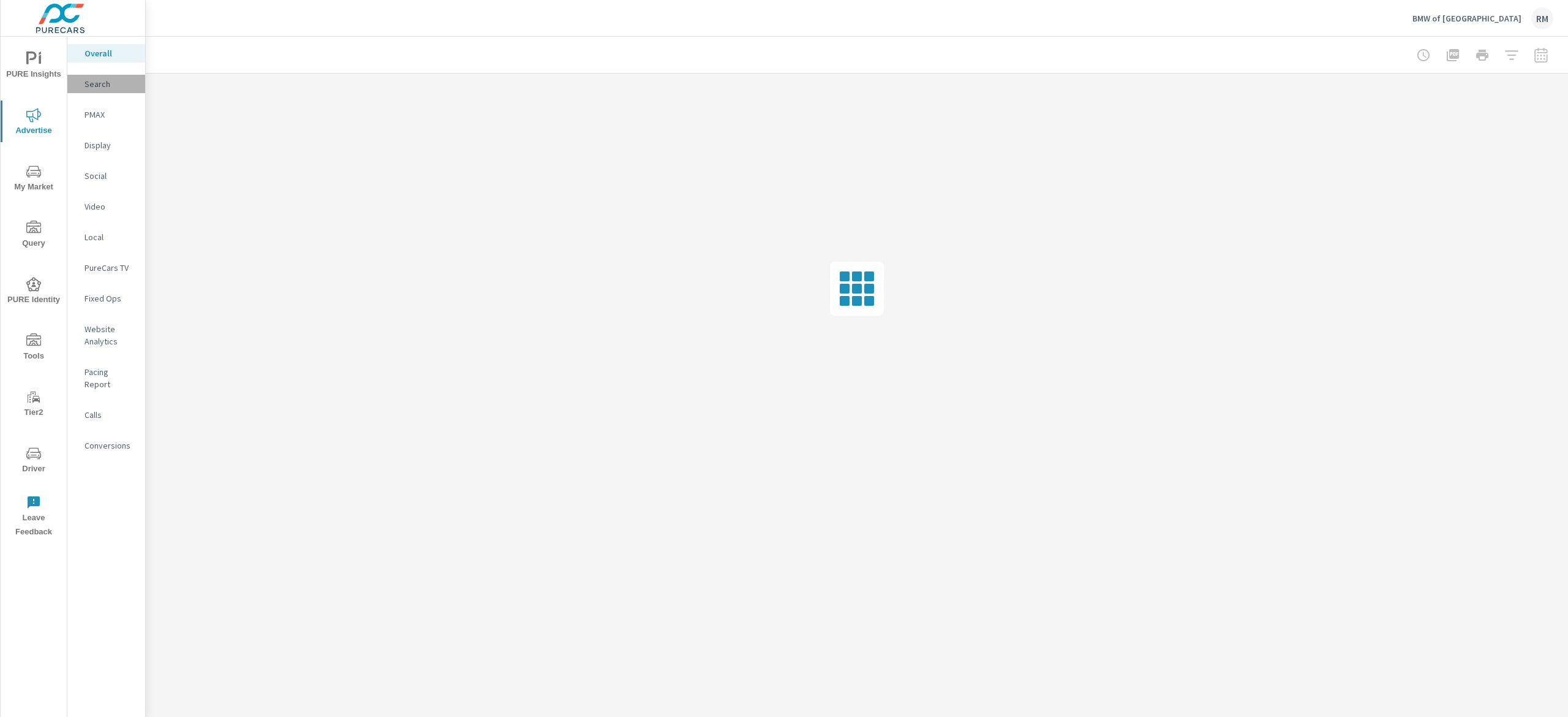
click at [96, 86] on p "Search" at bounding box center [109, 83] width 51 height 12
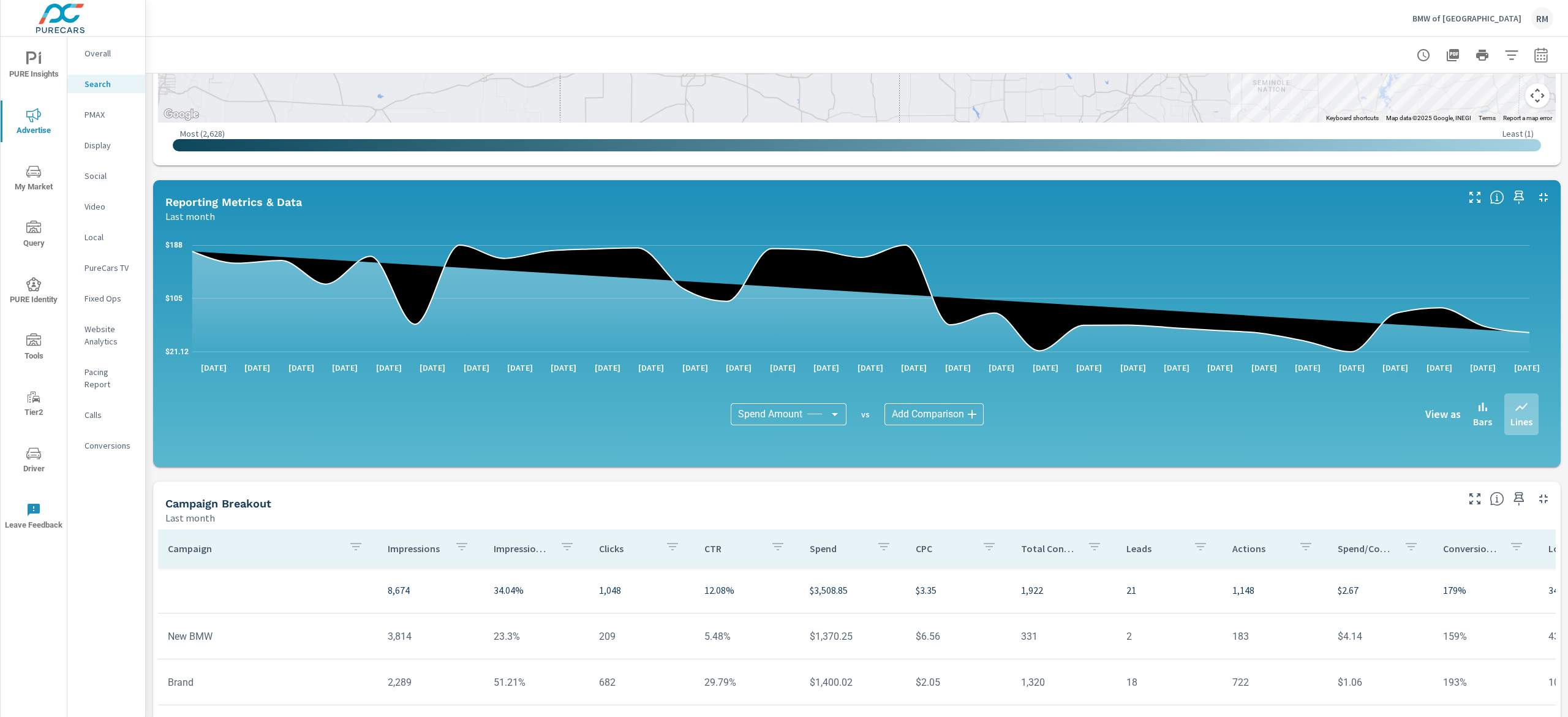
scroll to position [417, 0]
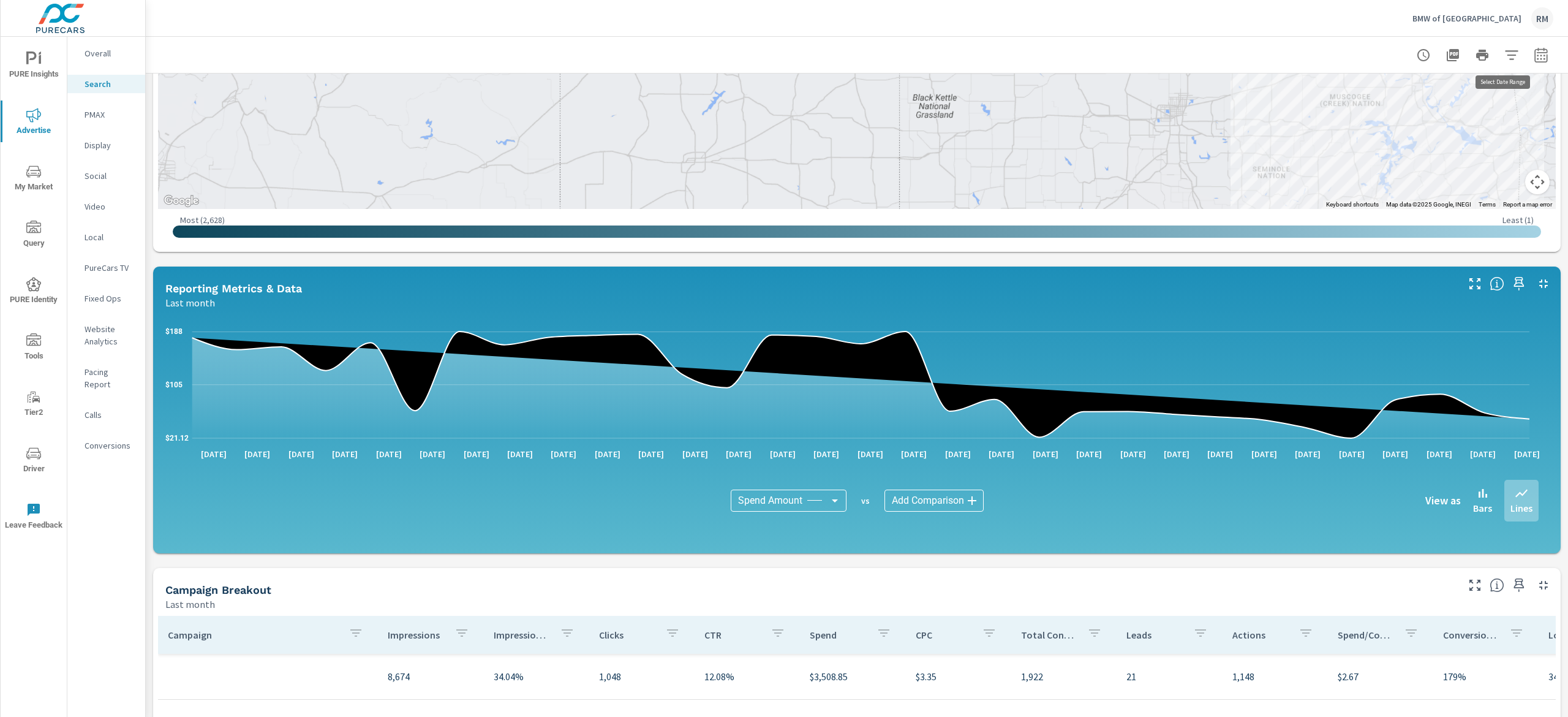
click at [1529, 52] on button "button" at bounding box center [1541, 55] width 25 height 25
select select "Last month"
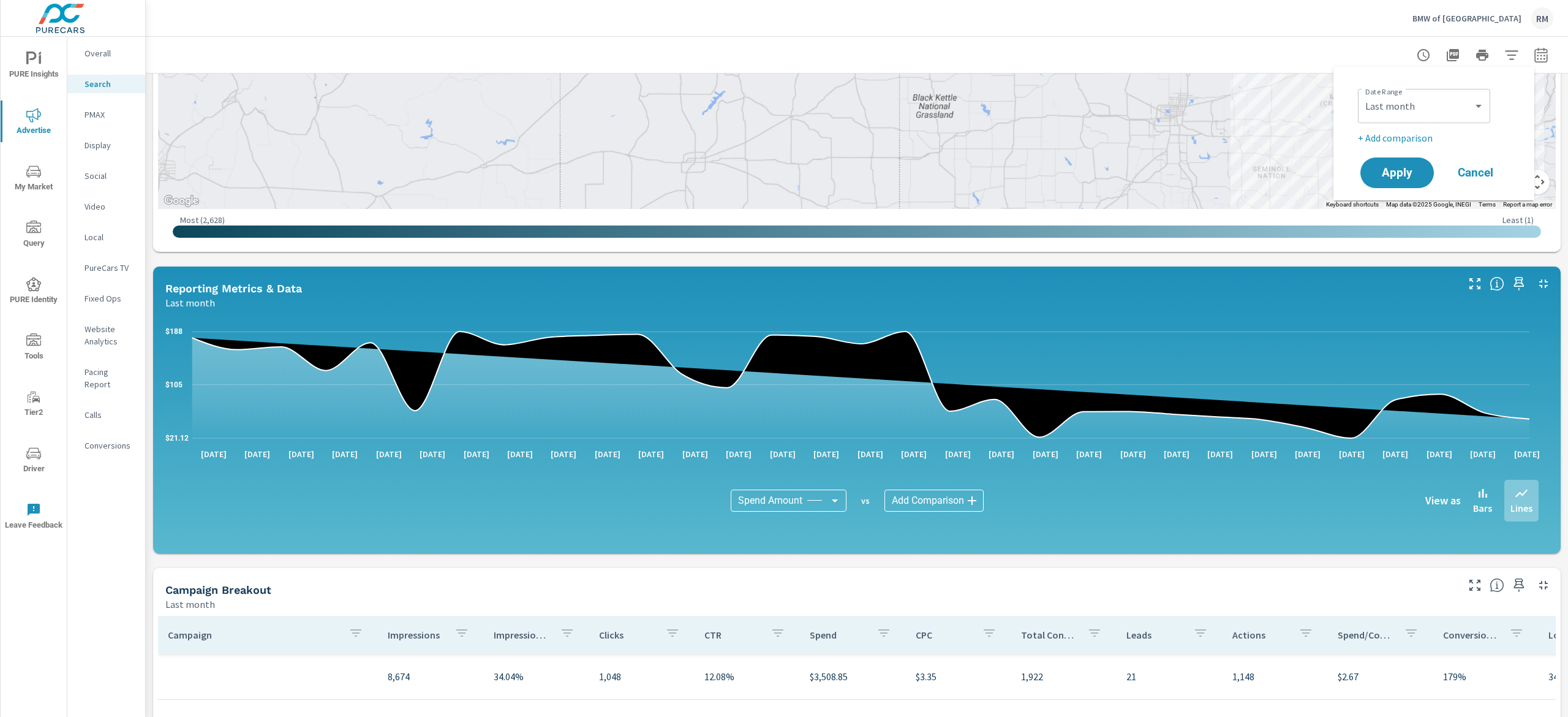
click at [1421, 140] on p "+ Add comparison" at bounding box center [1437, 138] width 157 height 15
select select "Previous period"
click at [1398, 210] on span "Apply" at bounding box center [1397, 207] width 50 height 12
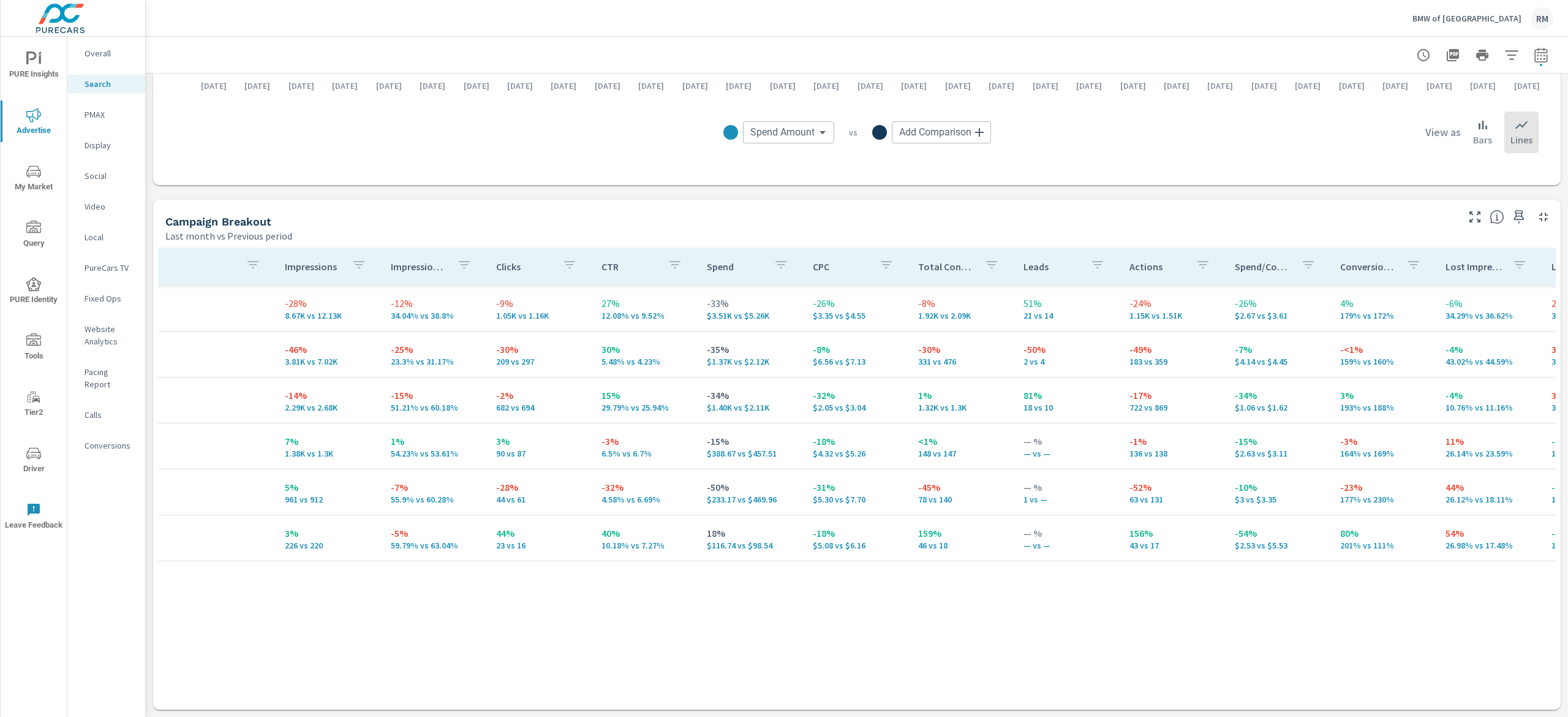
scroll to position [0, 101]
click at [1537, 214] on icon "button" at bounding box center [1544, 217] width 15 height 15
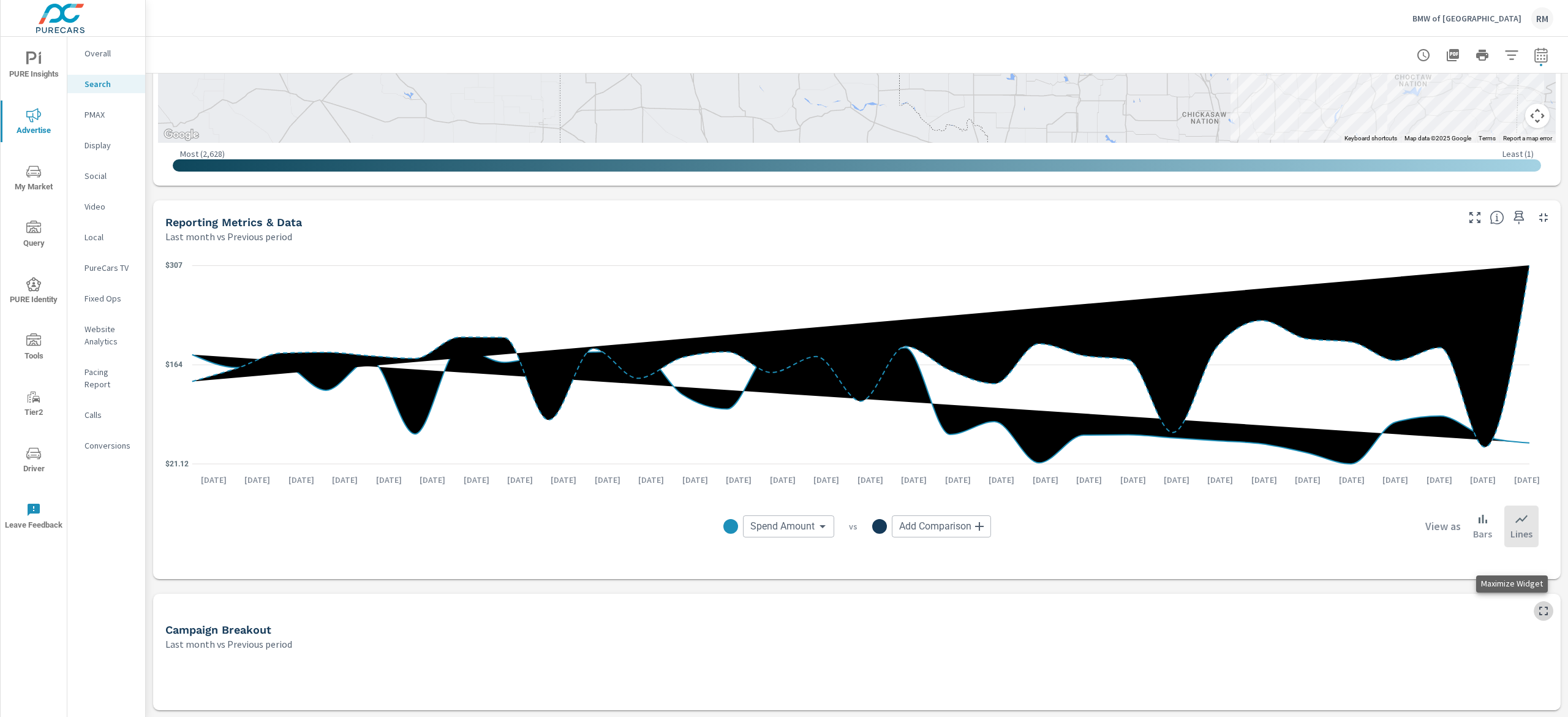
click at [1537, 607] on icon "button" at bounding box center [1544, 612] width 15 height 15
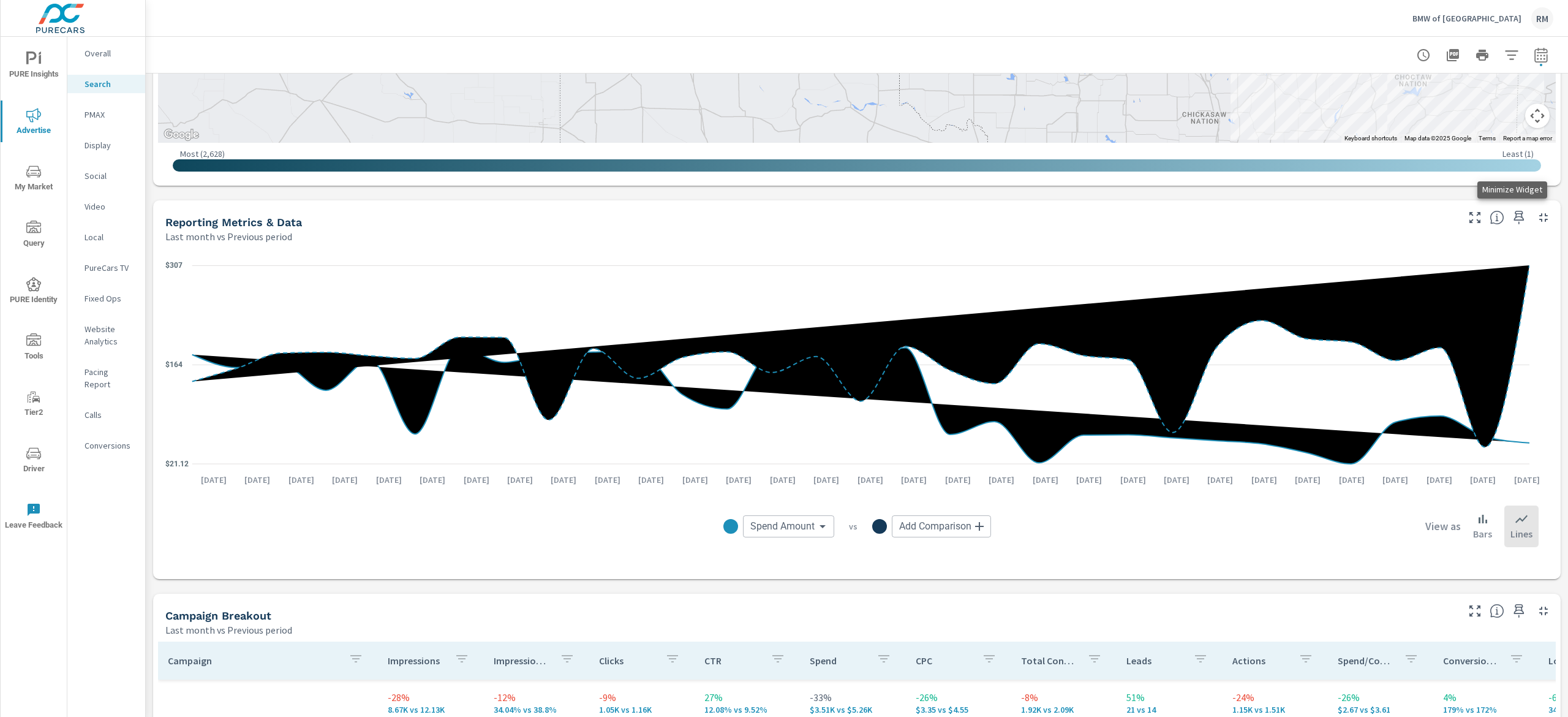
scroll to position [1062, 0]
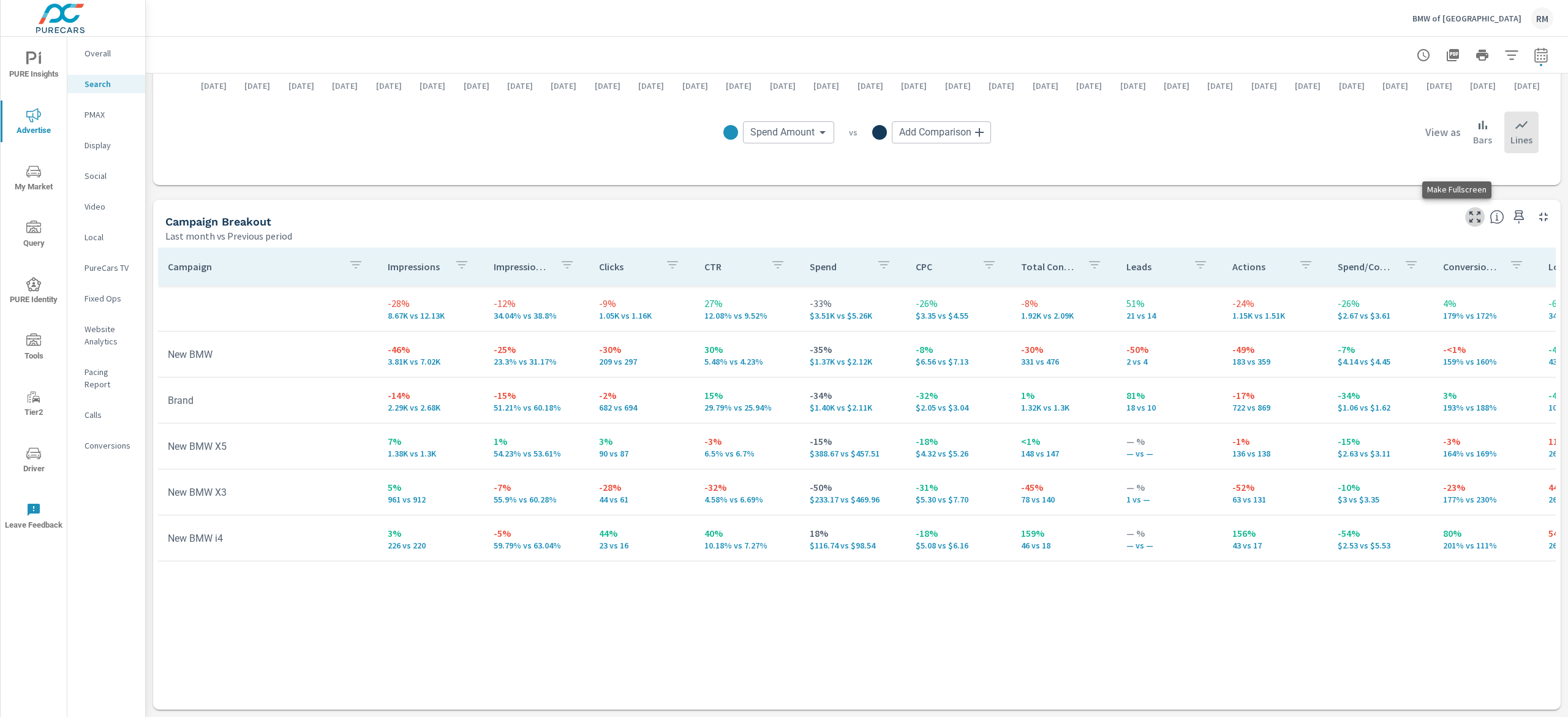
click at [1467, 217] on icon "button" at bounding box center [1475, 217] width 15 height 15
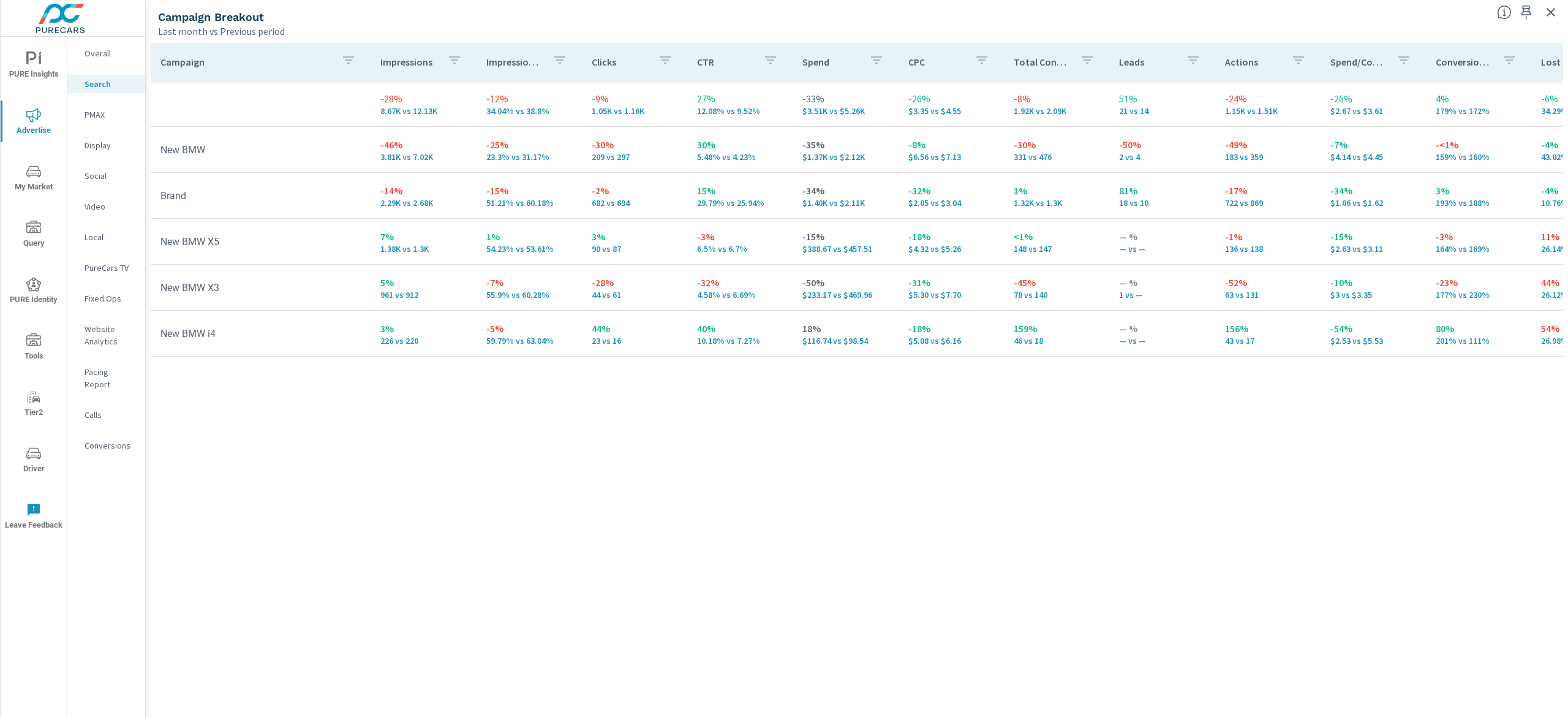
click at [1364, 473] on div "Campaign Impressions Impression Share Clicks CTR Spend CPC Total Conversions Le…" at bounding box center [857, 368] width 1413 height 651
